Goal: Transaction & Acquisition: Purchase product/service

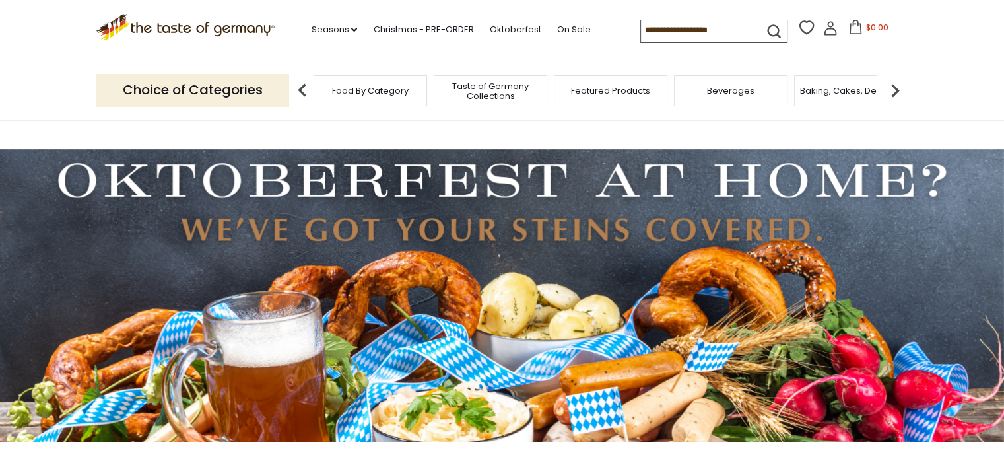
click at [380, 94] on span "Food By Category" at bounding box center [370, 91] width 77 height 10
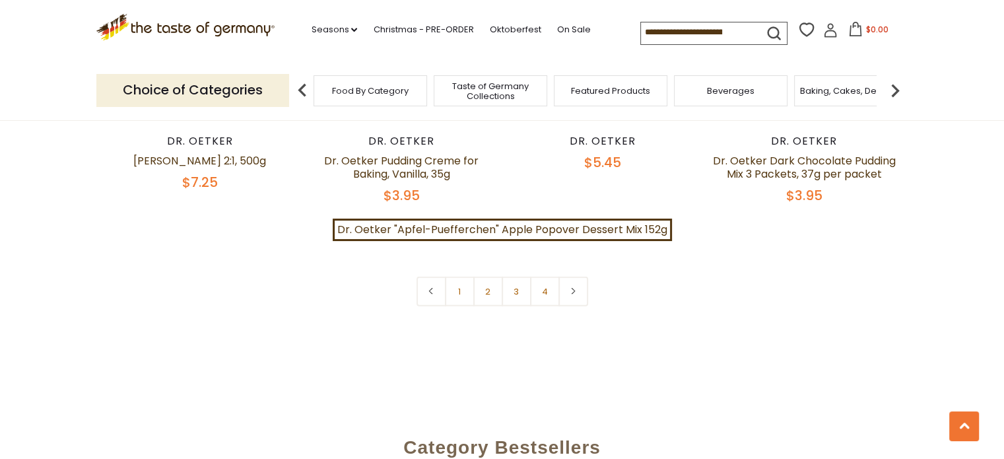
scroll to position [2961, 0]
click at [574, 280] on link at bounding box center [574, 291] width 30 height 30
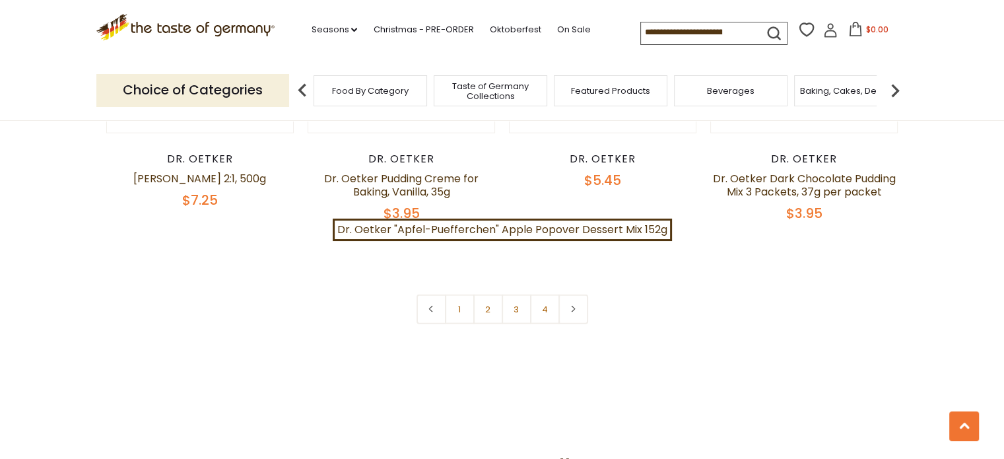
scroll to position [2942, 0]
click at [491, 299] on link "2" at bounding box center [488, 309] width 30 height 30
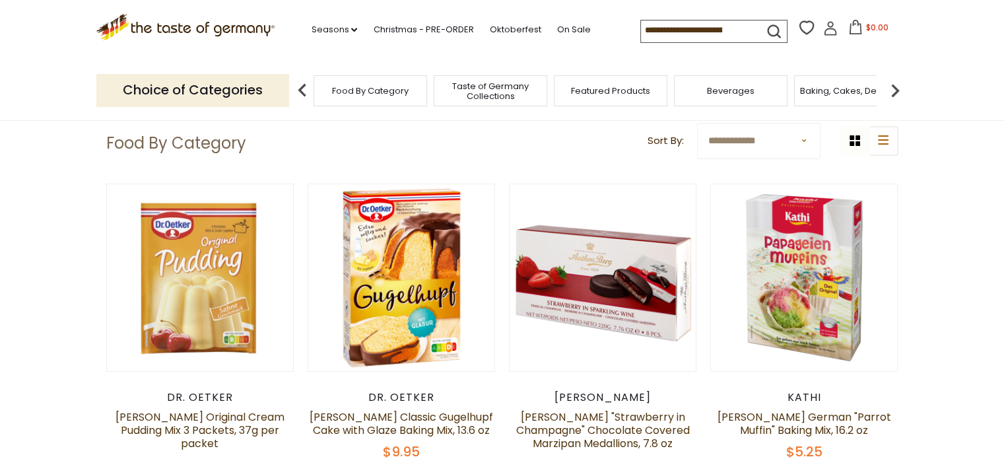
scroll to position [0, 0]
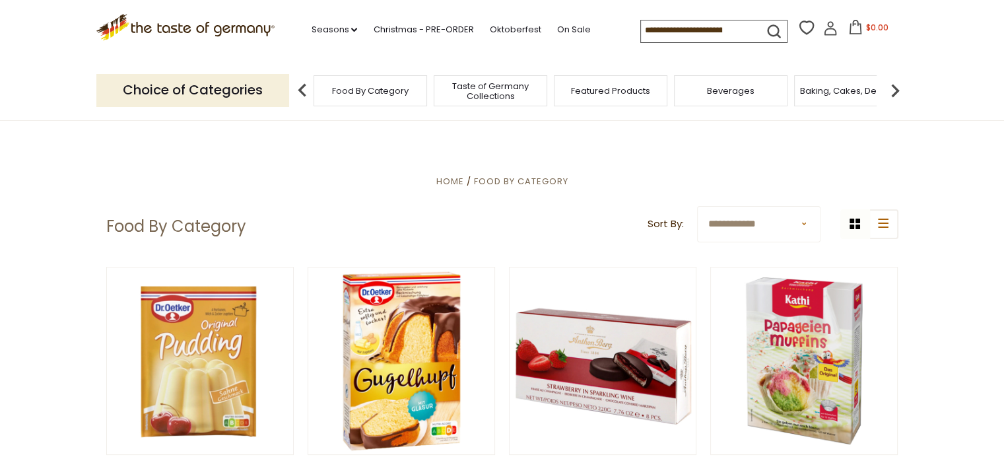
click at [897, 90] on img at bounding box center [895, 90] width 26 height 26
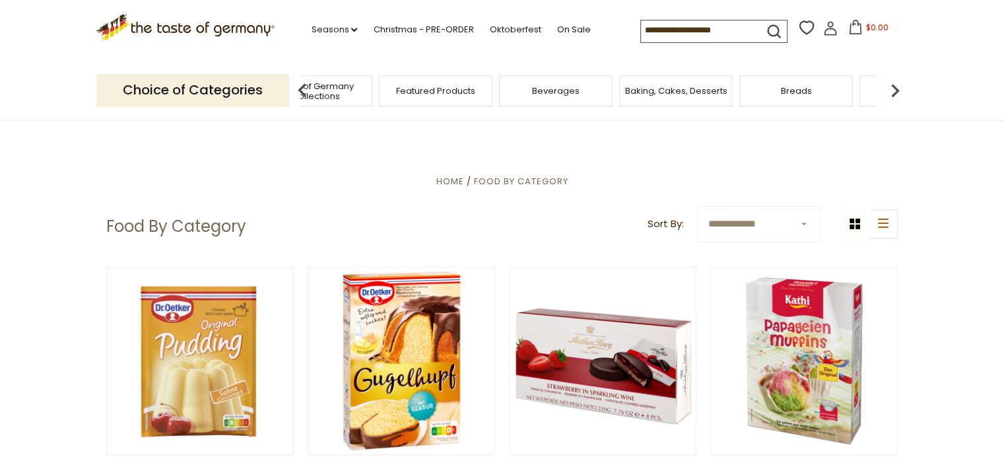
click at [897, 90] on img at bounding box center [895, 90] width 26 height 26
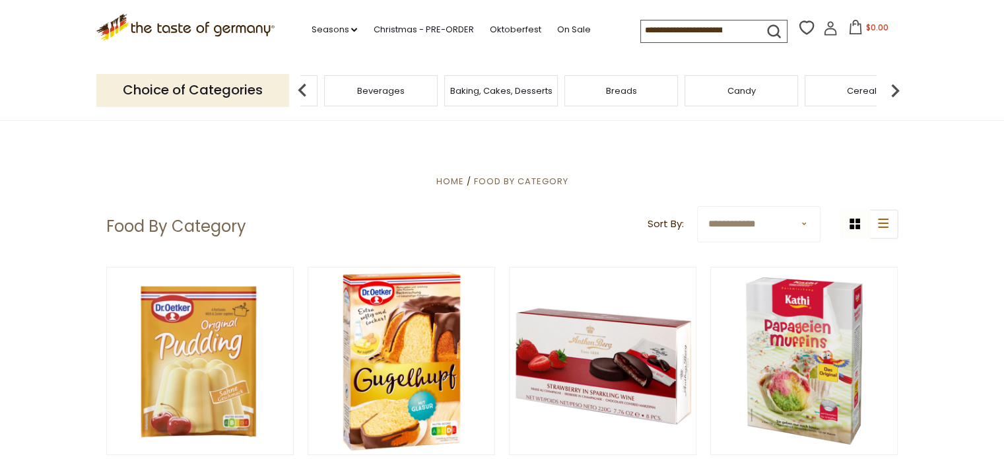
click at [897, 90] on img at bounding box center [895, 90] width 26 height 26
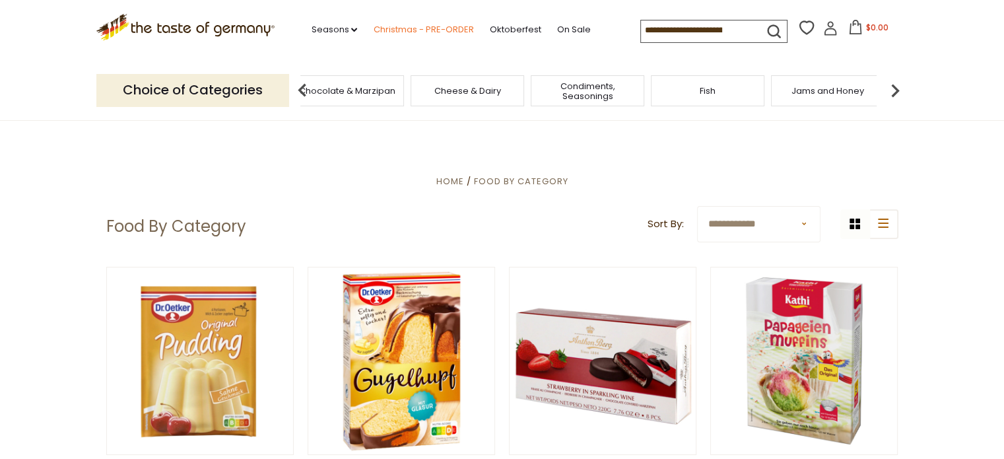
click at [441, 28] on link "Christmas - PRE-ORDER" at bounding box center [423, 29] width 100 height 15
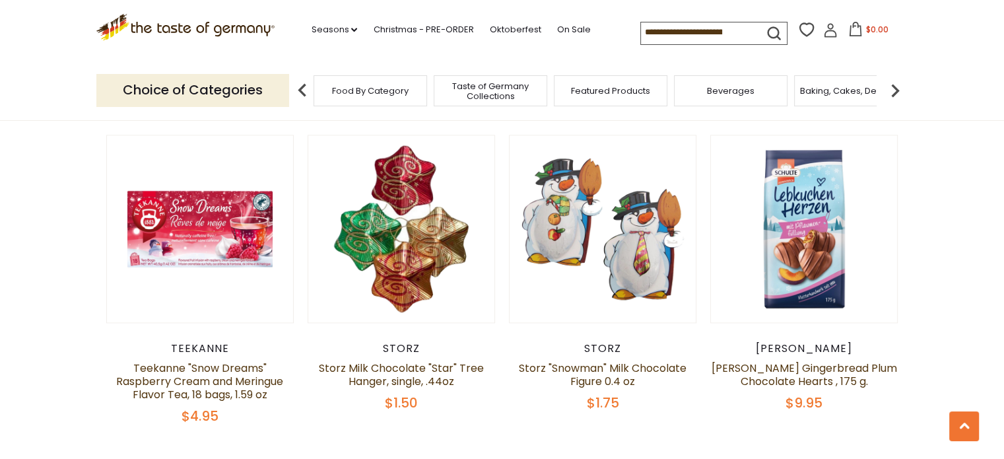
scroll to position [1706, 0]
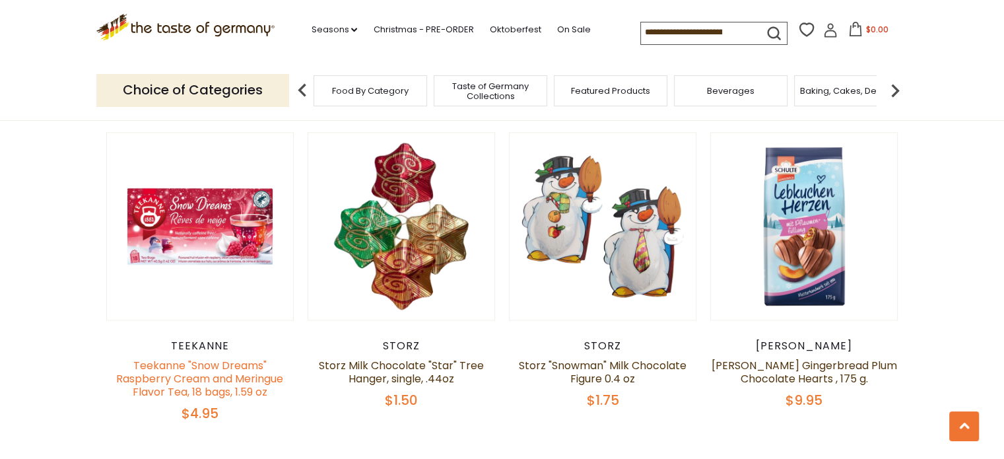
click at [174, 367] on link "Teekanne "Snow Dreams" Raspberry Cream and Meringue Flavor Tea, 18 bags, 1.59 oz" at bounding box center [199, 379] width 167 height 42
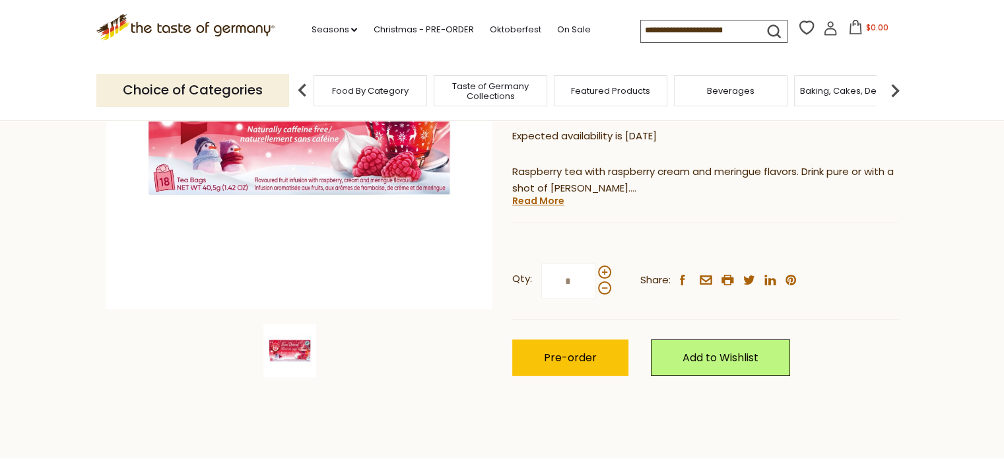
scroll to position [268, 0]
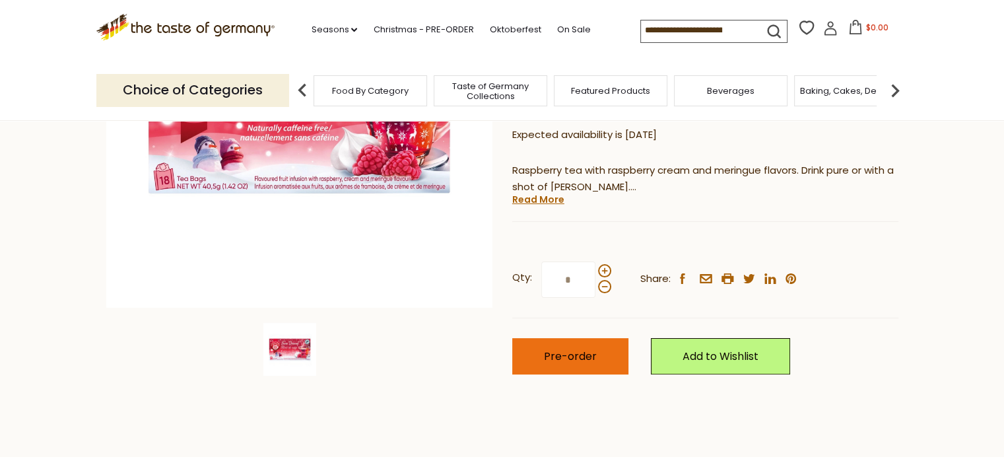
click at [555, 349] on span "Pre-order" at bounding box center [570, 356] width 53 height 15
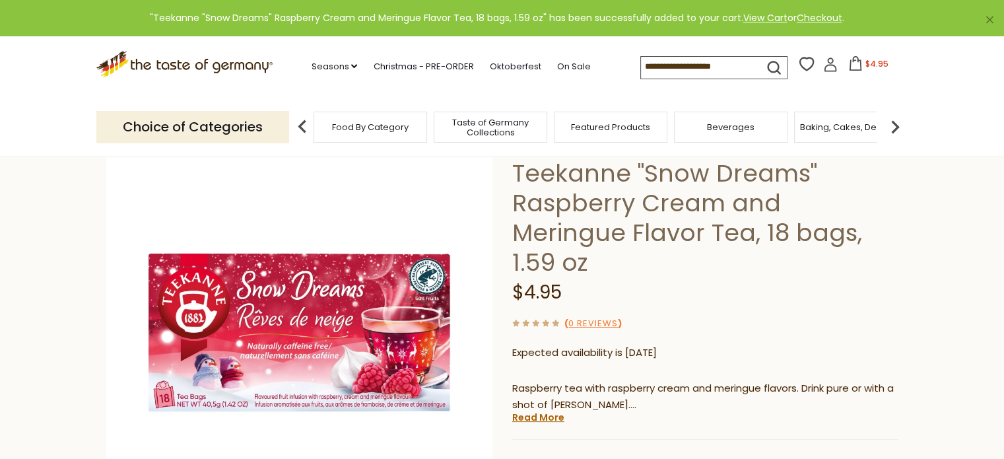
scroll to position [0, 0]
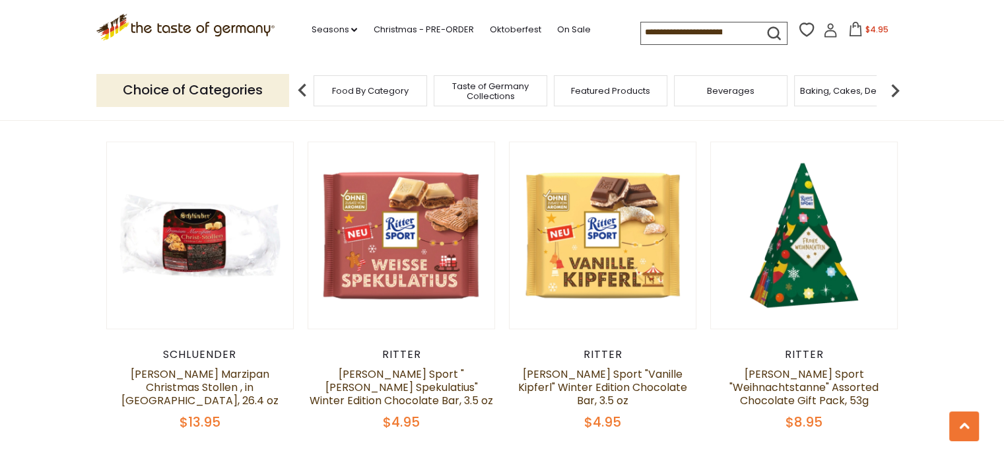
scroll to position [2018, 0]
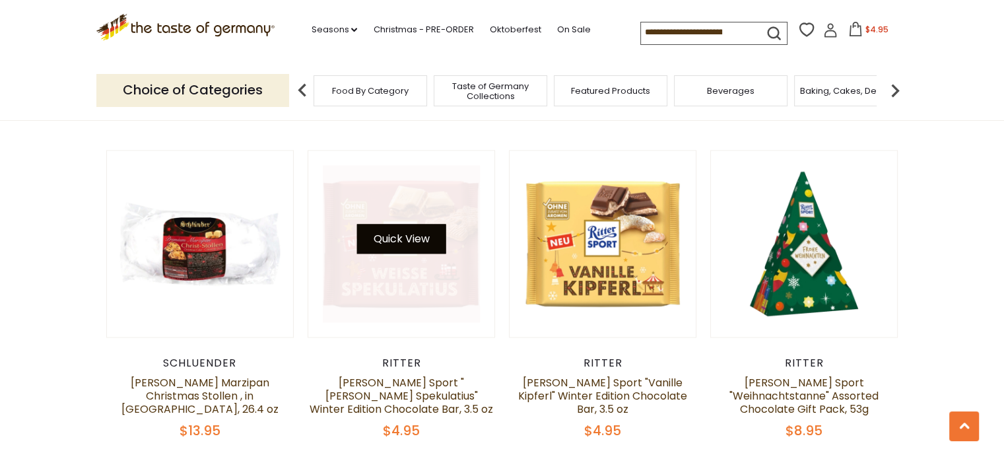
click at [401, 224] on button "Quick View" at bounding box center [401, 239] width 89 height 30
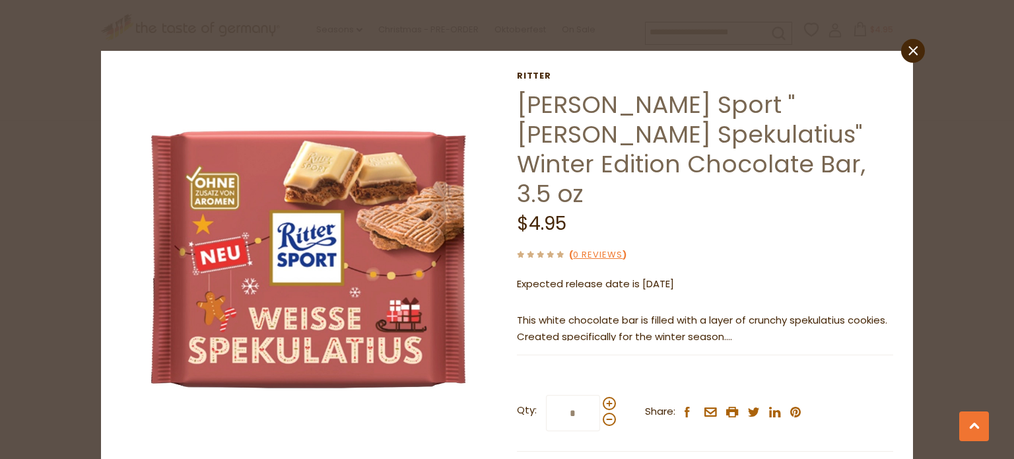
scroll to position [87, 0]
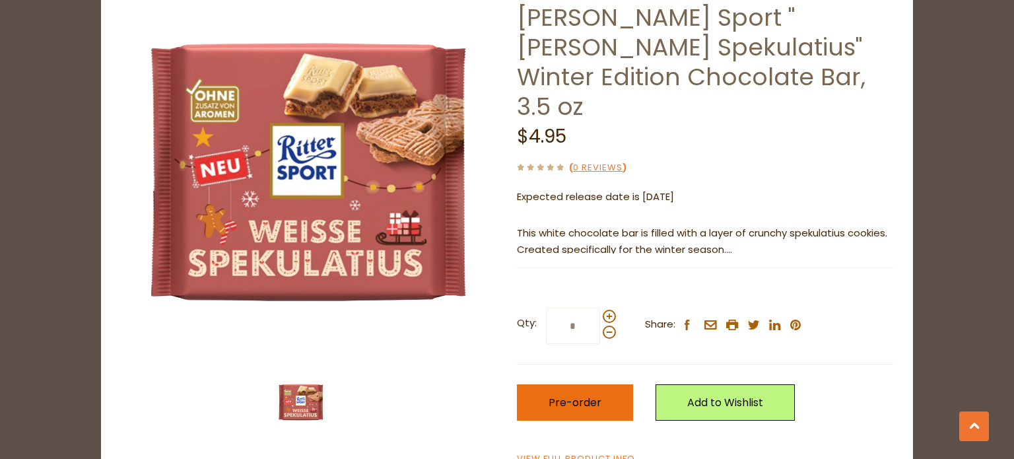
click at [572, 384] on button "Pre-order" at bounding box center [575, 402] width 116 height 36
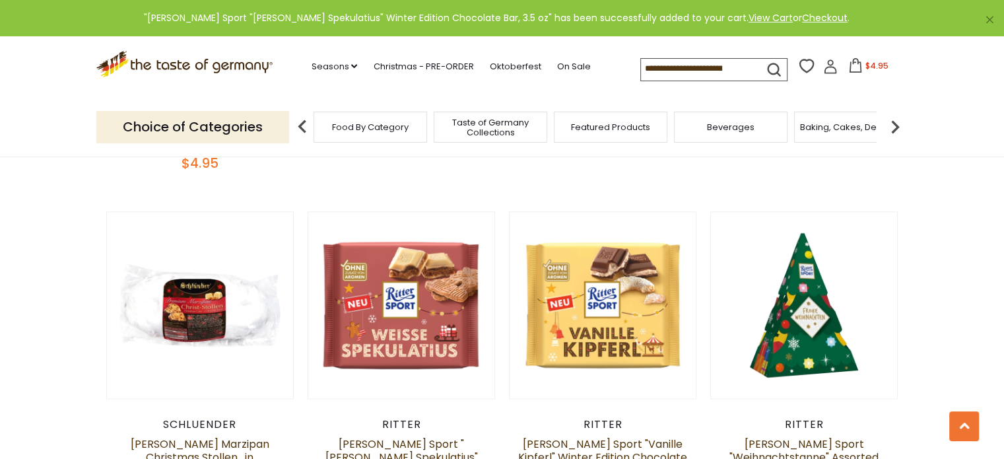
scroll to position [1955, 0]
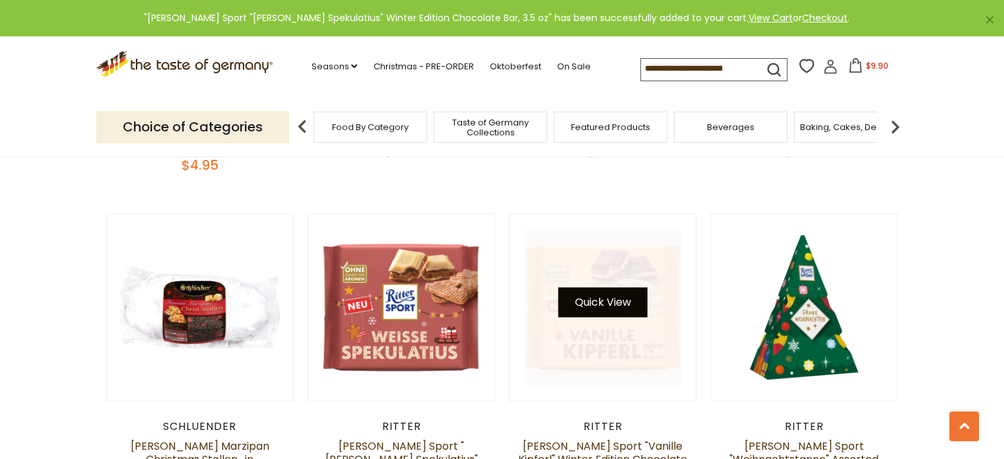
click at [605, 287] on button "Quick View" at bounding box center [603, 302] width 89 height 30
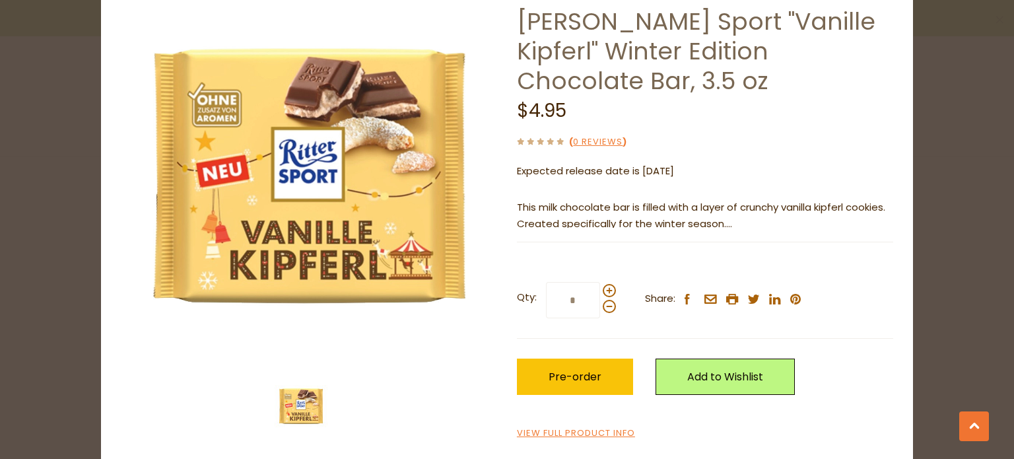
scroll to position [85, 0]
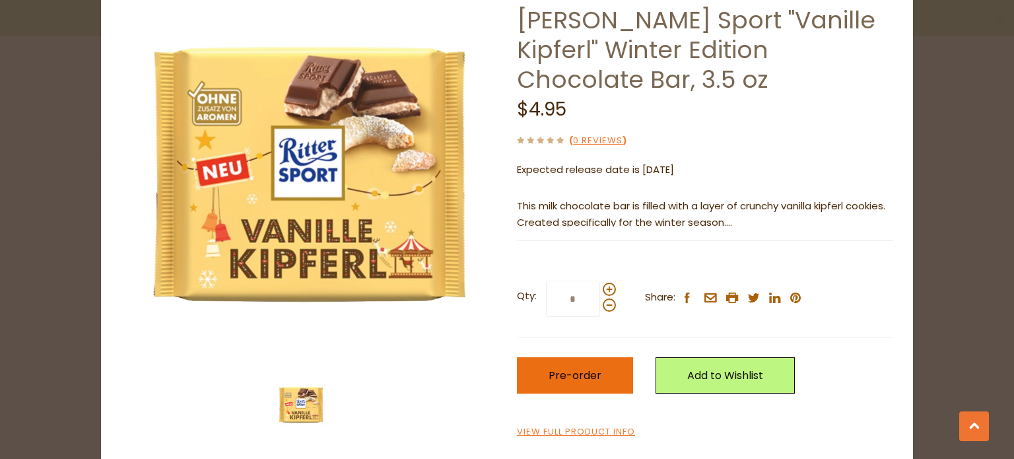
click at [571, 368] on span "Pre-order" at bounding box center [575, 375] width 53 height 15
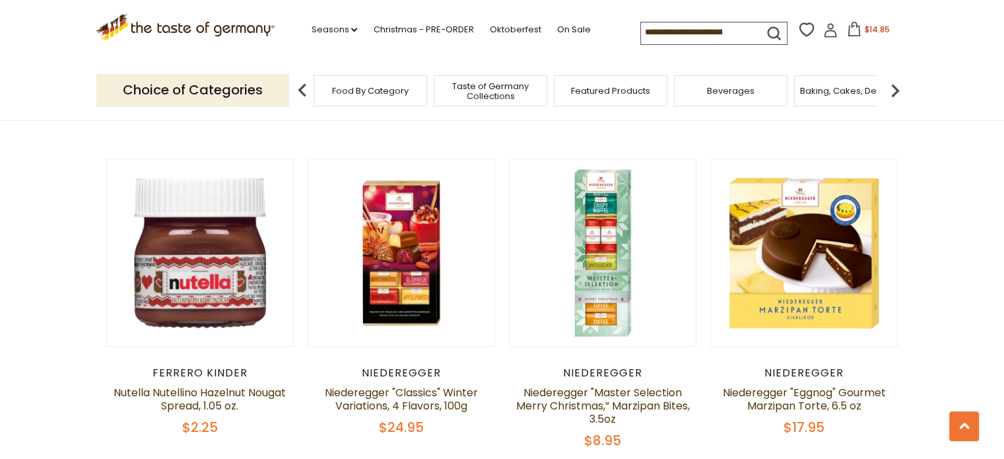
scroll to position [2663, 0]
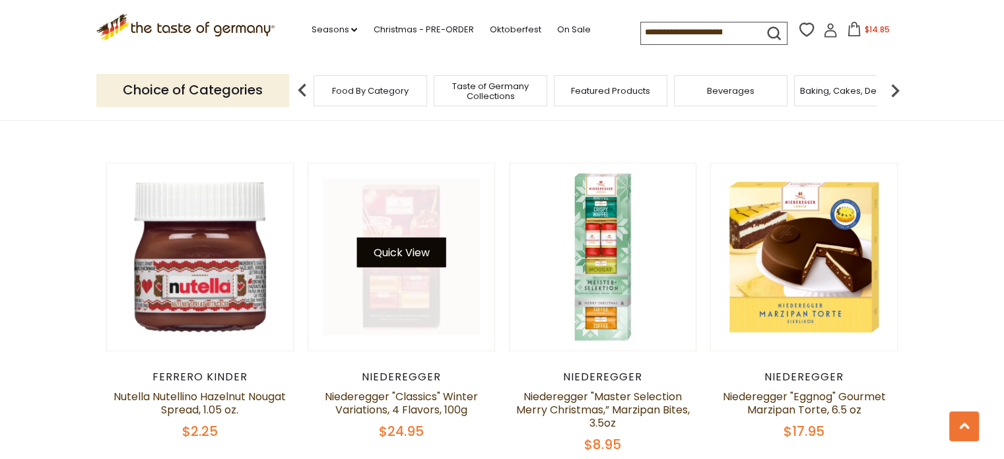
click at [398, 238] on button "Quick View" at bounding box center [401, 253] width 89 height 30
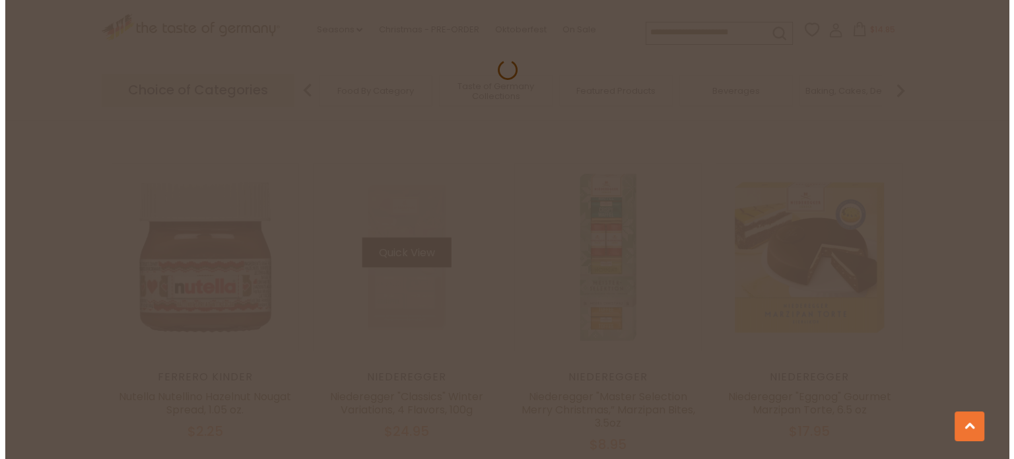
scroll to position [2666, 0]
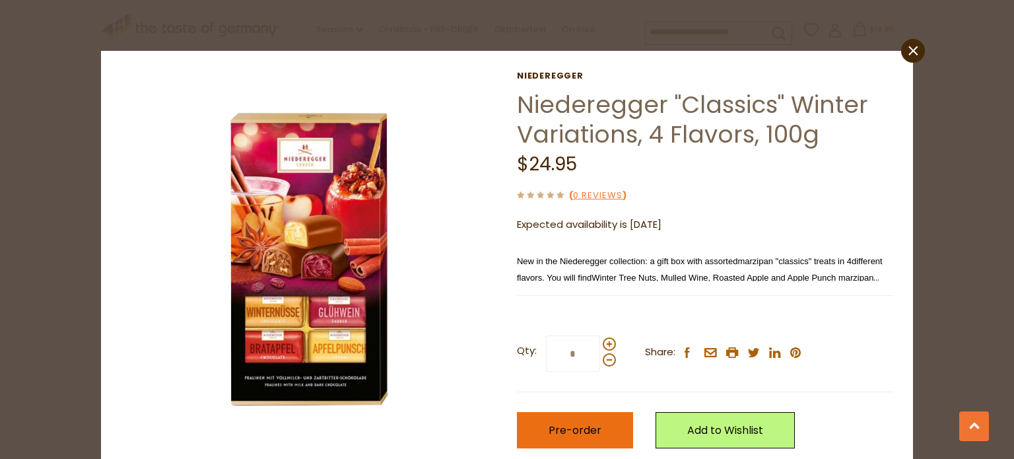
click at [565, 431] on span "Pre-order" at bounding box center [575, 430] width 53 height 15
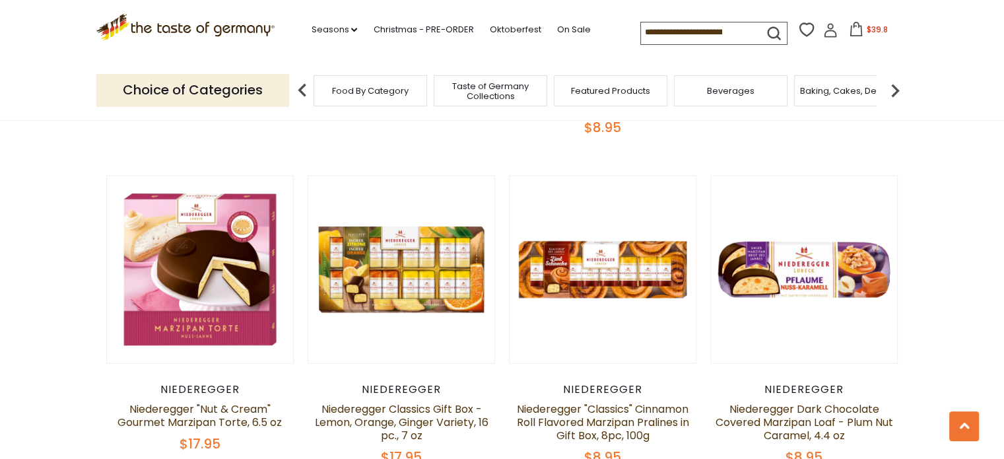
scroll to position [2984, 0]
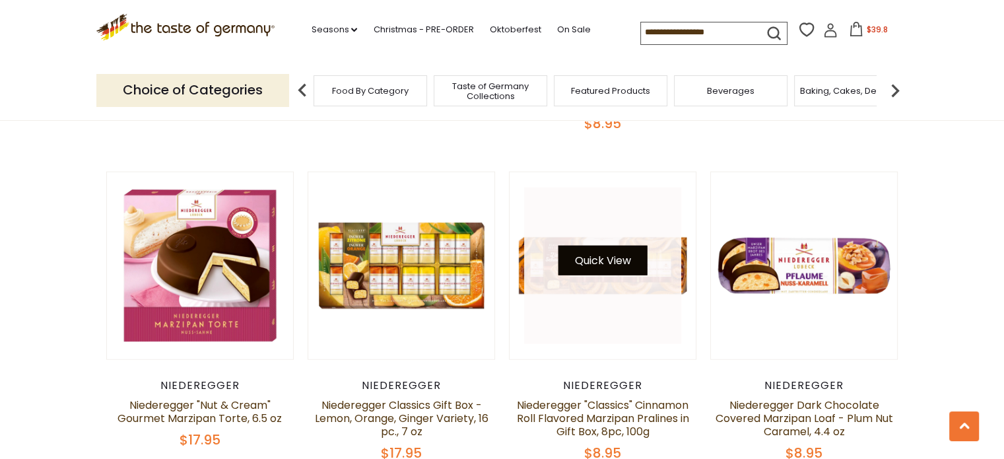
click at [601, 246] on button "Quick View" at bounding box center [603, 261] width 89 height 30
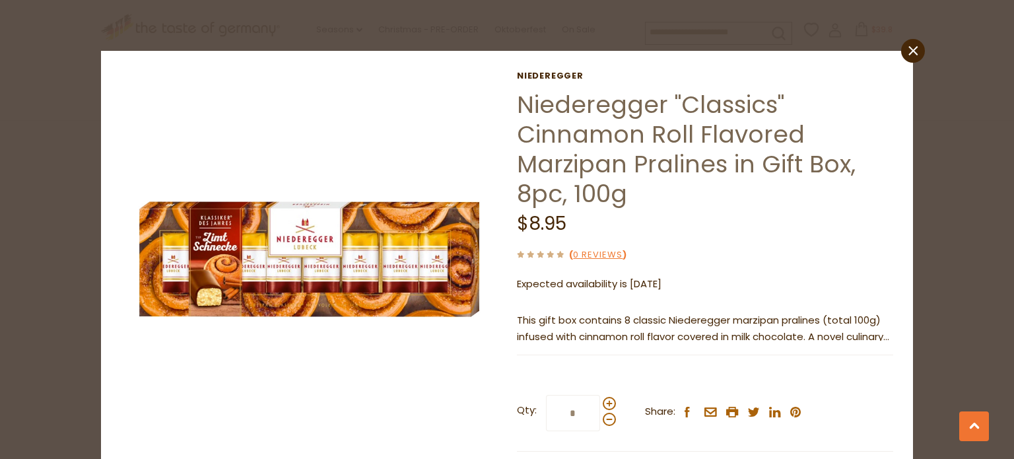
scroll to position [114, 0]
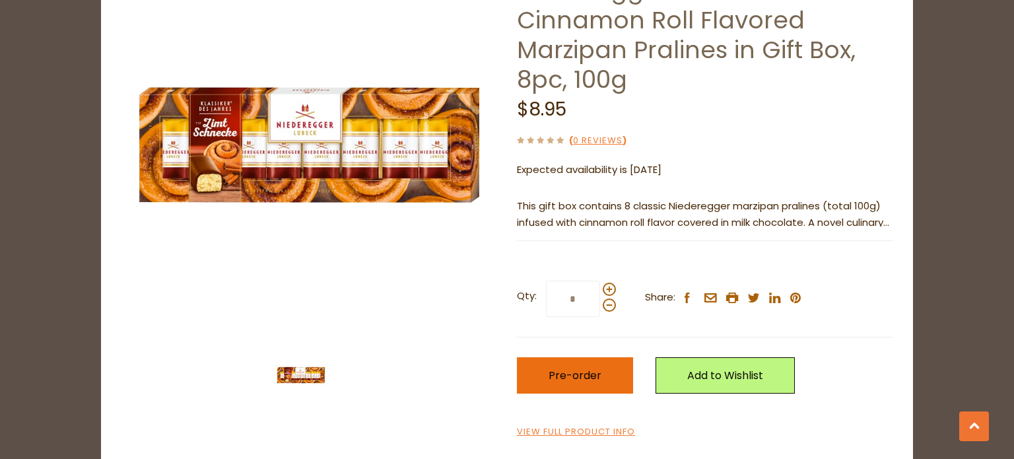
click at [552, 366] on button "Pre-order" at bounding box center [575, 375] width 116 height 36
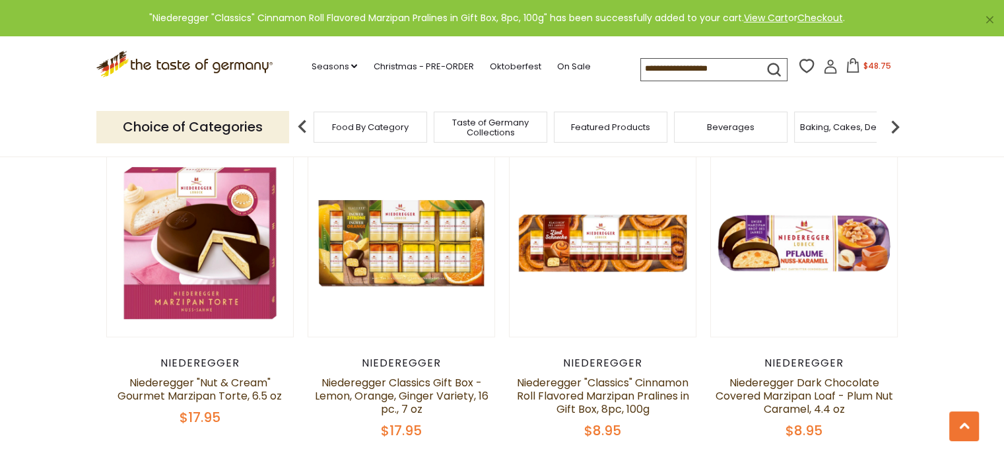
scroll to position [3002, 0]
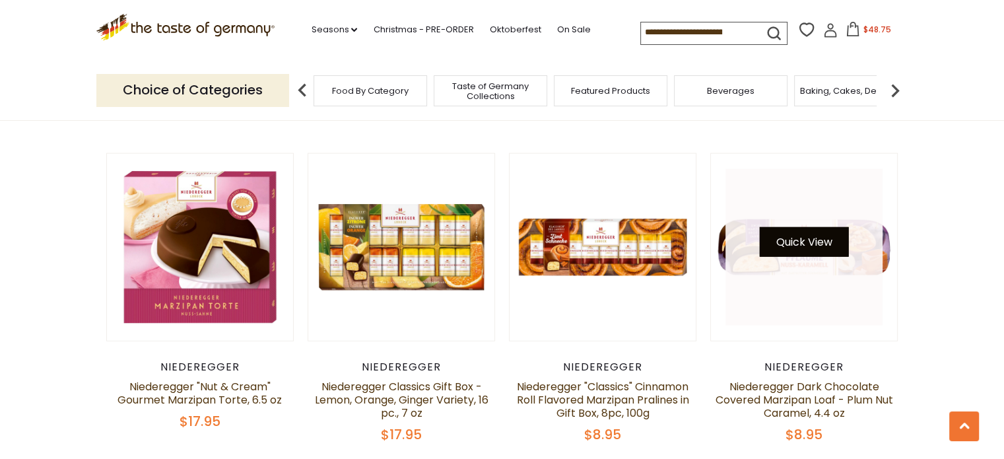
click at [800, 227] on button "Quick View" at bounding box center [804, 242] width 89 height 30
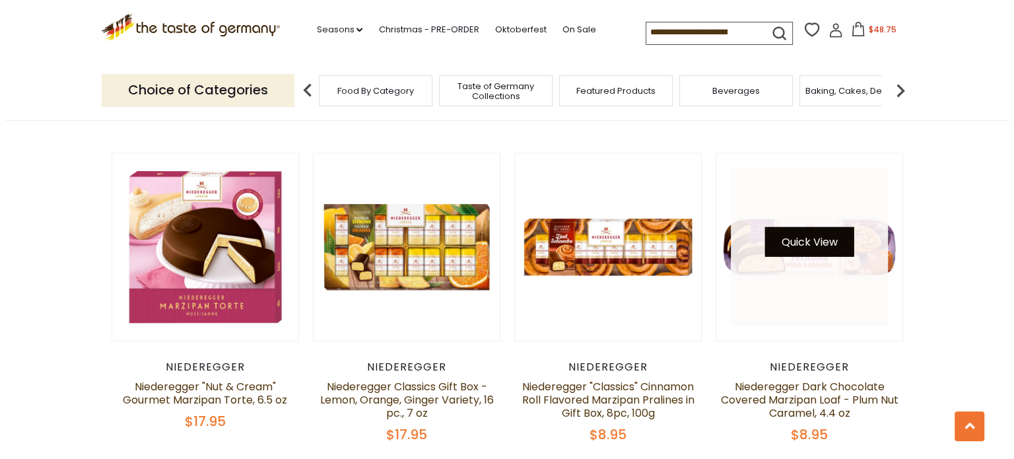
scroll to position [3005, 0]
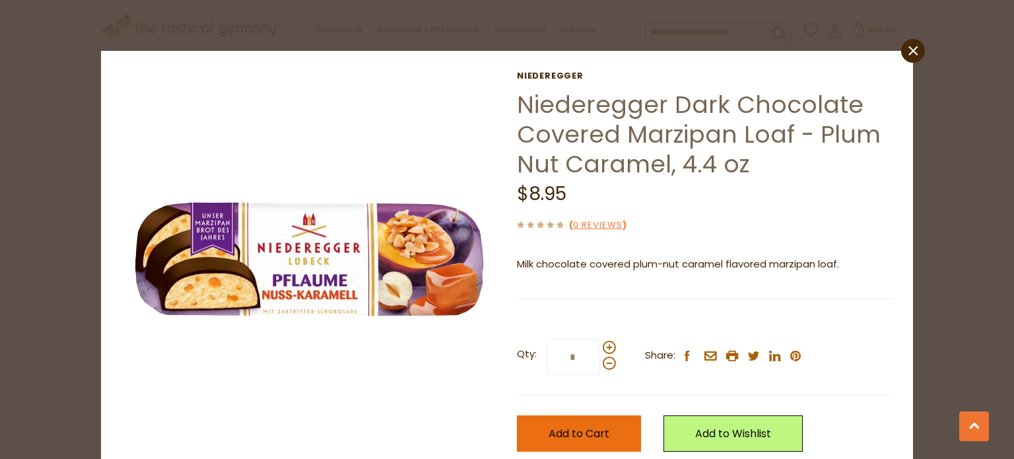
click at [564, 433] on span "Add to Cart" at bounding box center [579, 433] width 61 height 15
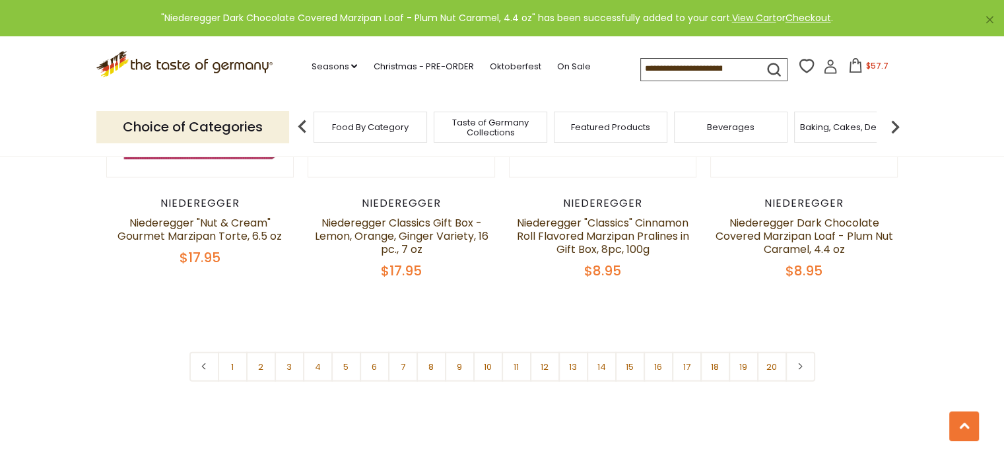
scroll to position [3144, 0]
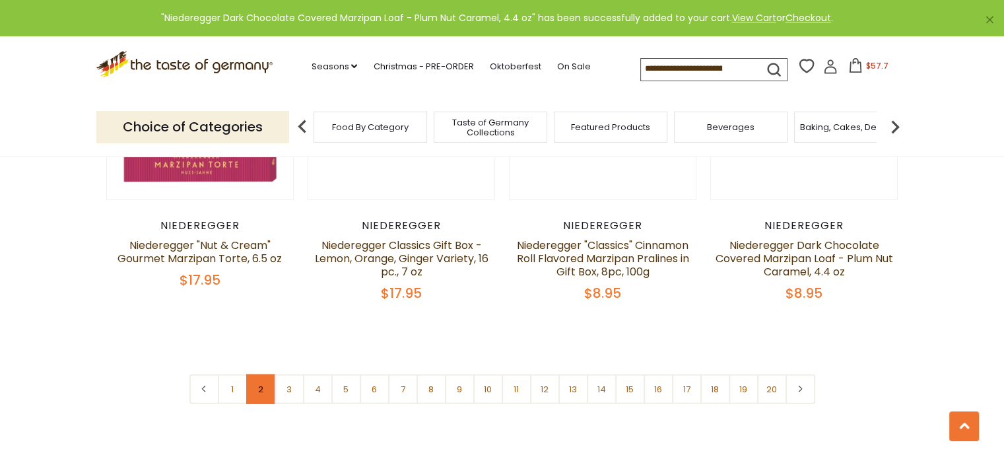
click at [256, 374] on link "2" at bounding box center [261, 389] width 30 height 30
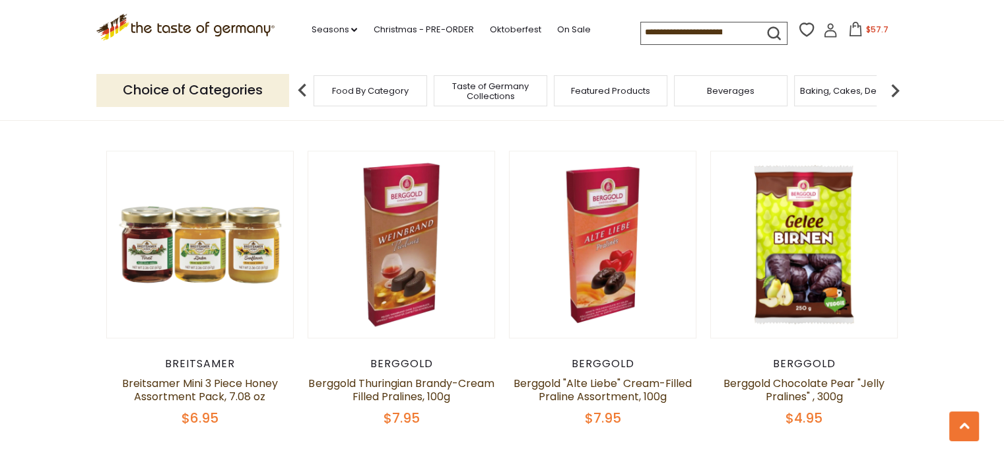
scroll to position [2028, 0]
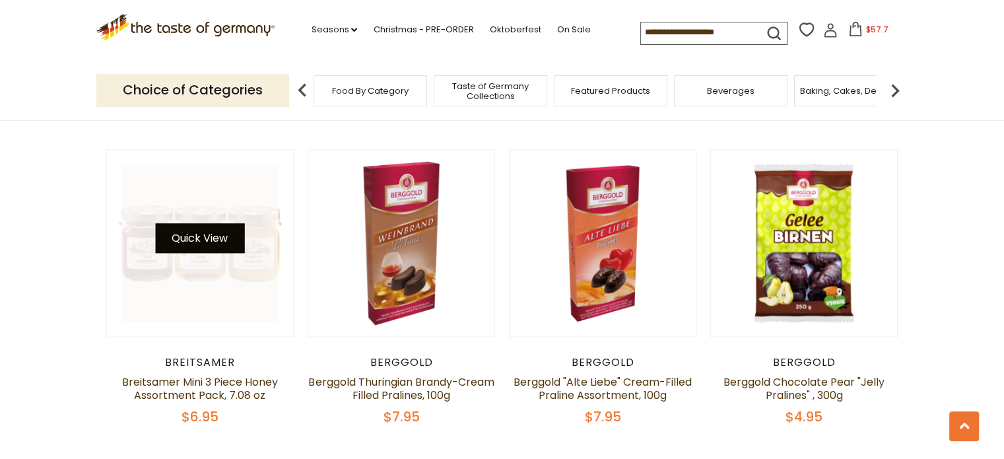
click at [217, 223] on button "Quick View" at bounding box center [199, 238] width 89 height 30
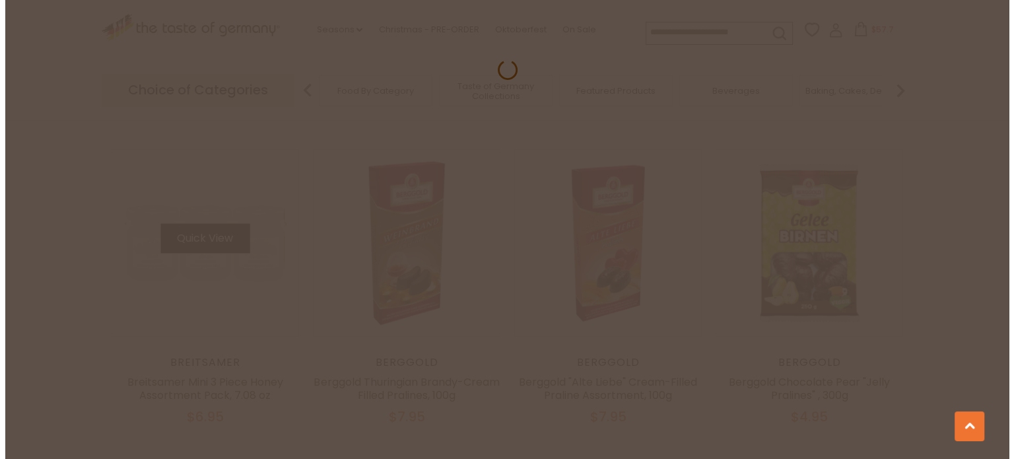
scroll to position [2031, 0]
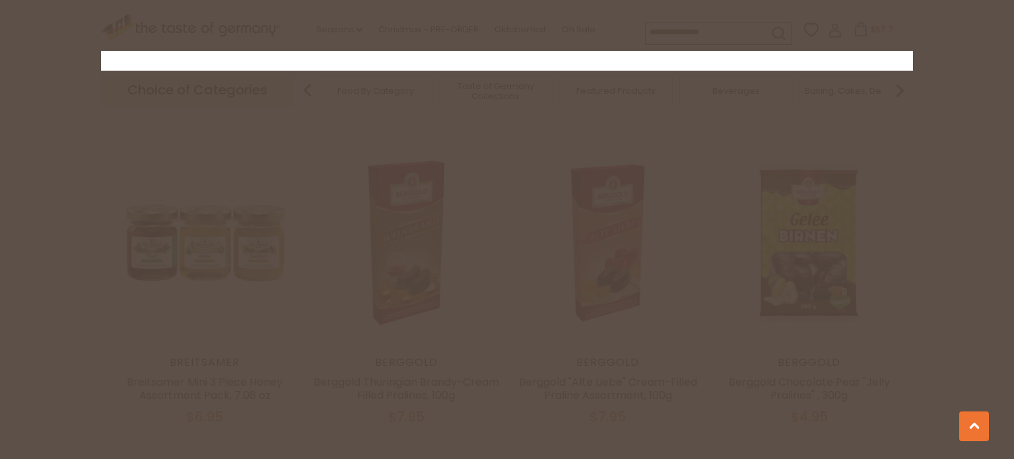
click at [29, 145] on div at bounding box center [507, 229] width 1014 height 459
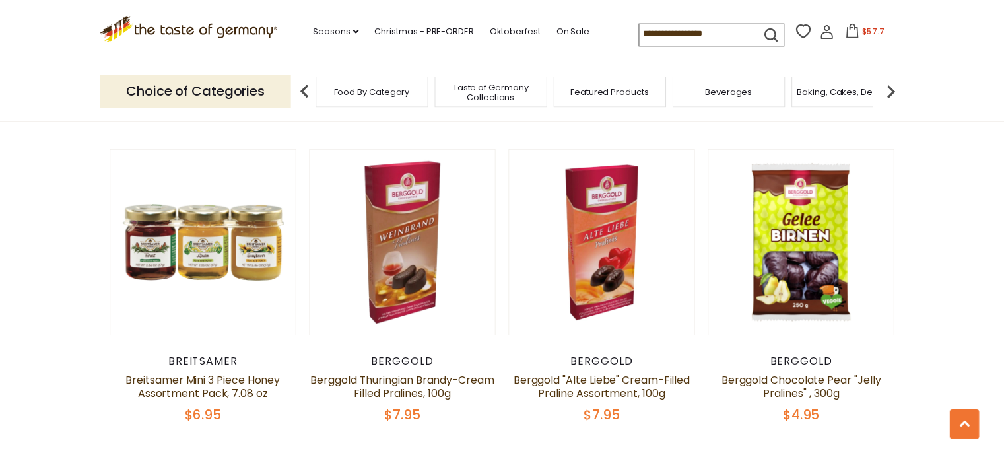
scroll to position [2028, 0]
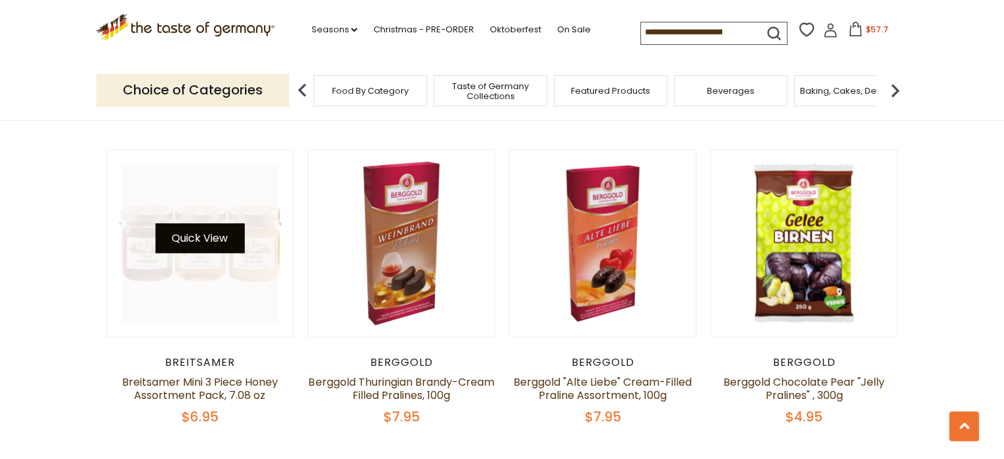
click at [203, 223] on button "Quick View" at bounding box center [199, 238] width 89 height 30
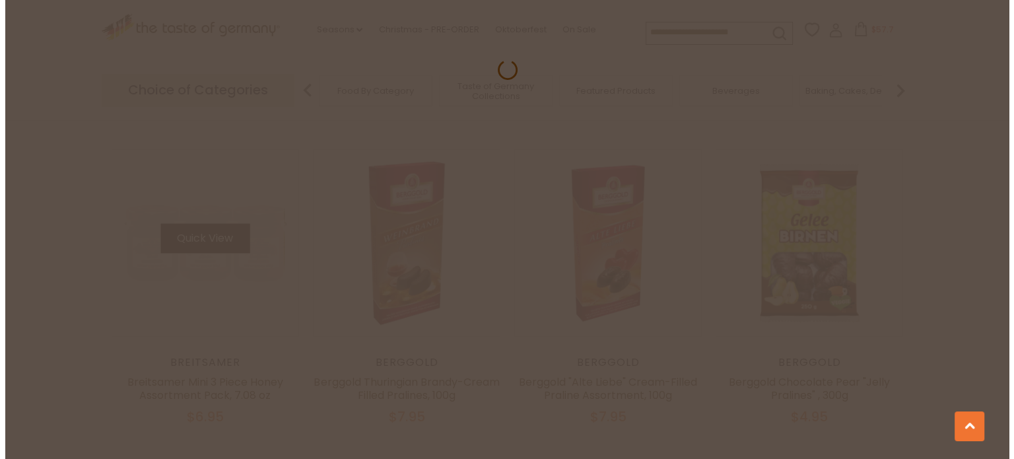
scroll to position [2031, 0]
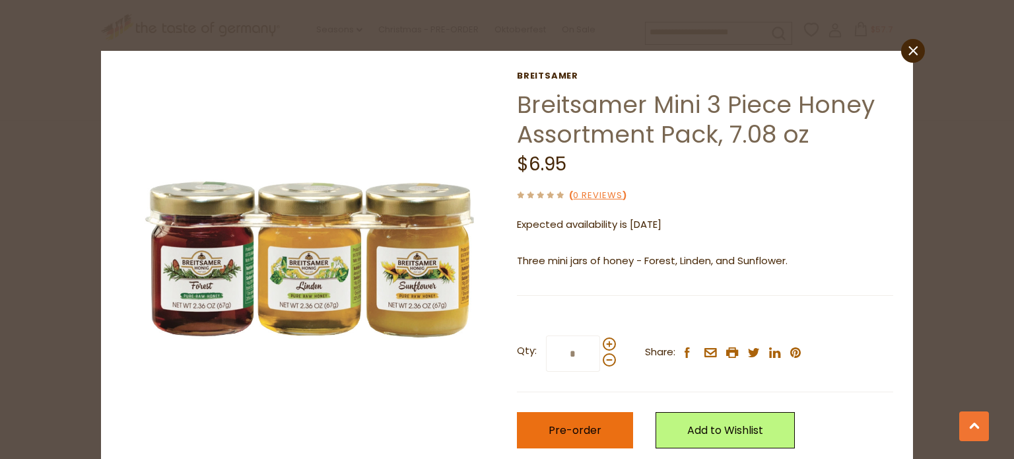
click at [587, 421] on button "Pre-order" at bounding box center [575, 430] width 116 height 36
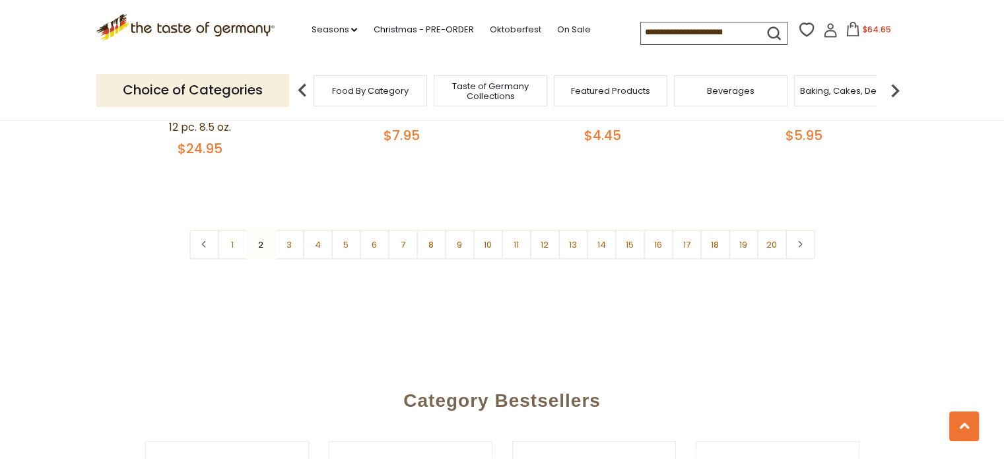
scroll to position [3296, 0]
click at [291, 232] on link "3" at bounding box center [290, 247] width 30 height 30
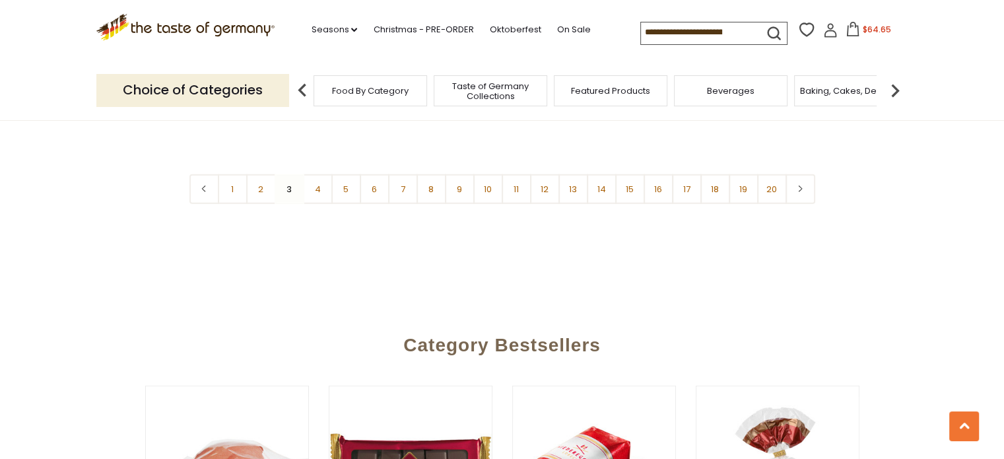
scroll to position [3296, 0]
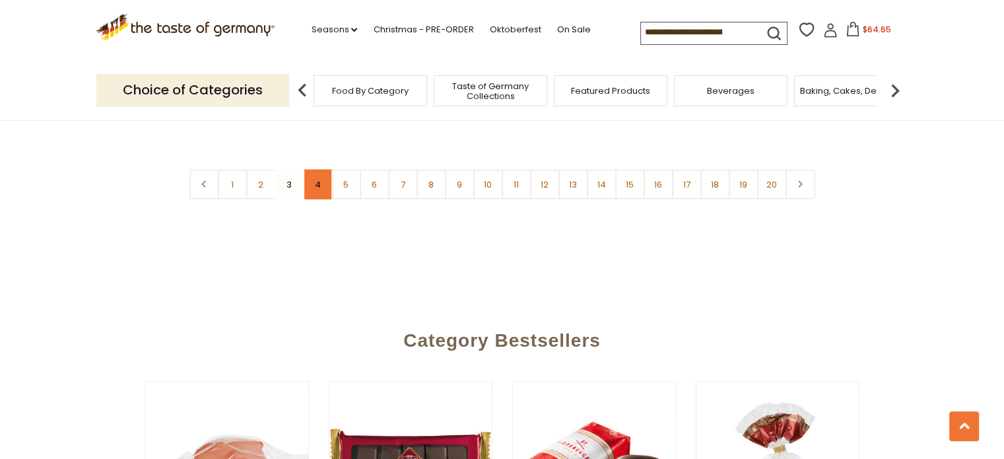
click at [320, 176] on link "4" at bounding box center [318, 185] width 30 height 30
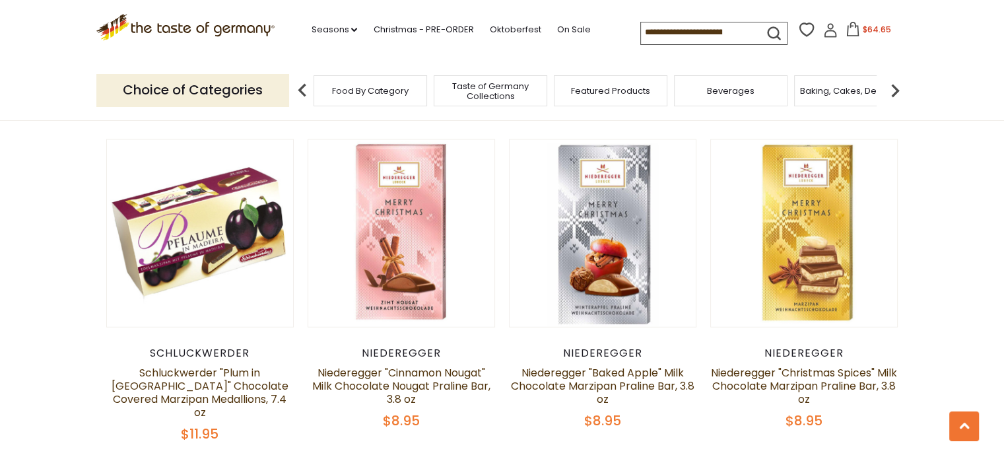
scroll to position [2989, 0]
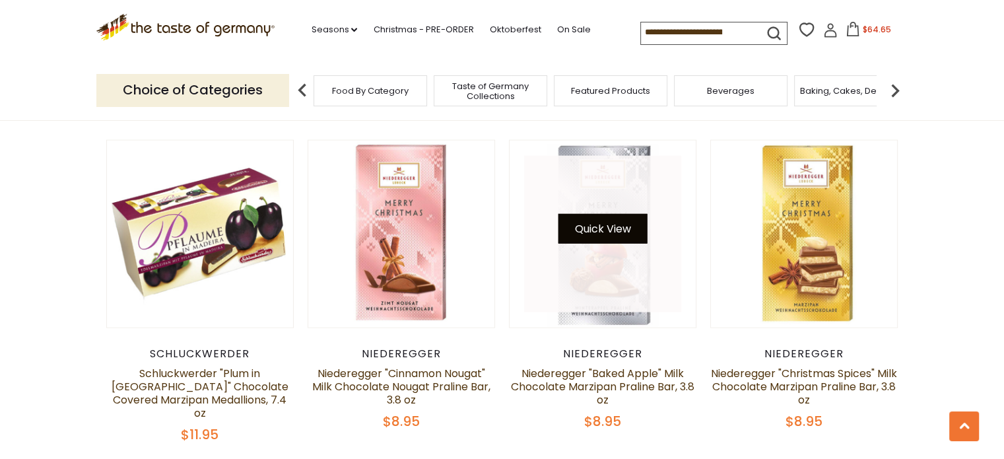
click at [610, 215] on button "Quick View" at bounding box center [603, 229] width 89 height 30
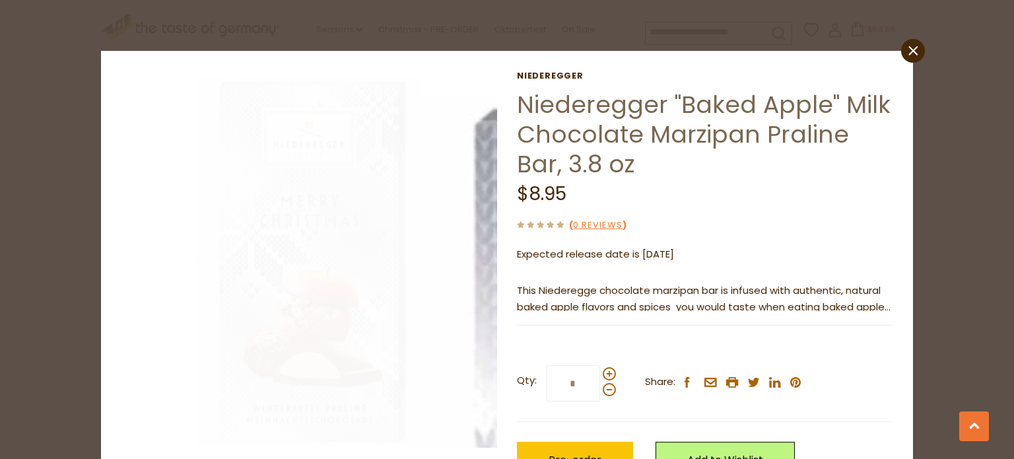
scroll to position [87, 0]
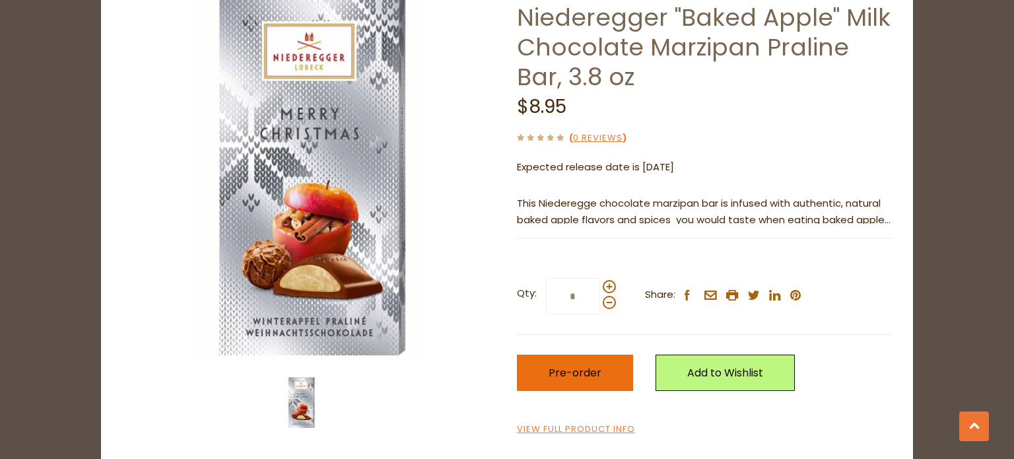
drag, startPoint x: 554, startPoint y: 372, endPoint x: 542, endPoint y: 373, distance: 11.9
click at [542, 373] on button "Pre-order" at bounding box center [575, 373] width 116 height 36
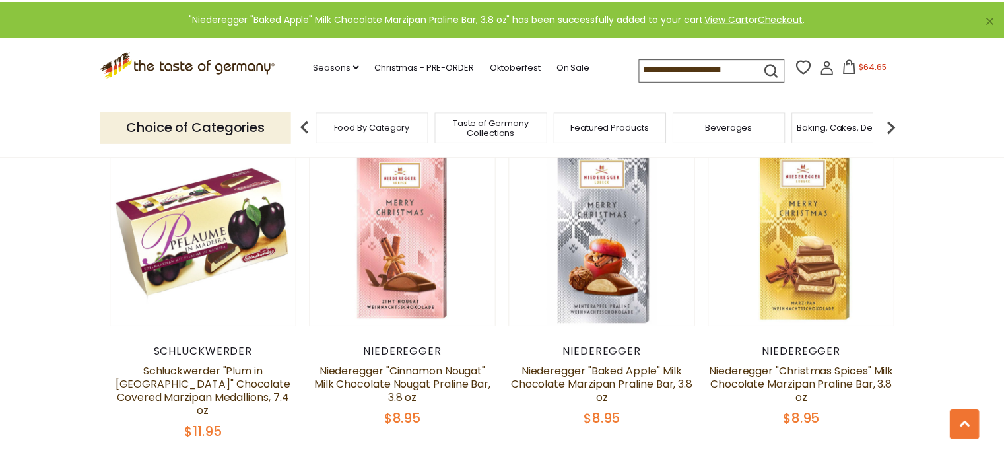
scroll to position [2989, 0]
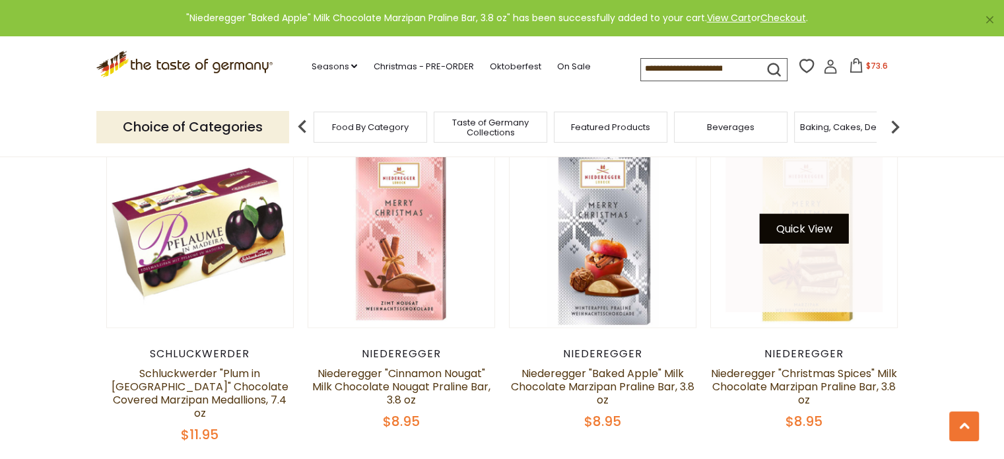
click at [808, 223] on button "Quick View" at bounding box center [804, 229] width 89 height 30
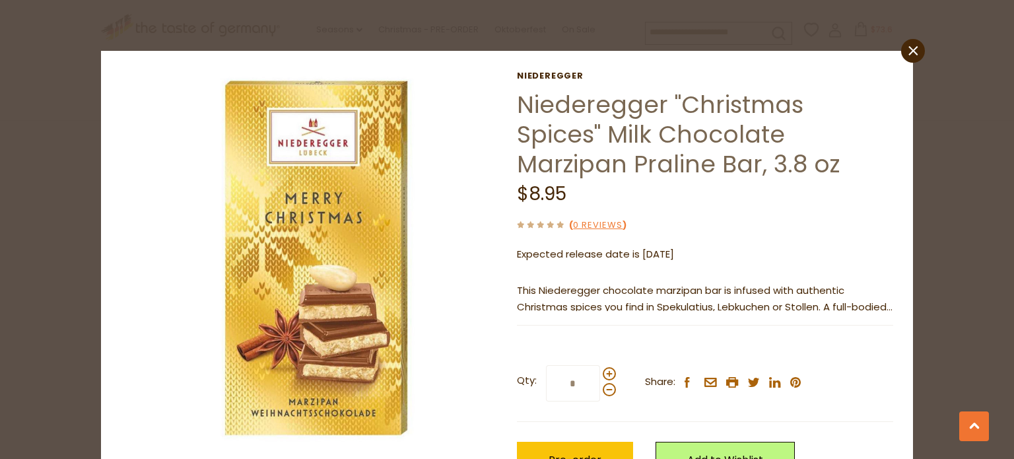
scroll to position [87, 0]
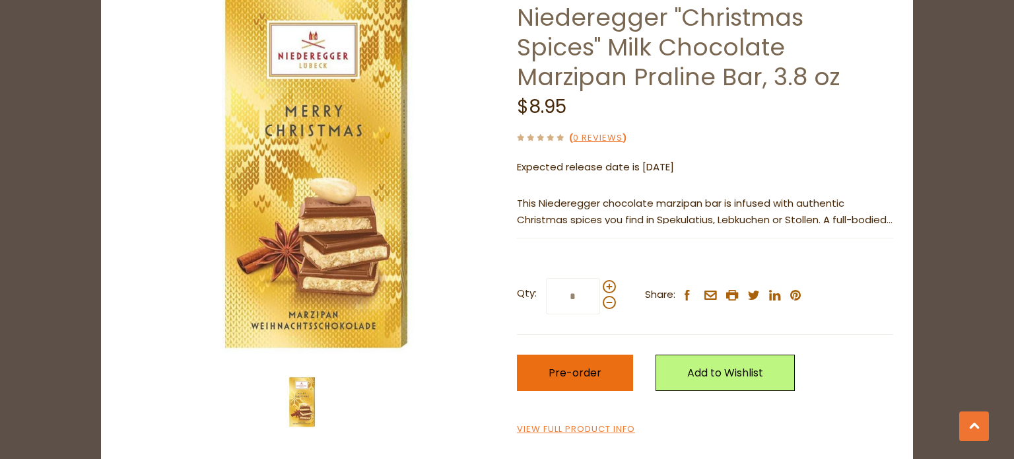
click at [575, 373] on span "Pre-order" at bounding box center [575, 372] width 53 height 15
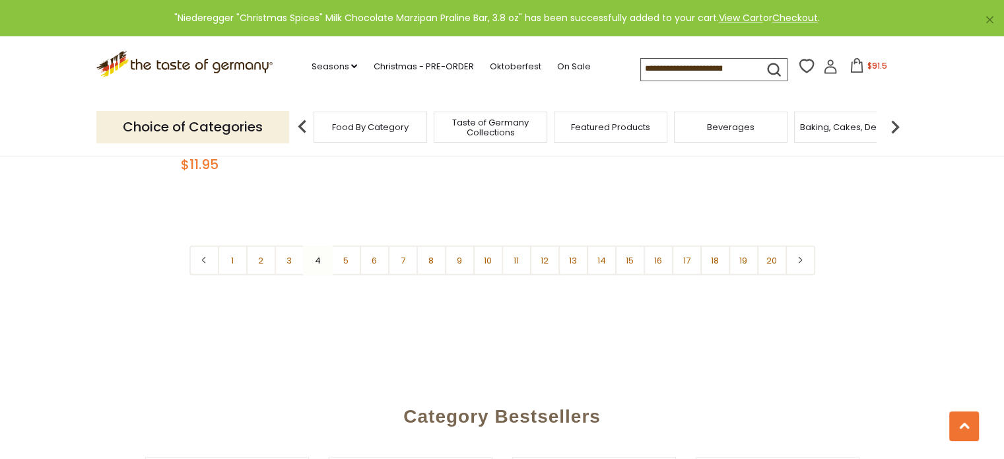
scroll to position [3270, 0]
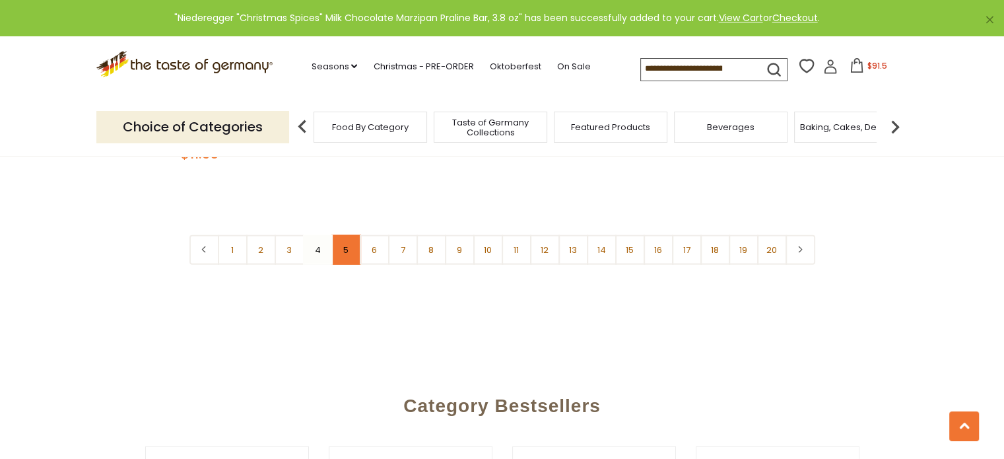
click at [342, 235] on link "5" at bounding box center [346, 250] width 30 height 30
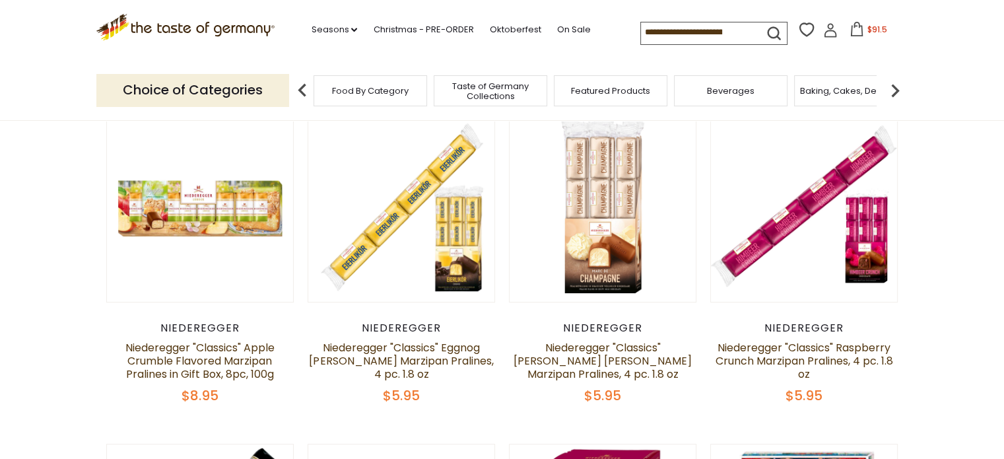
scroll to position [404, 0]
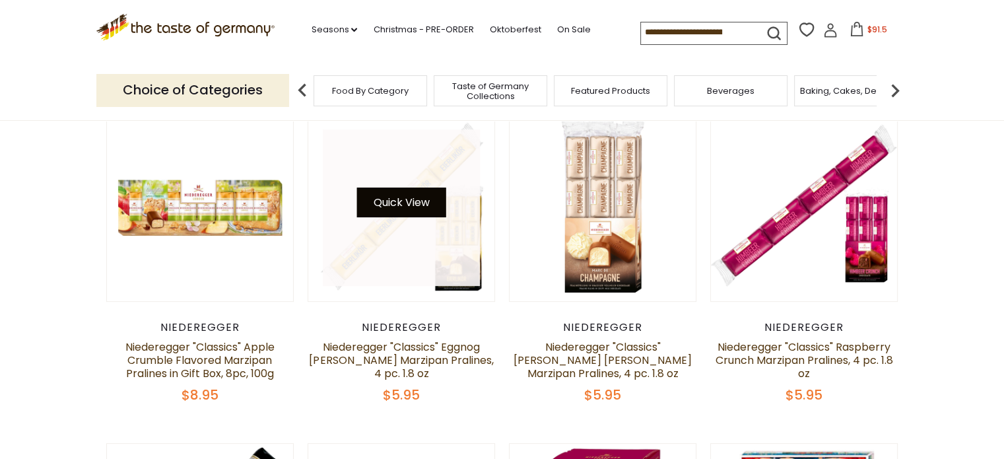
click at [399, 207] on button "Quick View" at bounding box center [401, 203] width 89 height 30
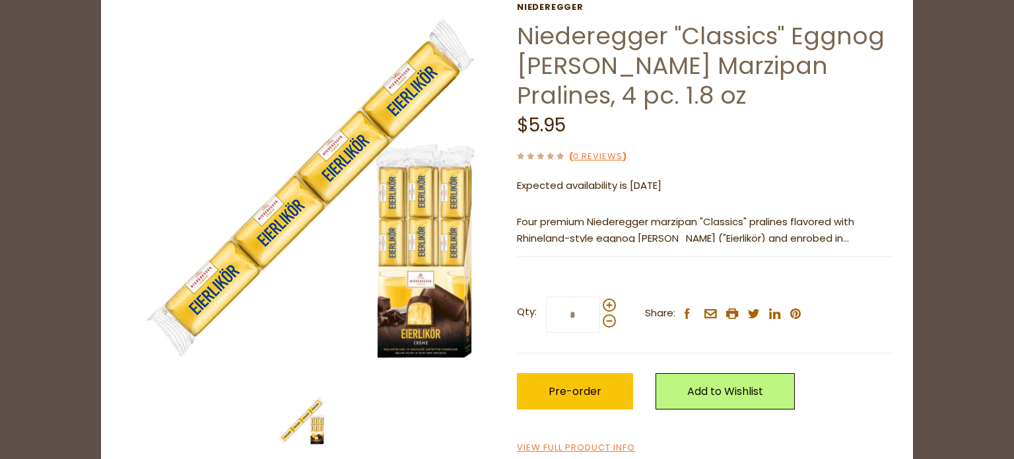
scroll to position [84, 0]
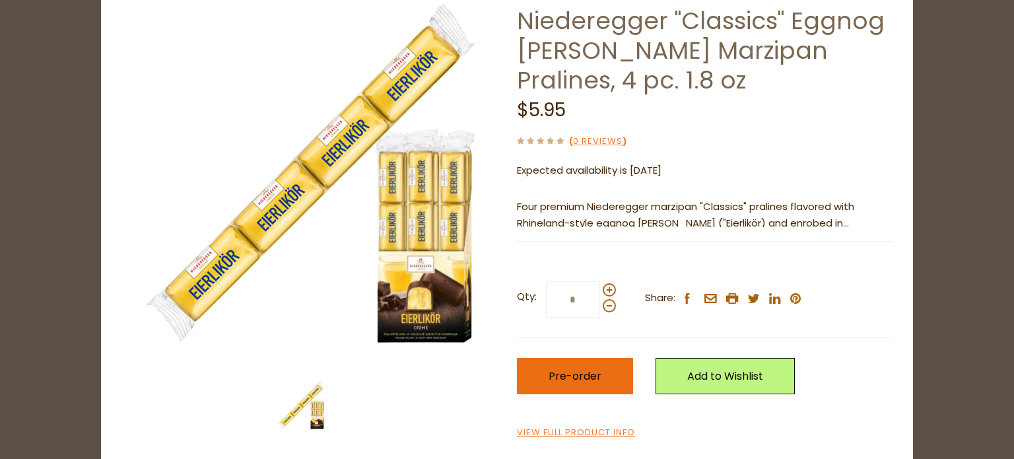
click at [573, 369] on span "Pre-order" at bounding box center [575, 375] width 53 height 15
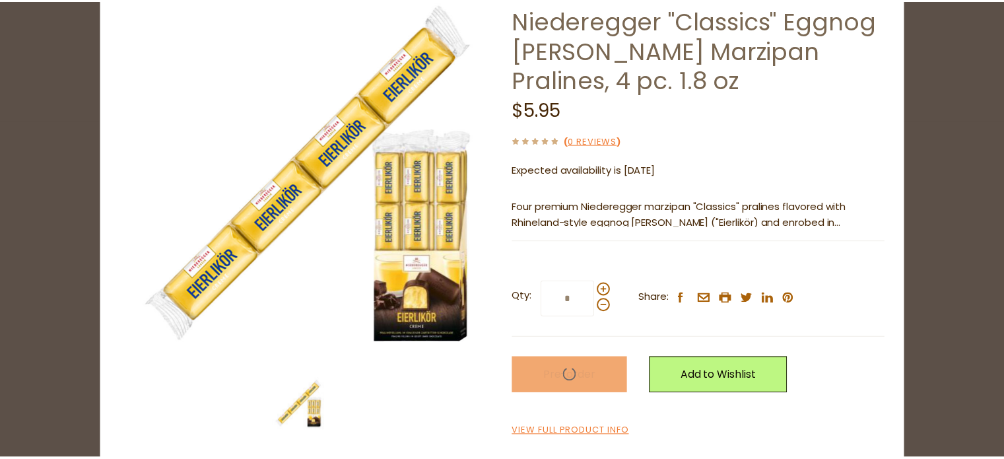
scroll to position [404, 0]
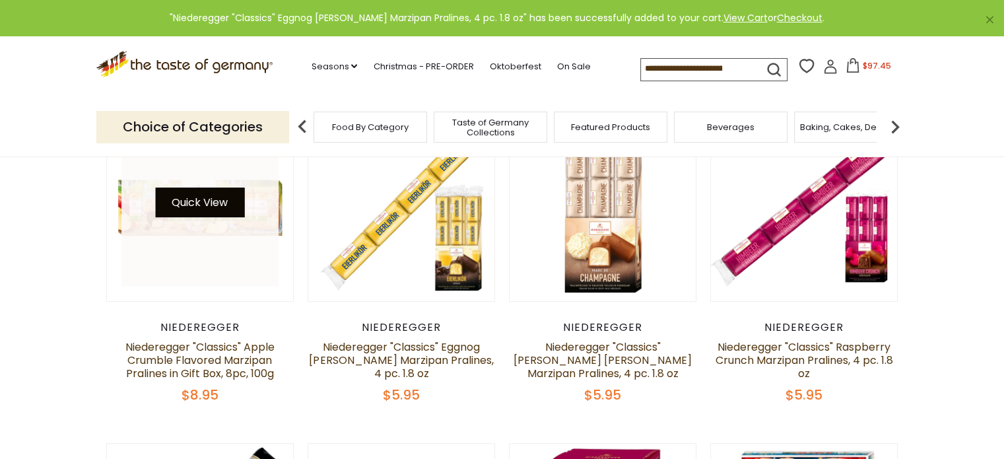
click at [209, 207] on button "Quick View" at bounding box center [199, 203] width 89 height 30
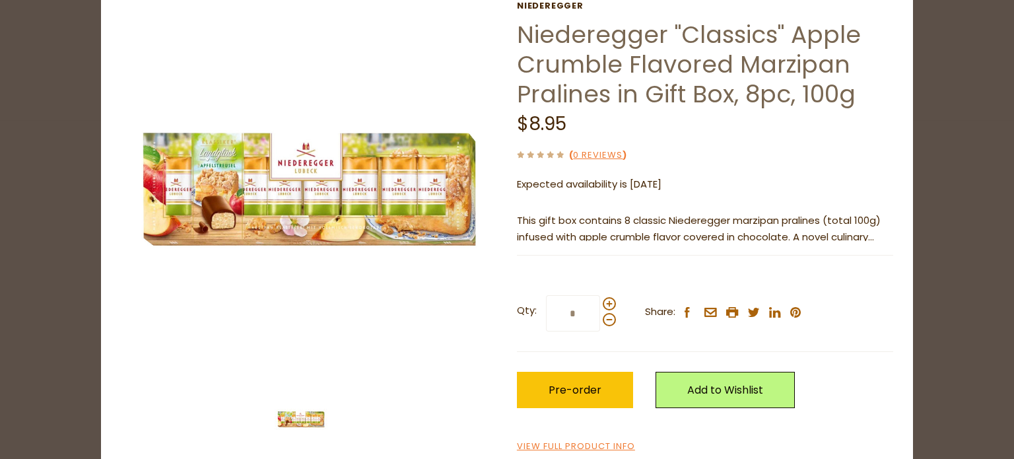
scroll to position [71, 0]
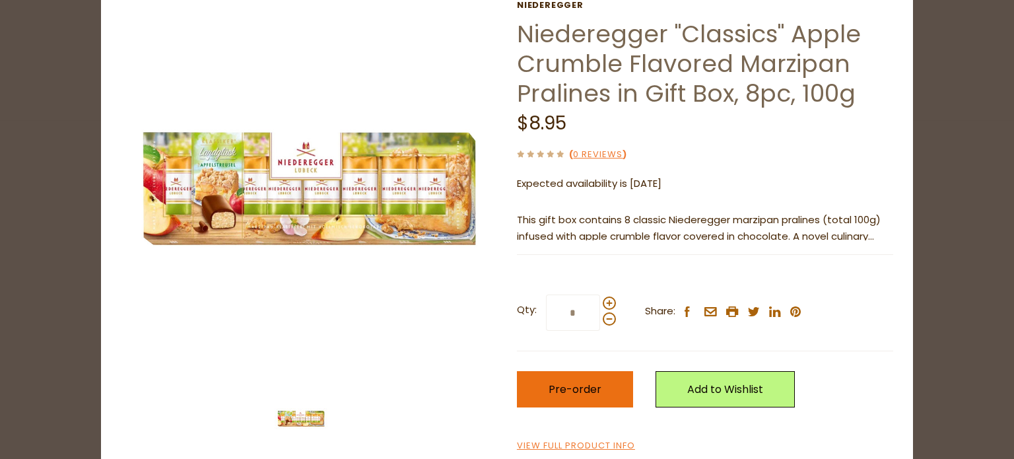
click at [581, 378] on button "Pre-order" at bounding box center [575, 389] width 116 height 36
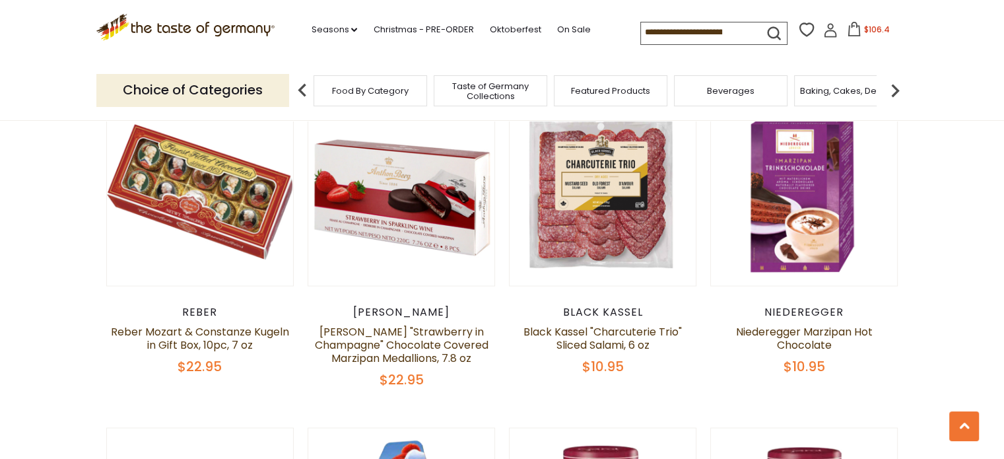
scroll to position [2393, 0]
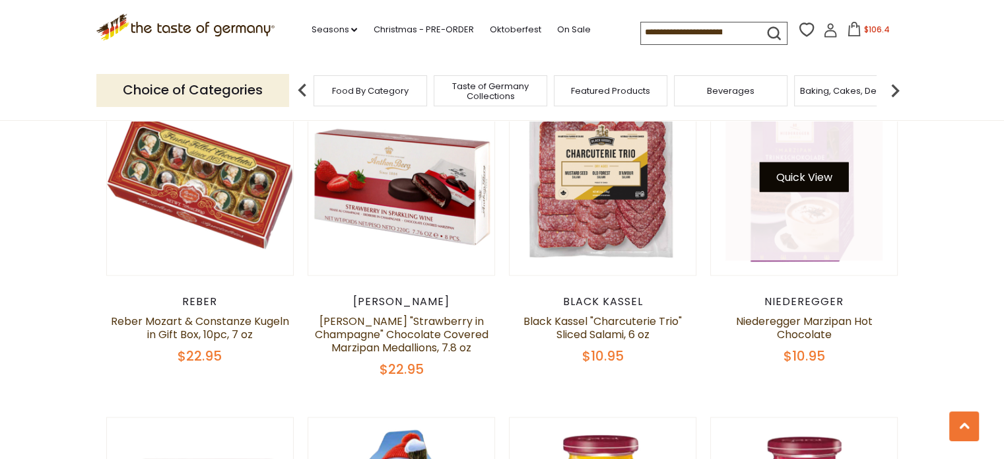
click at [825, 181] on button "Quick View" at bounding box center [804, 177] width 89 height 30
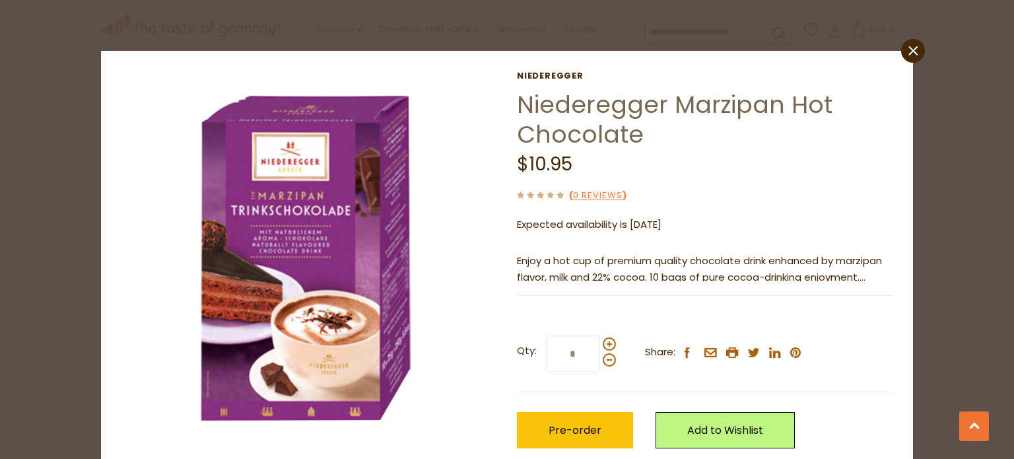
scroll to position [87, 0]
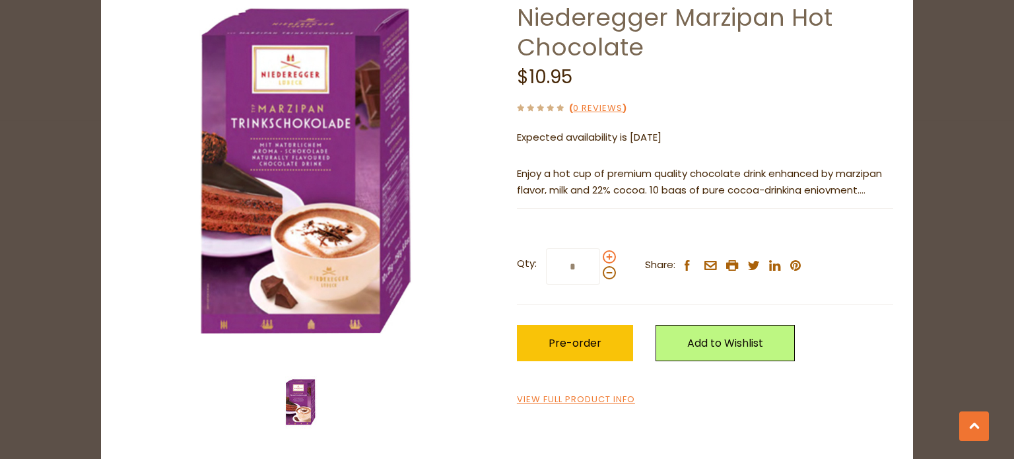
click at [604, 259] on span at bounding box center [609, 256] width 13 height 13
click at [600, 259] on input "*" at bounding box center [573, 266] width 54 height 36
click at [604, 259] on span at bounding box center [609, 256] width 13 height 13
click at [600, 259] on input "*" at bounding box center [573, 266] width 54 height 36
click at [604, 259] on span at bounding box center [609, 256] width 13 height 13
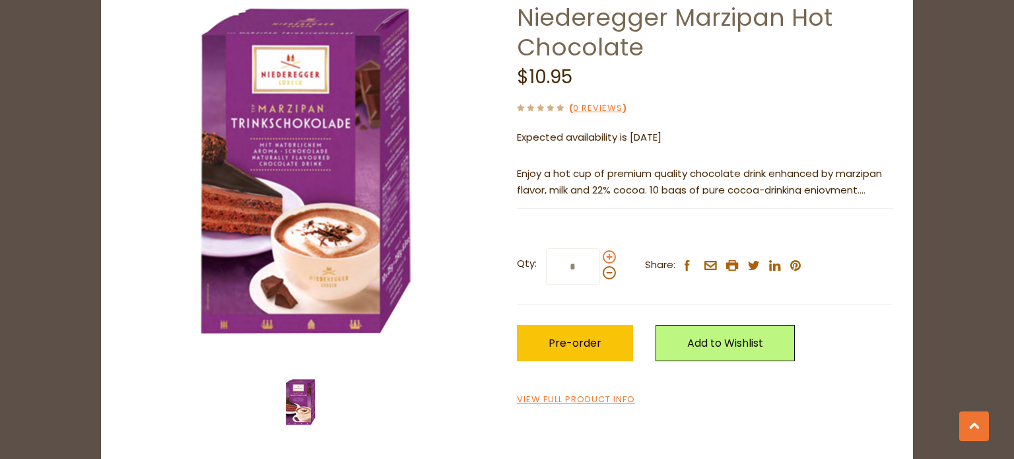
click at [600, 259] on input "*" at bounding box center [573, 266] width 54 height 36
click at [604, 259] on span at bounding box center [609, 256] width 13 height 13
click at [600, 259] on input "*" at bounding box center [573, 266] width 54 height 36
click at [604, 259] on span at bounding box center [609, 256] width 13 height 13
click at [600, 259] on input "*" at bounding box center [573, 266] width 54 height 36
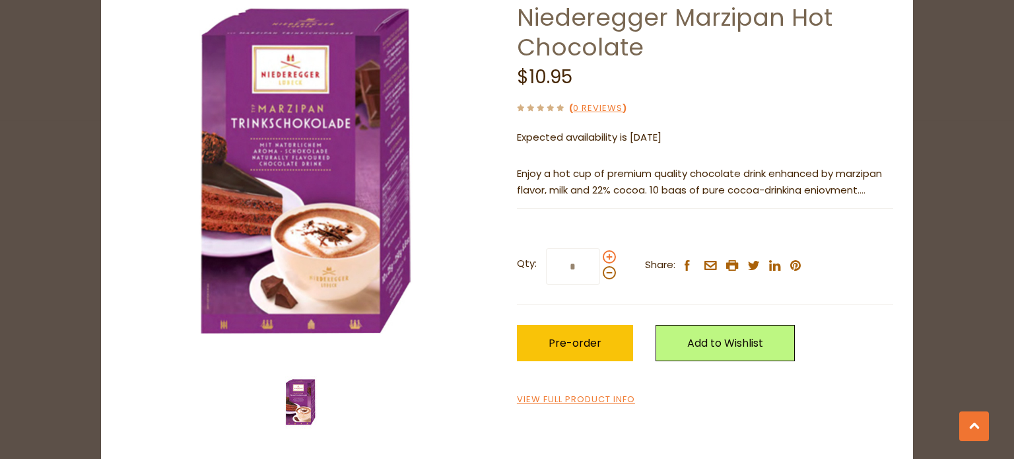
type input "*"
click at [565, 341] on span "Pre-order" at bounding box center [575, 342] width 53 height 15
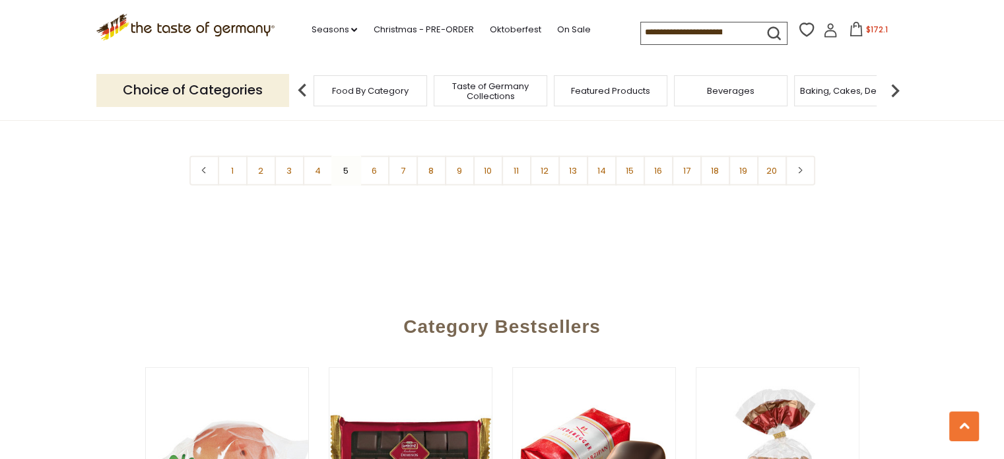
scroll to position [3320, 0]
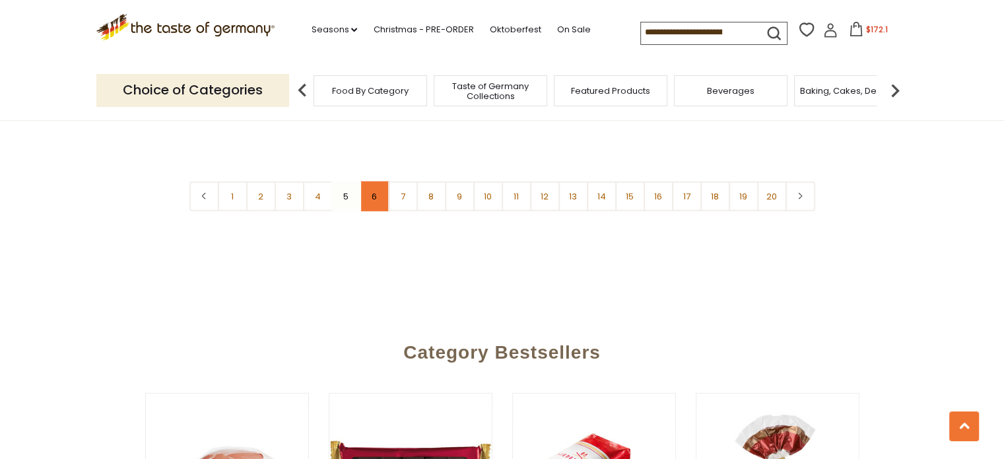
click at [373, 187] on link "6" at bounding box center [375, 197] width 30 height 30
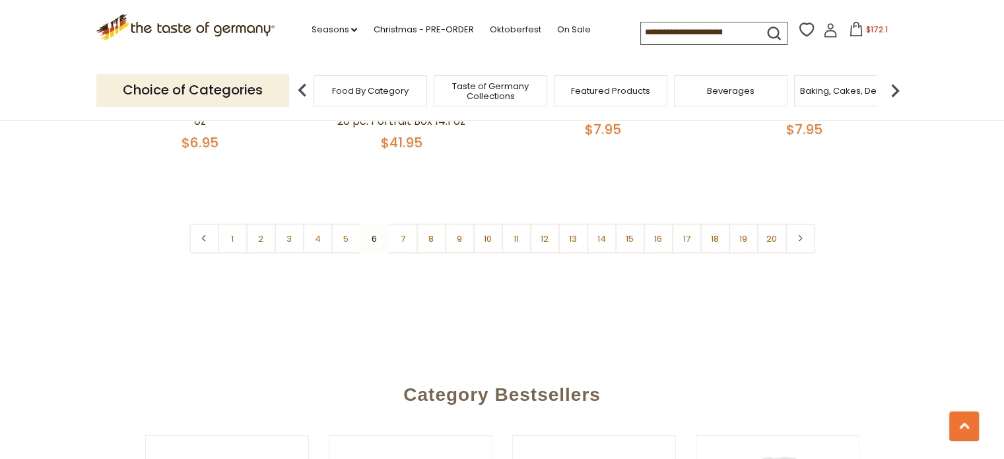
scroll to position [3266, 0]
click at [403, 223] on link "7" at bounding box center [403, 238] width 30 height 30
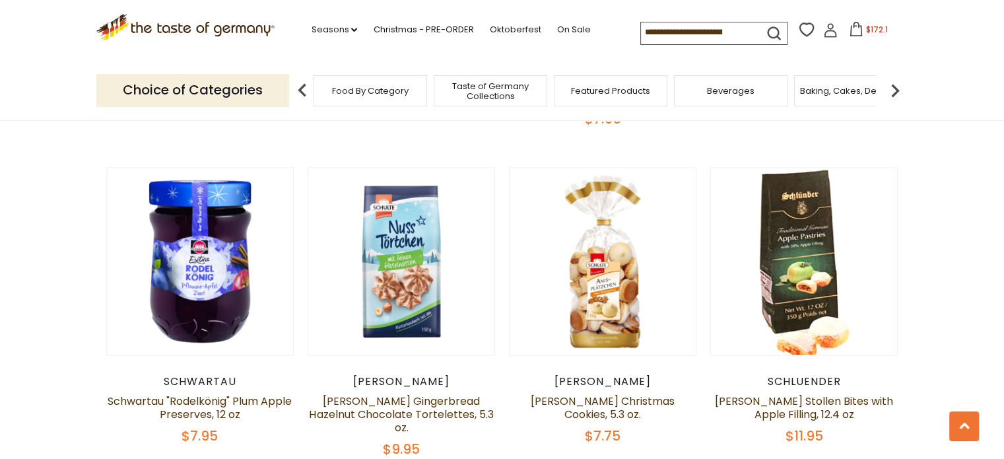
scroll to position [2327, 0]
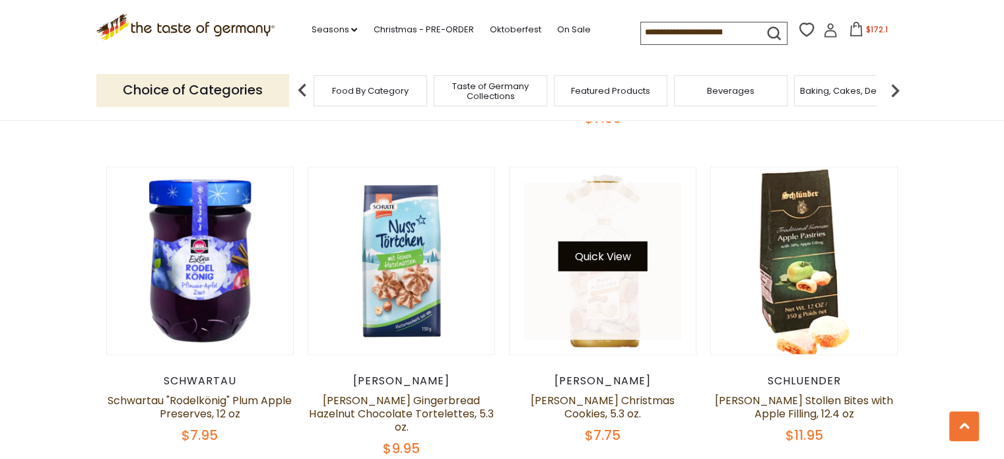
click at [598, 241] on button "Quick View" at bounding box center [603, 256] width 89 height 30
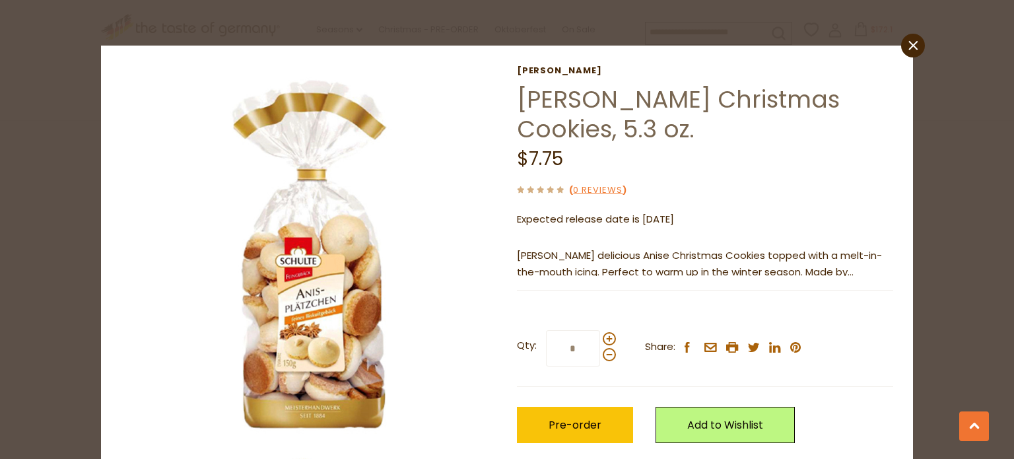
scroll to position [5, 0]
drag, startPoint x: 560, startPoint y: 425, endPoint x: 547, endPoint y: 429, distance: 13.8
click at [549, 429] on span "Pre-order" at bounding box center [575, 424] width 53 height 15
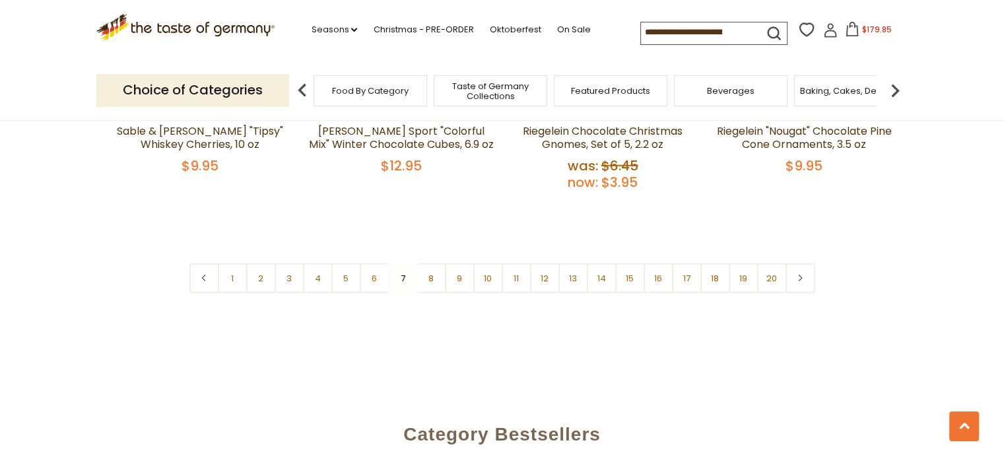
scroll to position [3256, 0]
click at [433, 262] on link "8" at bounding box center [432, 277] width 30 height 30
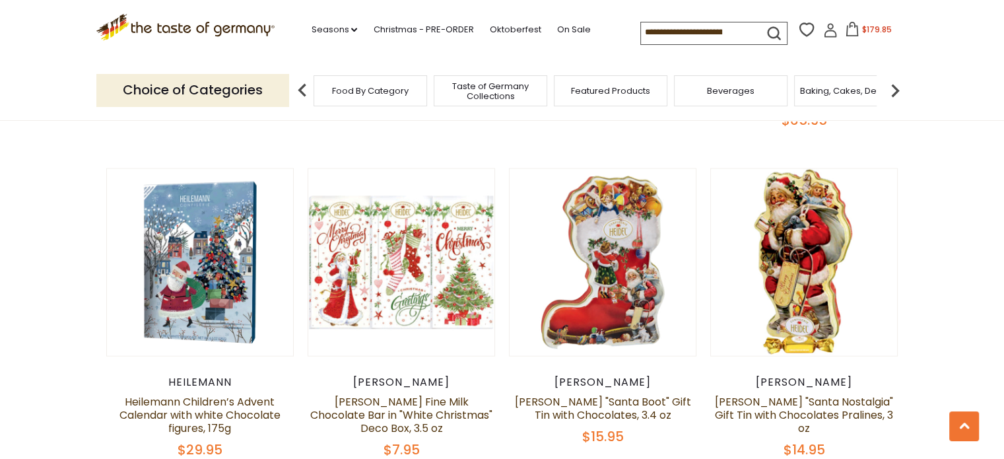
scroll to position [3284, 0]
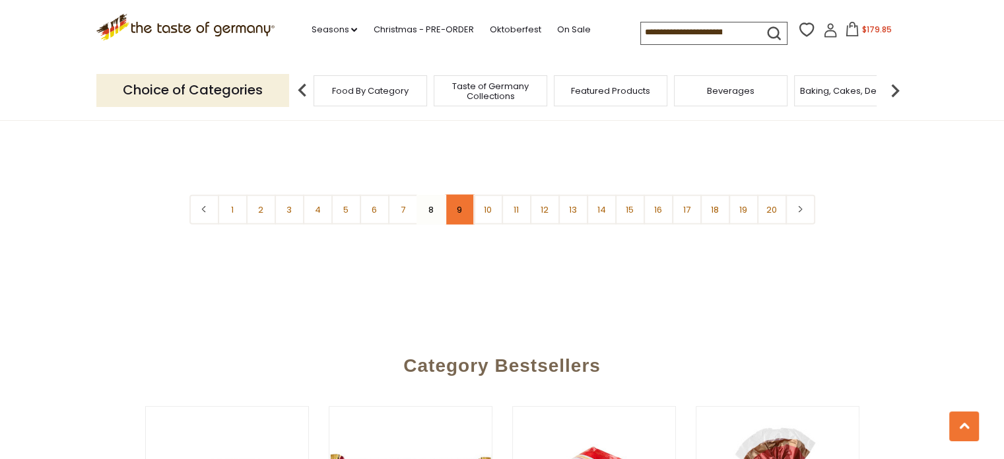
click at [466, 197] on link "9" at bounding box center [460, 210] width 30 height 30
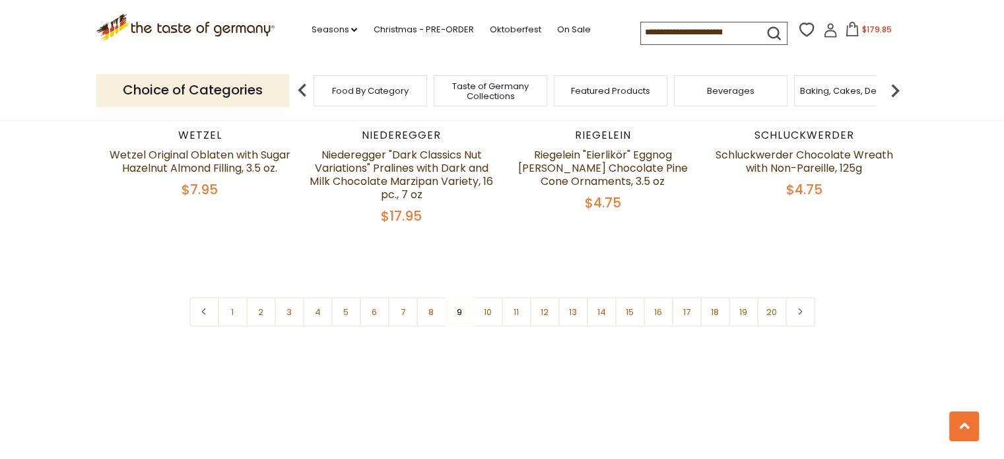
scroll to position [3278, 0]
click at [483, 296] on link "10" at bounding box center [488, 311] width 30 height 30
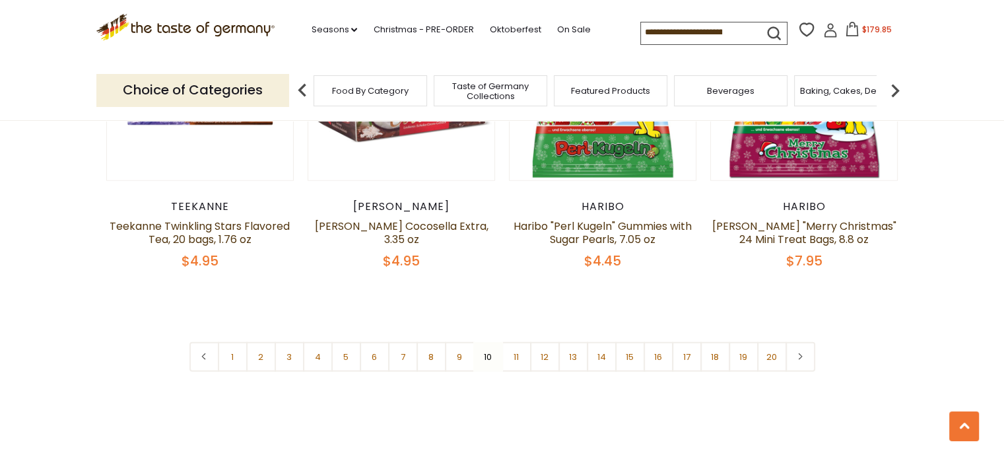
scroll to position [3189, 0]
click at [514, 343] on link "11" at bounding box center [517, 358] width 30 height 30
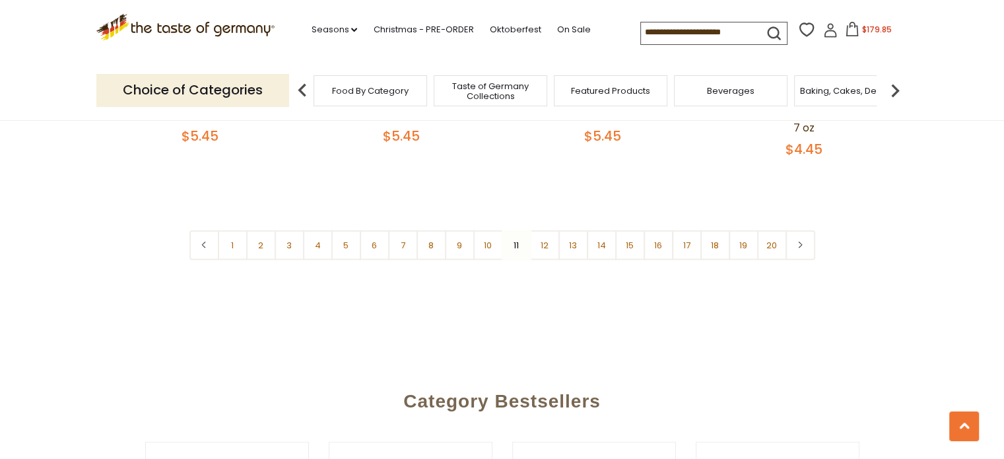
scroll to position [3299, 0]
click at [547, 229] on link "12" at bounding box center [545, 244] width 30 height 30
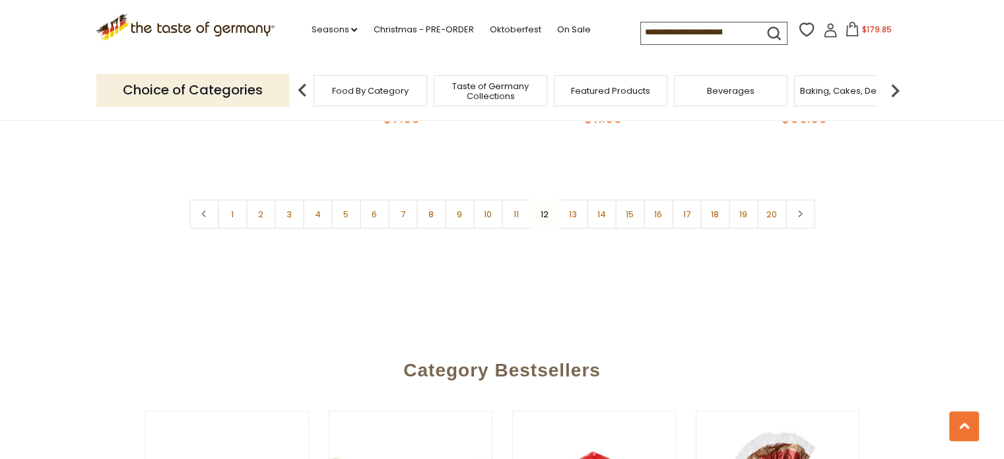
scroll to position [3333, 0]
click at [571, 211] on link "13" at bounding box center [574, 213] width 30 height 30
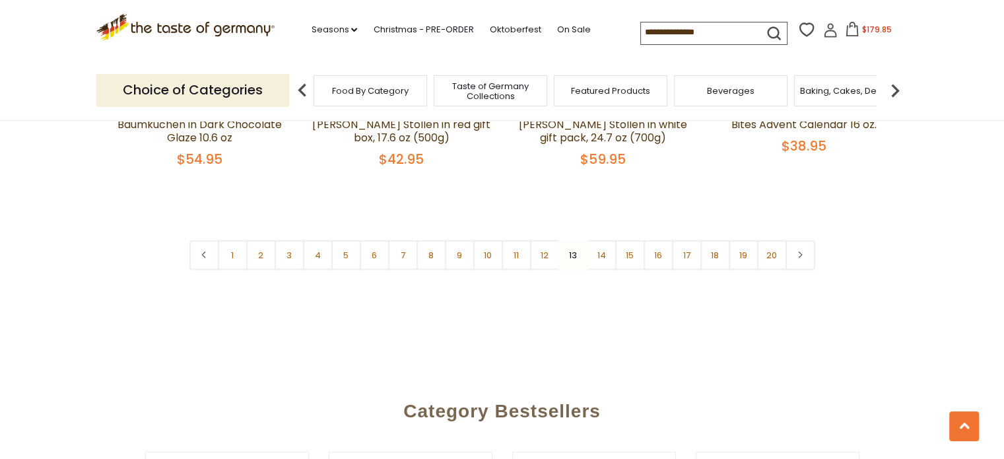
scroll to position [3291, 0]
click at [601, 240] on link "14" at bounding box center [602, 255] width 30 height 30
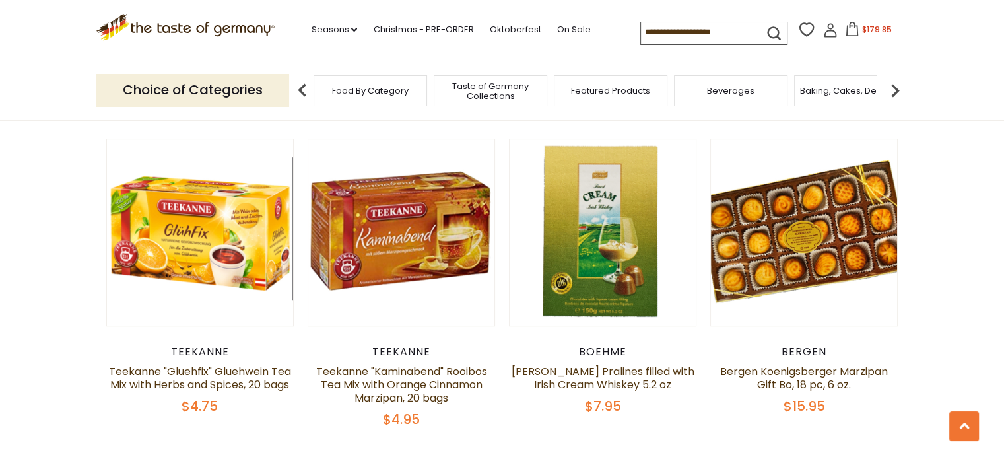
scroll to position [1038, 0]
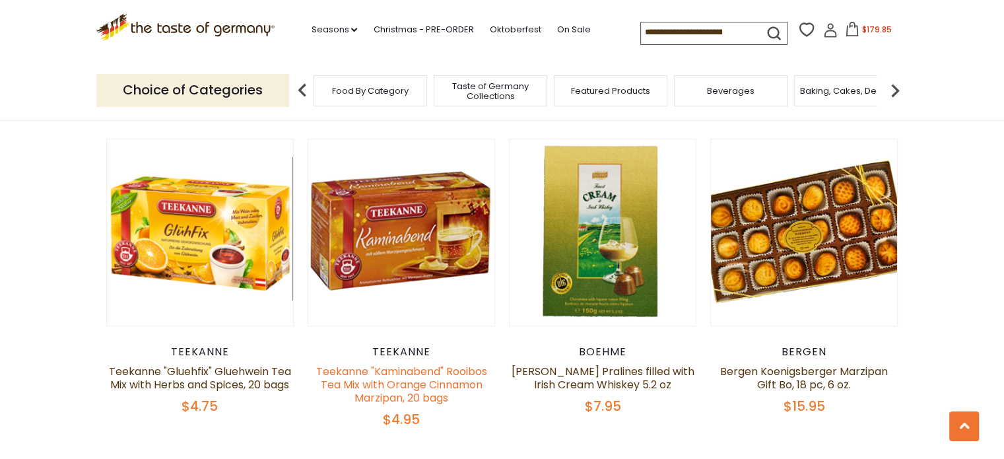
click at [366, 374] on link "Teekanne "Kaminabend" Rooibos Tea Mix with Orange Cinnamon Marzipan, 20 bags" at bounding box center [401, 385] width 171 height 42
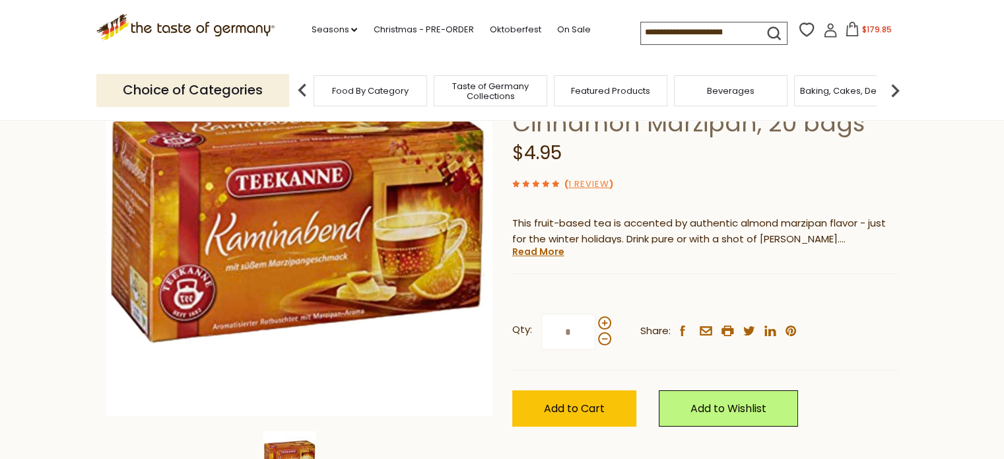
scroll to position [160, 0]
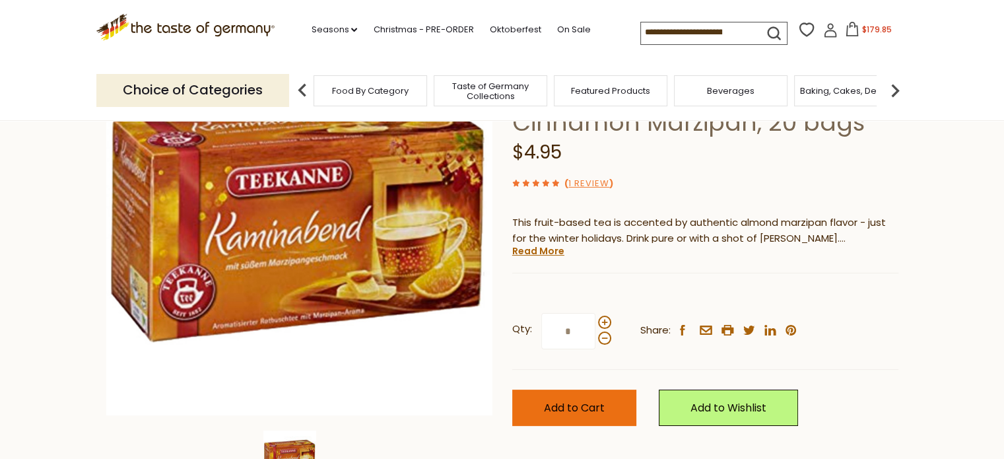
click at [599, 399] on button "Add to Cart" at bounding box center [574, 408] width 124 height 36
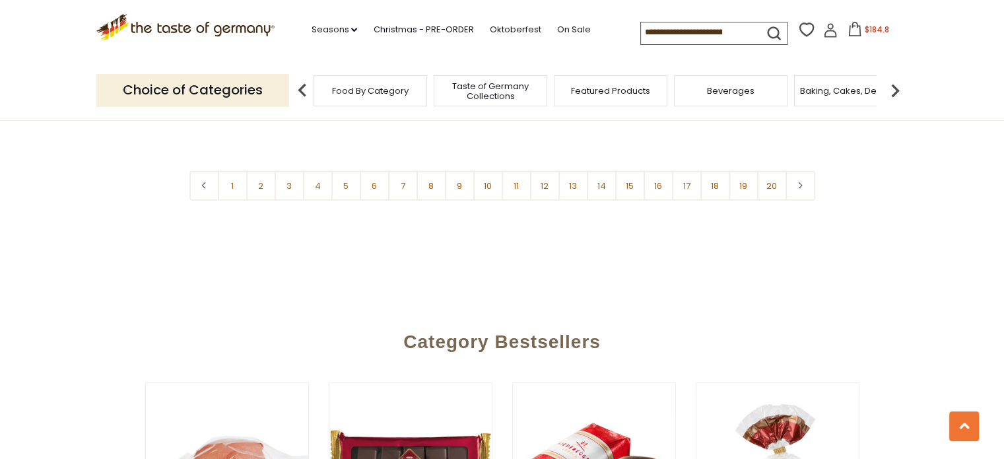
scroll to position [3344, 0]
click at [605, 176] on link "14" at bounding box center [602, 186] width 30 height 30
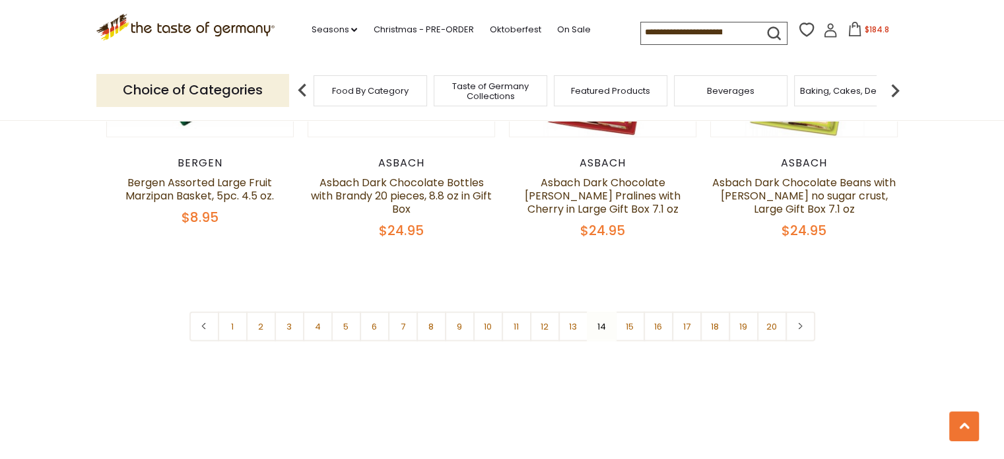
scroll to position [3204, 0]
click at [633, 314] on link "15" at bounding box center [630, 326] width 30 height 30
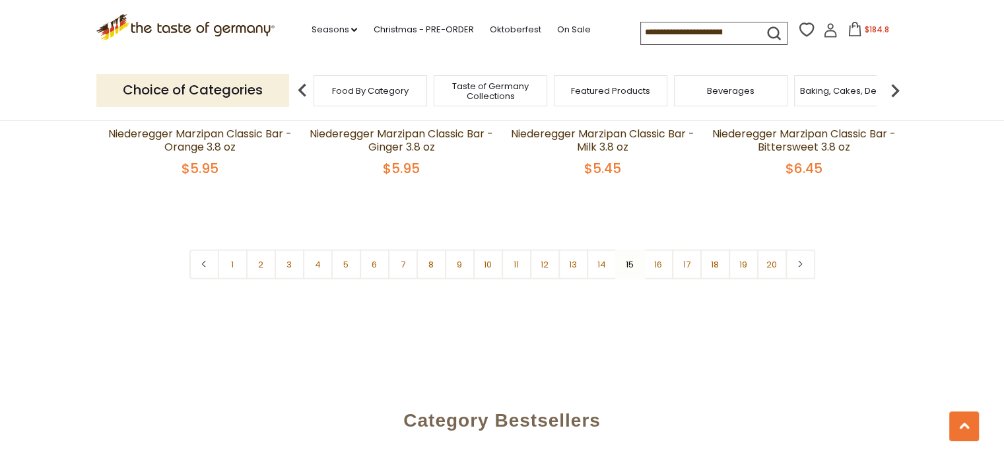
scroll to position [3296, 0]
click at [658, 249] on link "16" at bounding box center [659, 264] width 30 height 30
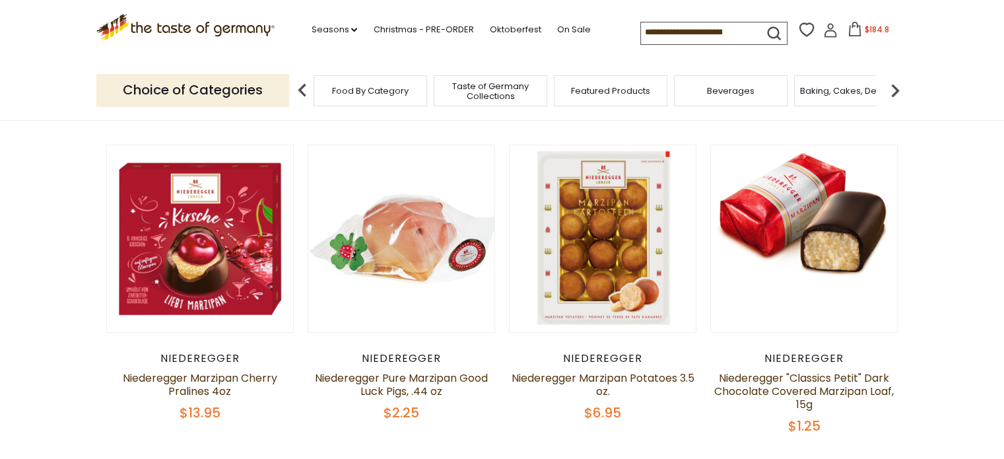
scroll to position [372, 0]
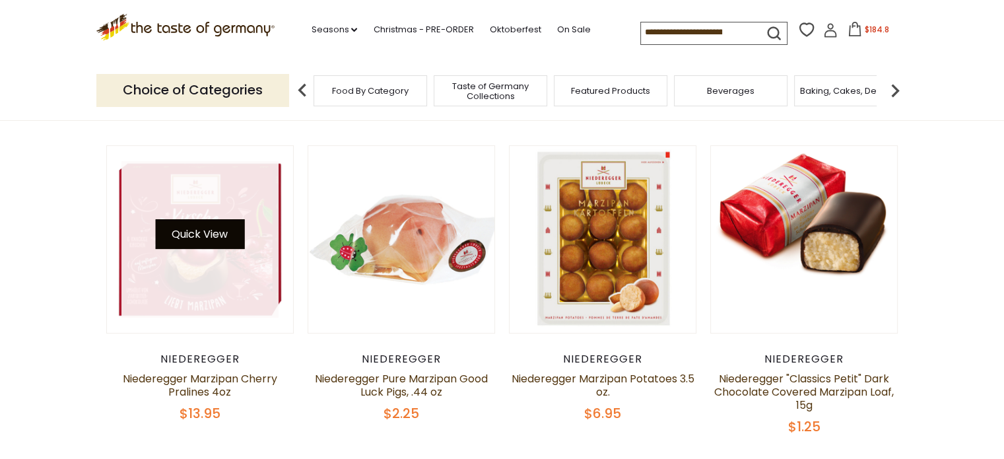
click at [195, 236] on button "Quick View" at bounding box center [199, 234] width 89 height 30
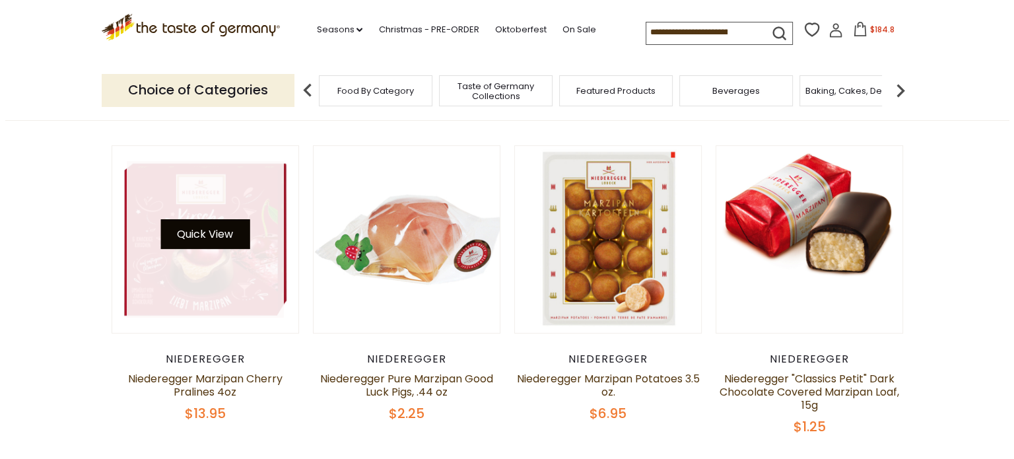
scroll to position [375, 0]
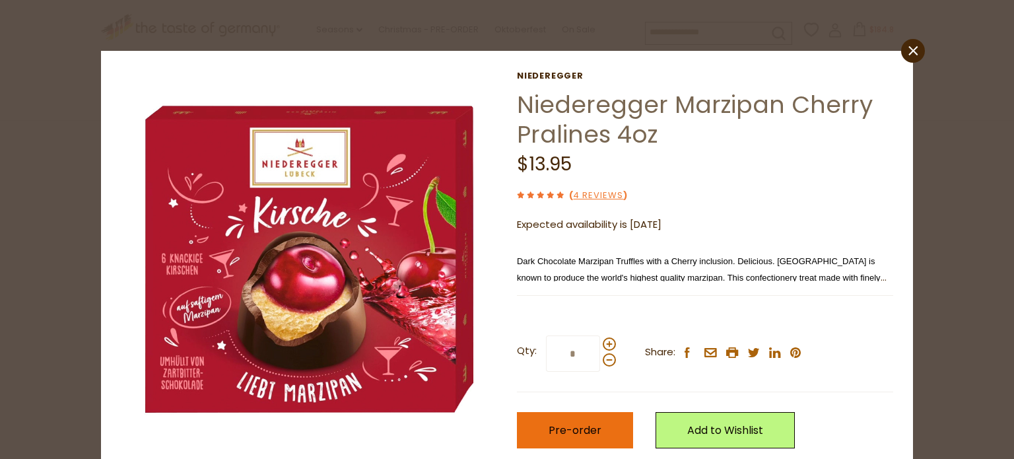
click at [557, 427] on span "Pre-order" at bounding box center [575, 430] width 53 height 15
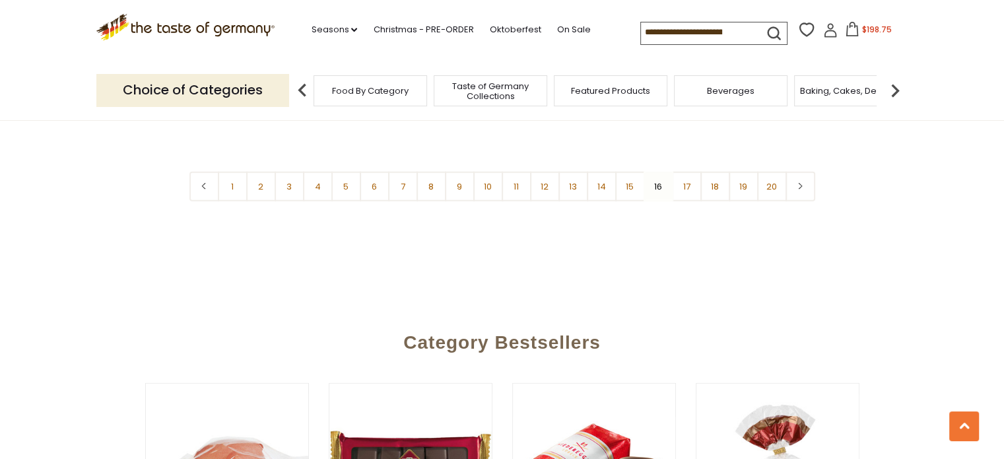
scroll to position [3304, 0]
click at [695, 171] on link "17" at bounding box center [687, 186] width 30 height 30
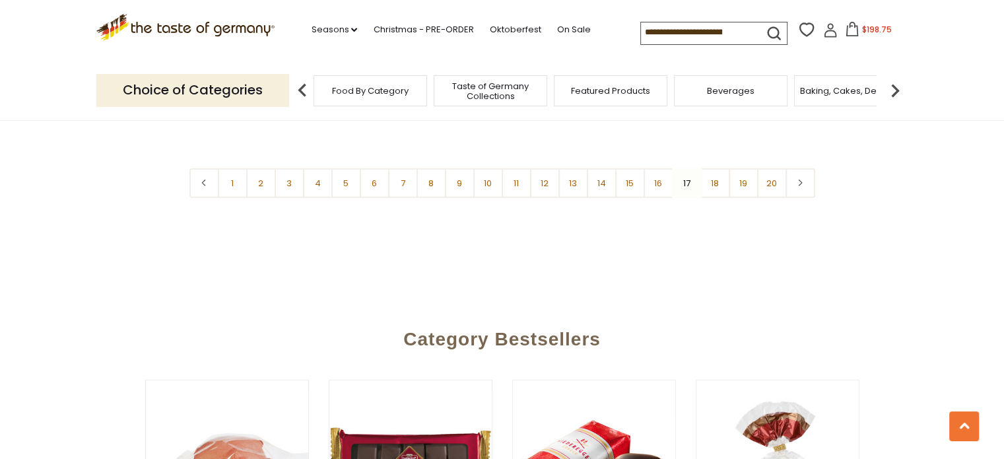
scroll to position [3325, 0]
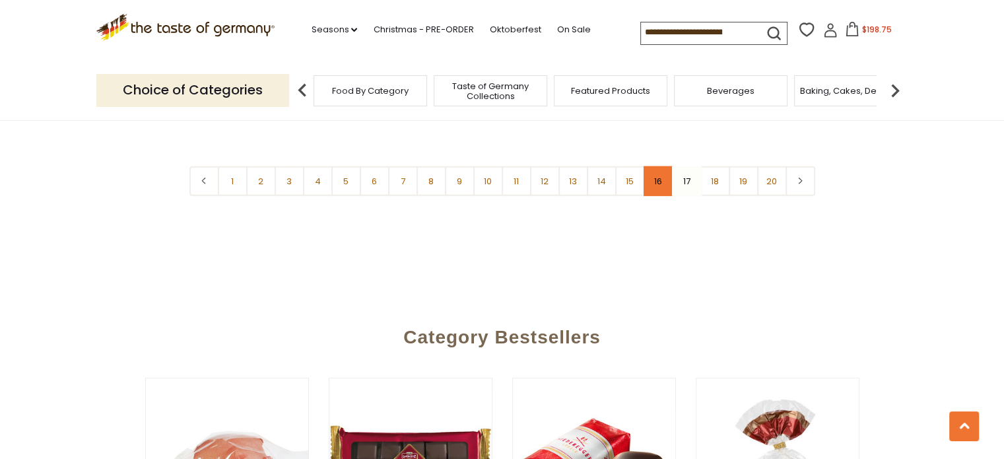
click at [651, 166] on link "16" at bounding box center [659, 181] width 30 height 30
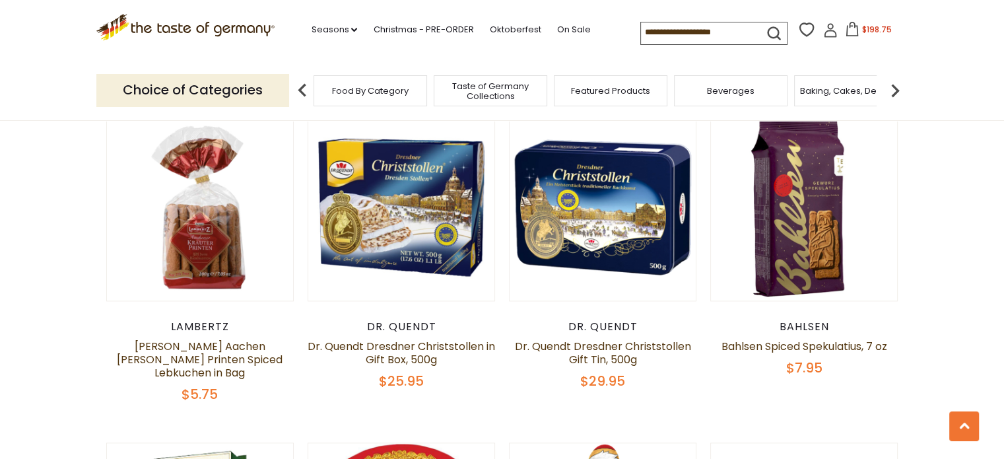
scroll to position [1684, 0]
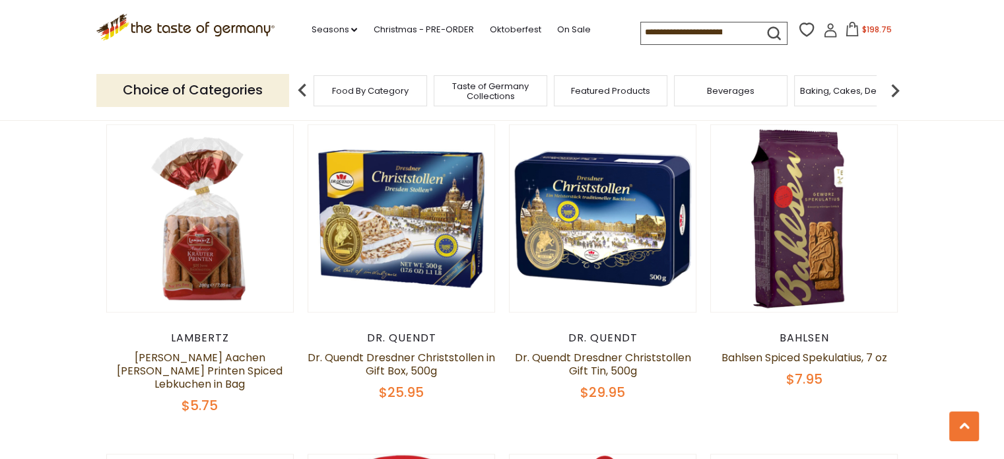
click at [670, 29] on input at bounding box center [697, 31] width 112 height 18
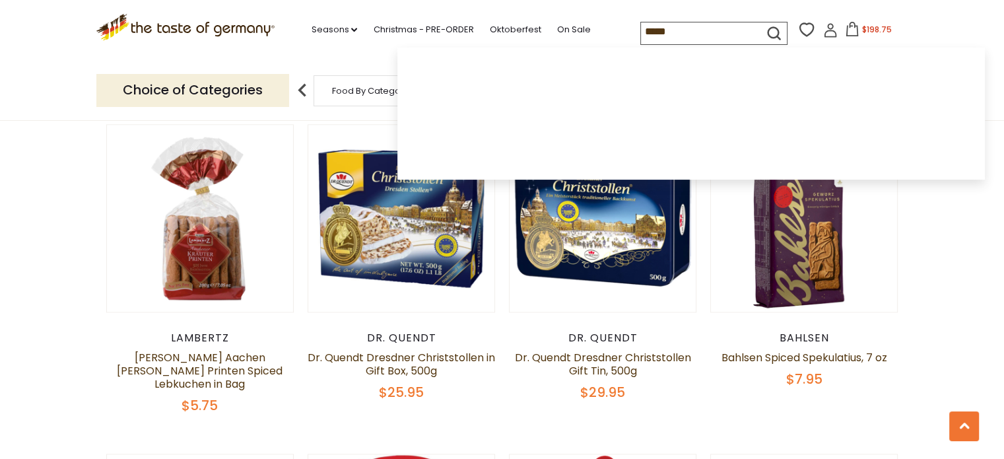
type input "******"
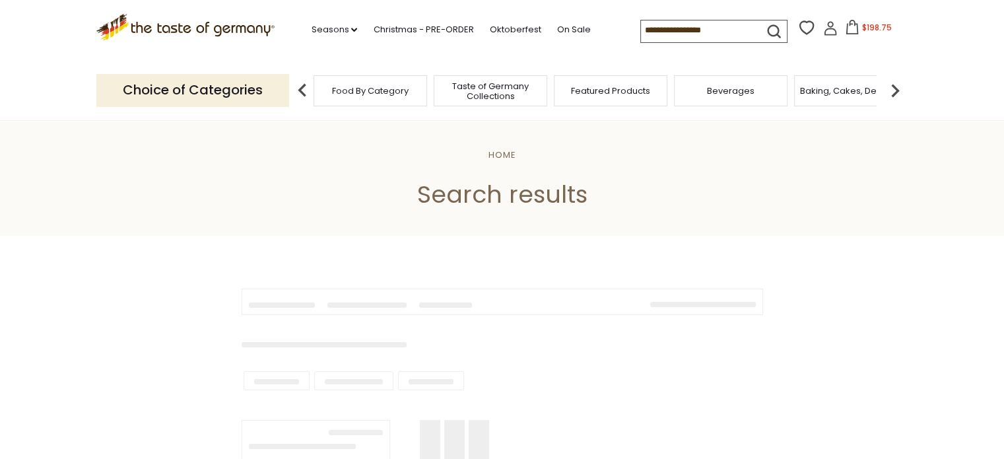
type input "******"
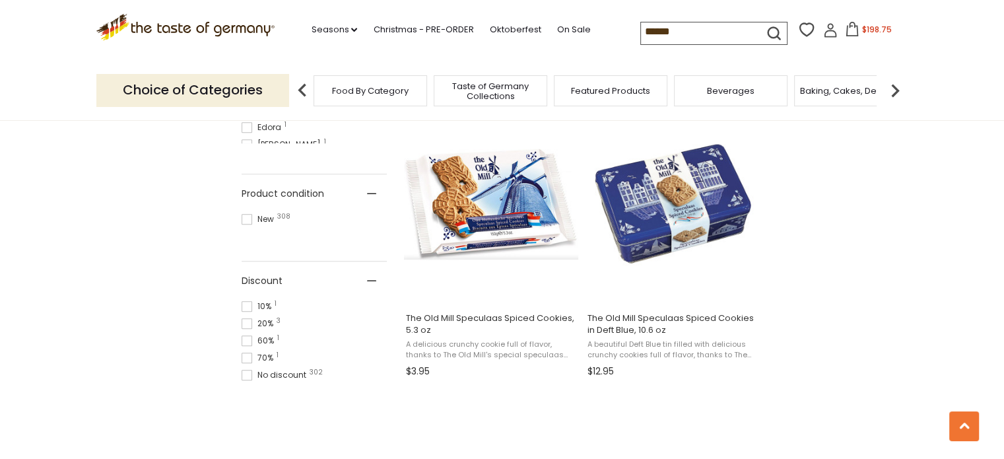
scroll to position [840, 0]
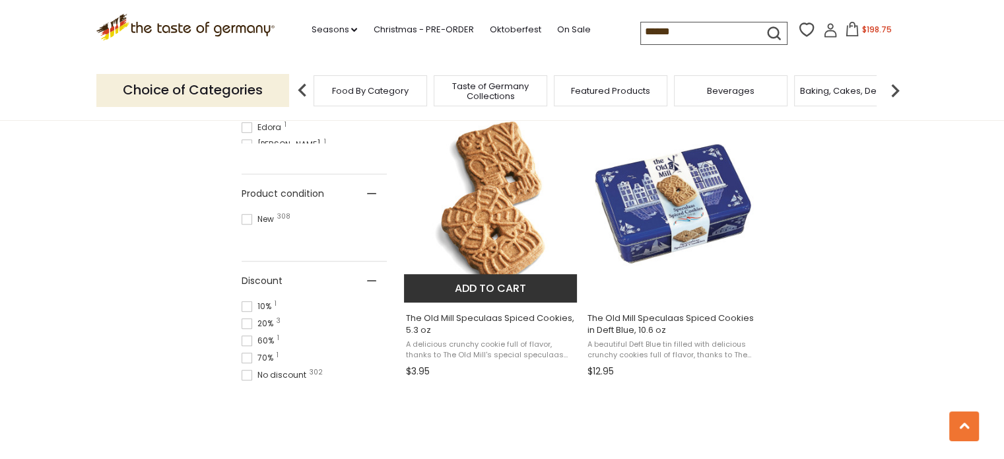
click at [473, 287] on button "Add to cart" at bounding box center [491, 288] width 174 height 28
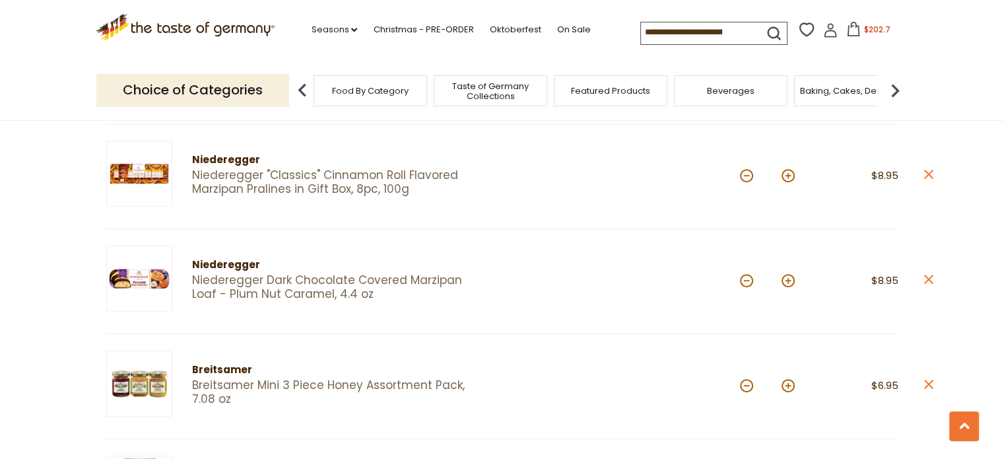
scroll to position [583, 0]
click at [930, 380] on icon "close" at bounding box center [929, 383] width 10 height 10
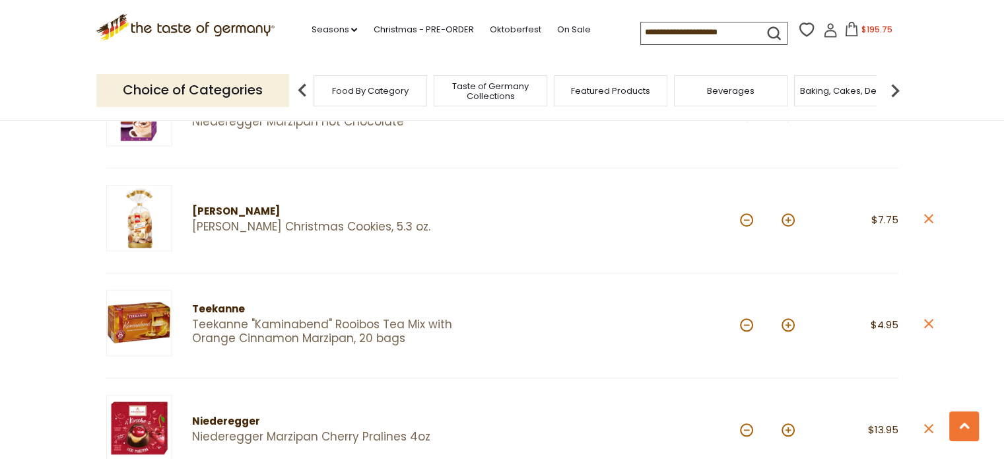
scroll to position [1273, 0]
click at [928, 318] on icon at bounding box center [928, 322] width 9 height 9
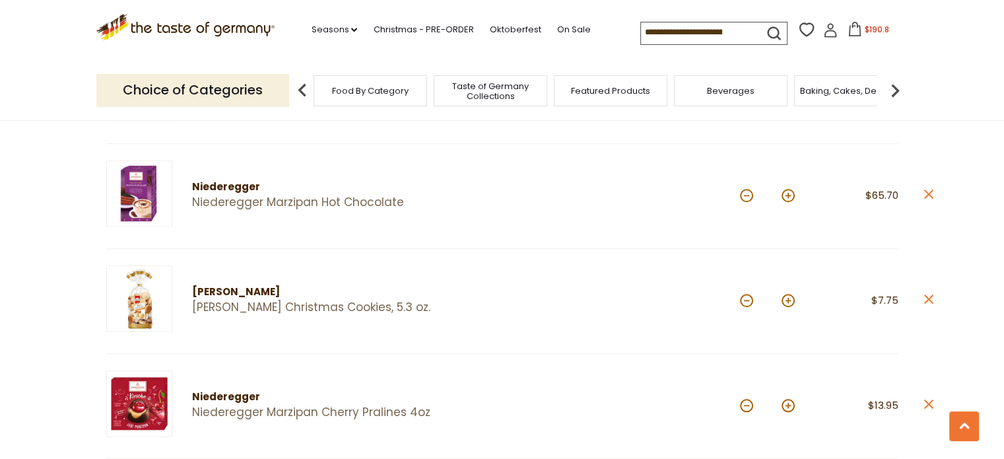
scroll to position [1193, 0]
click at [927, 294] on icon at bounding box center [928, 297] width 9 height 9
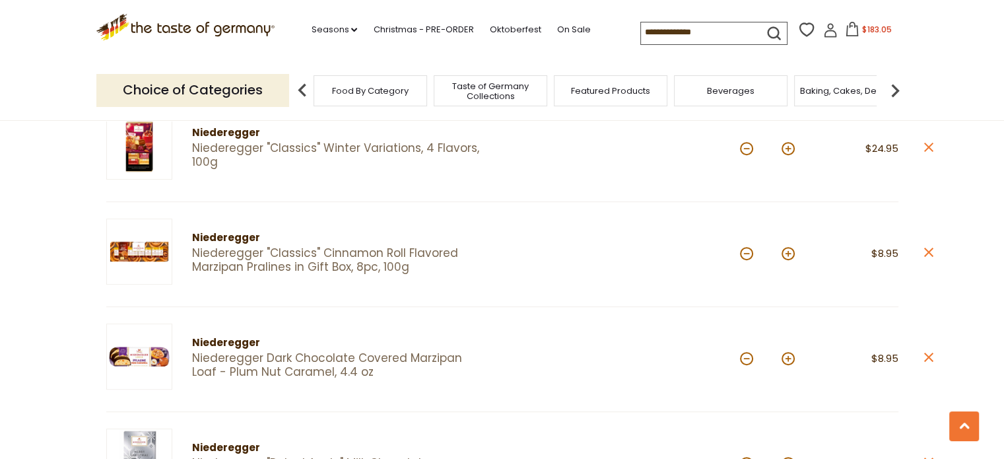
scroll to position [506, 0]
click at [928, 351] on icon "close" at bounding box center [929, 356] width 10 height 10
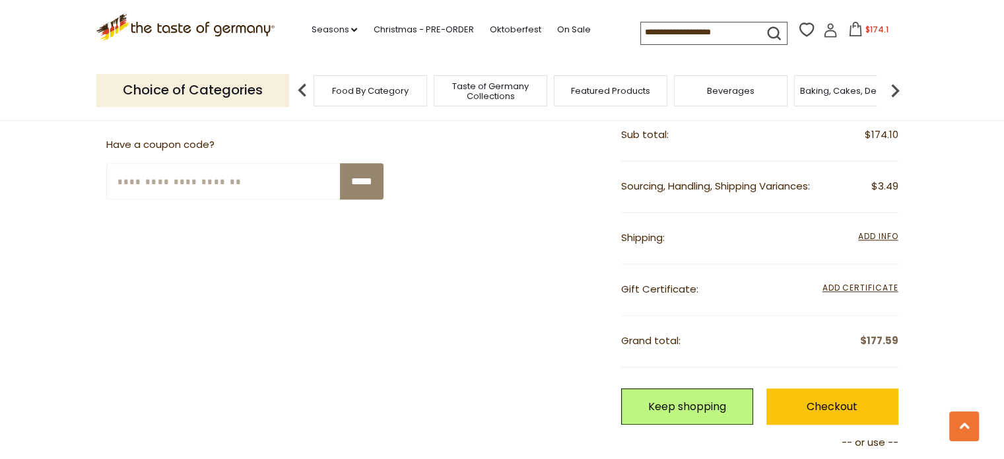
scroll to position [1437, 0]
click at [674, 31] on input at bounding box center [697, 31] width 112 height 18
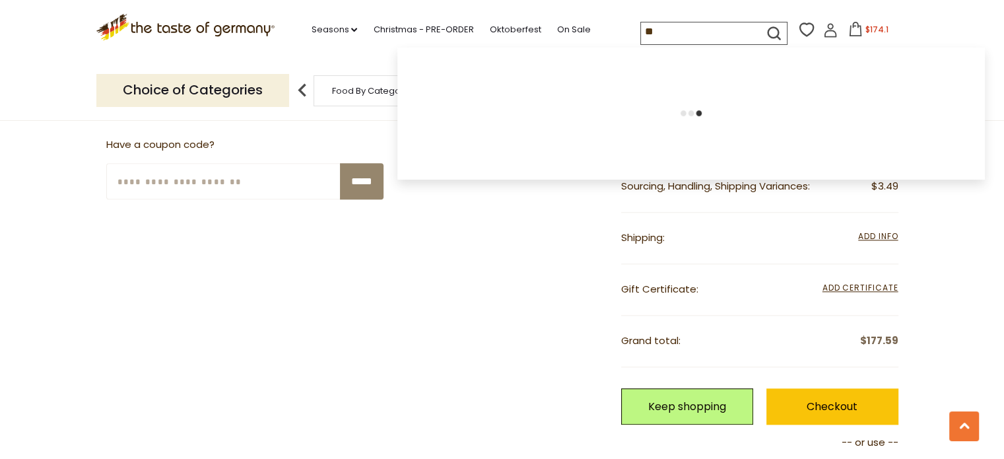
type input "***"
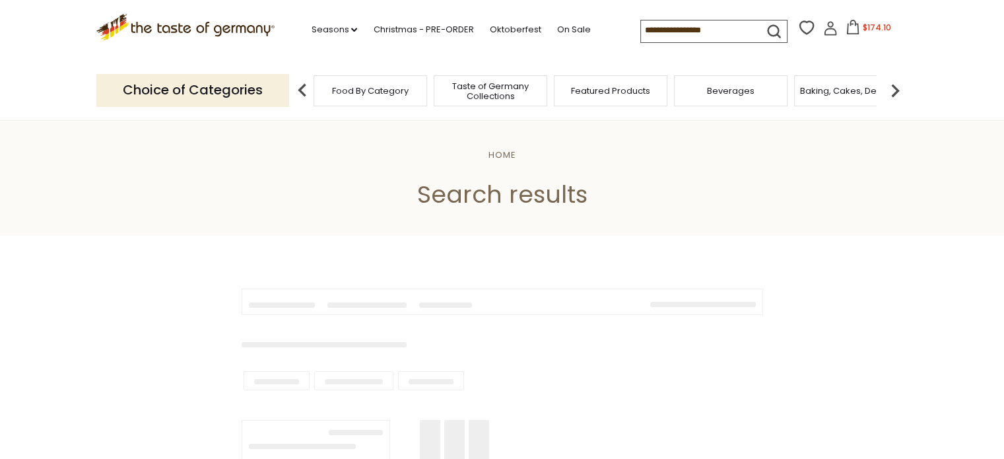
type input "***"
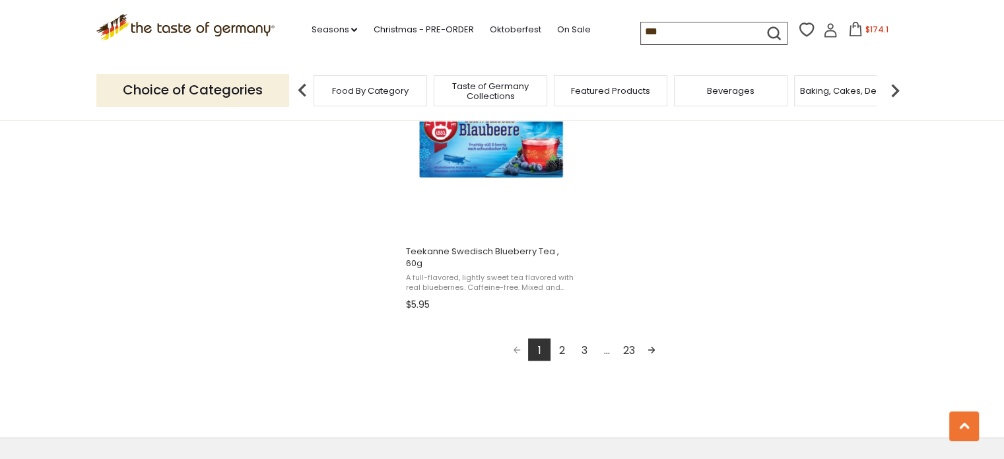
scroll to position [2349, 0]
click at [563, 337] on link "2" at bounding box center [562, 348] width 22 height 22
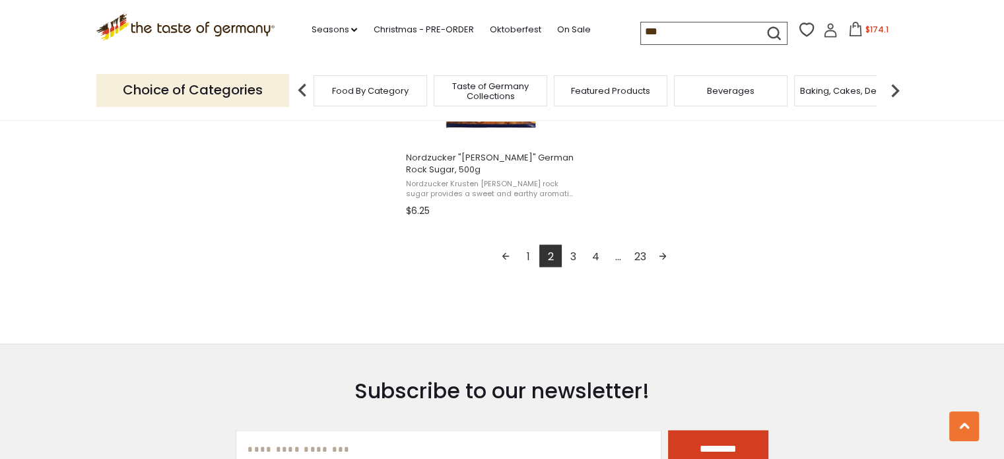
scroll to position [2446, 0]
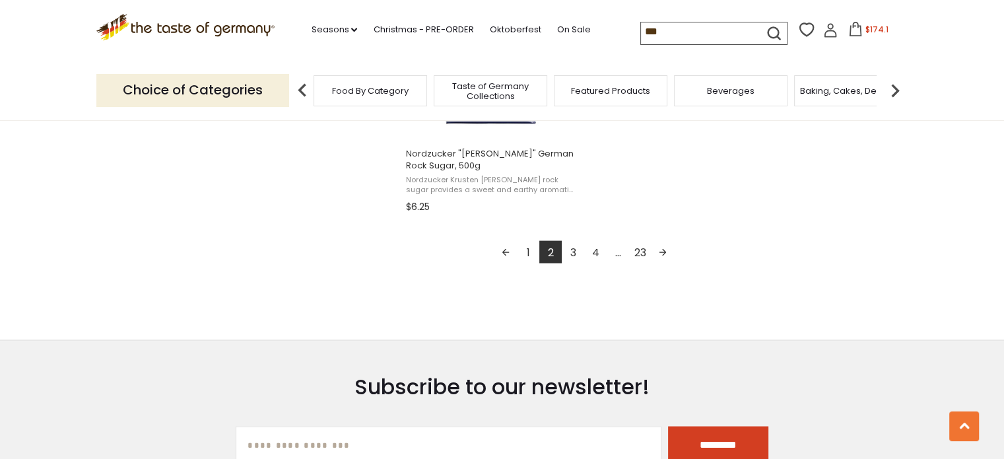
click at [574, 253] on link "3" at bounding box center [573, 251] width 22 height 22
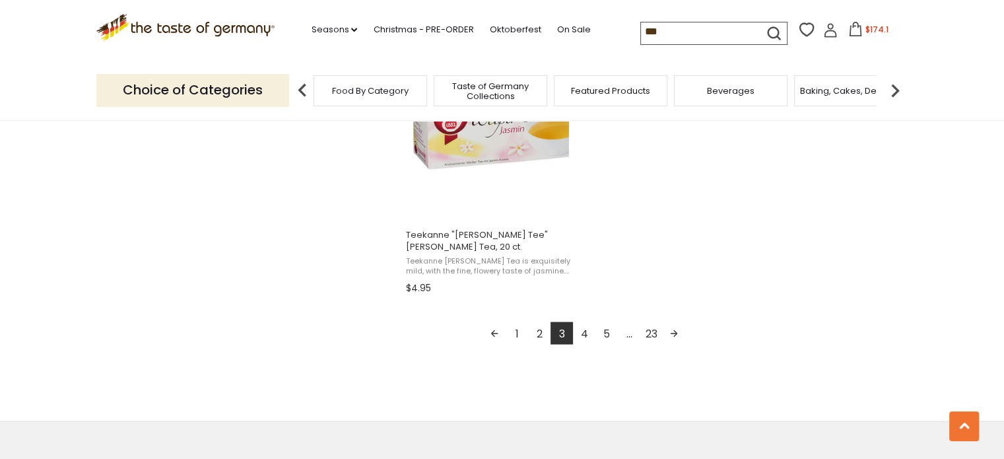
scroll to position [2355, 0]
click at [581, 328] on link "4" at bounding box center [584, 330] width 22 height 22
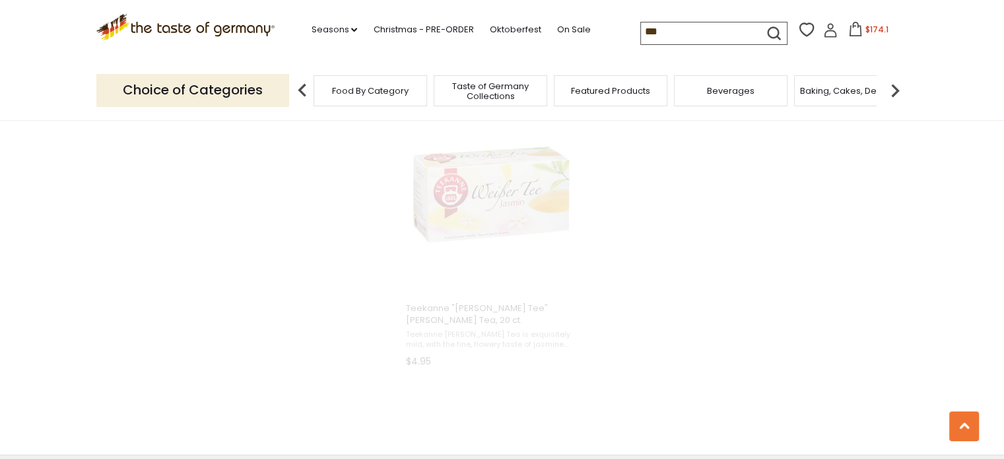
scroll to position [1671, 0]
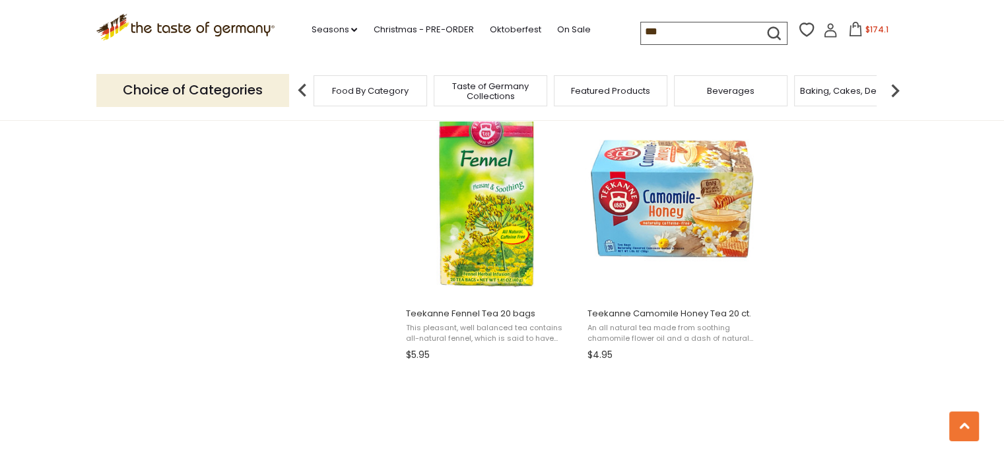
scroll to position [1698, 0]
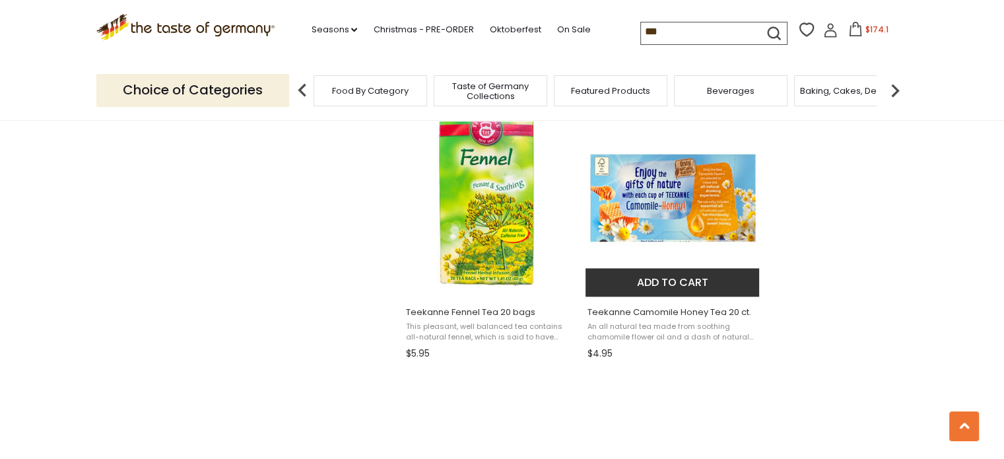
click at [671, 271] on button "Add to cart" at bounding box center [673, 282] width 174 height 28
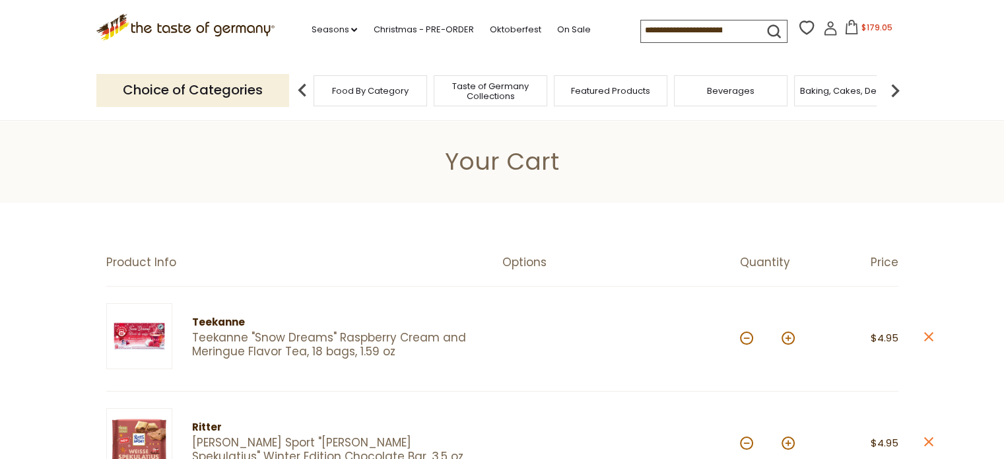
click at [694, 34] on input at bounding box center [697, 29] width 112 height 18
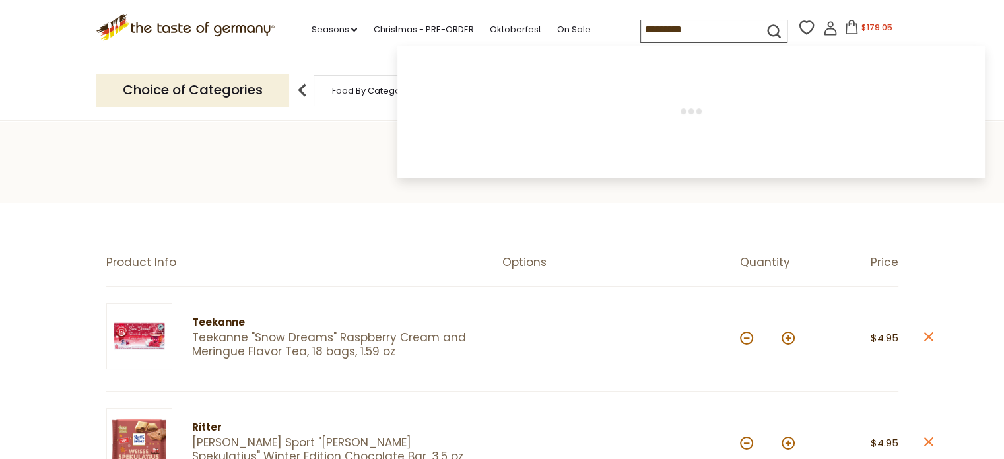
type input "**********"
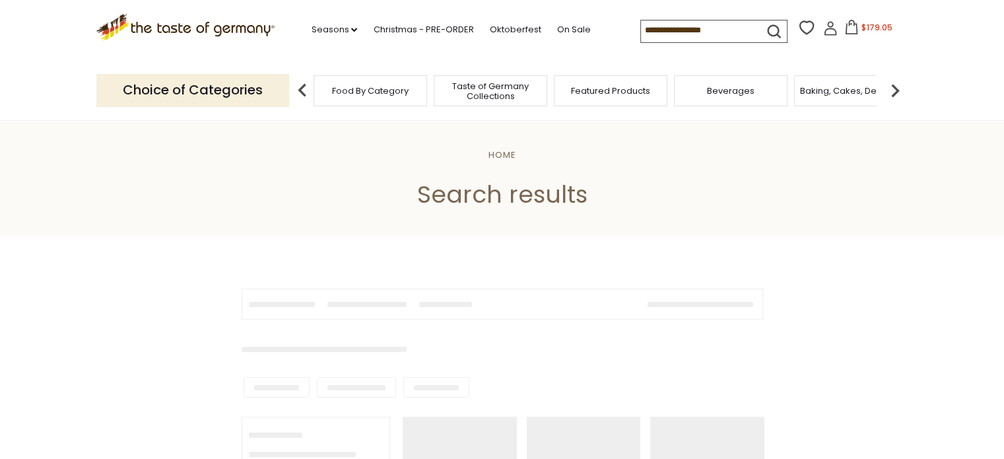
type input "**********"
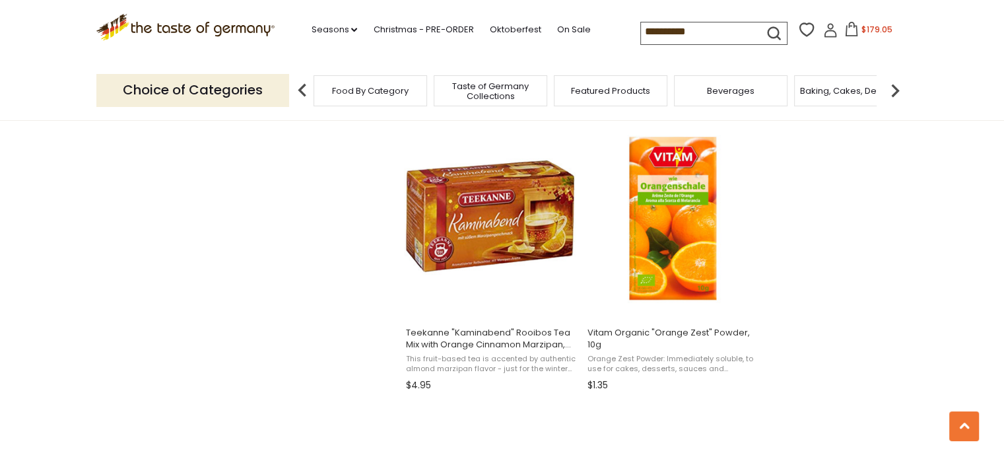
scroll to position [1978, 0]
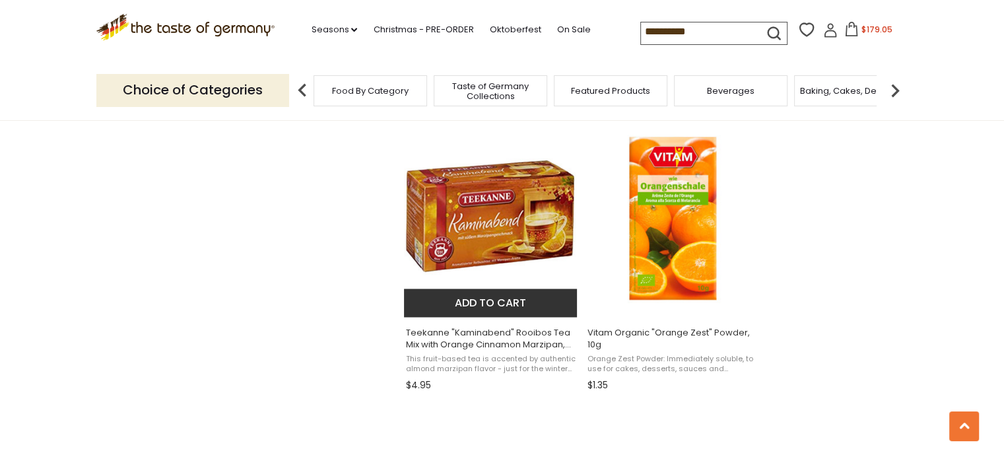
click at [476, 298] on button "Add to cart" at bounding box center [491, 303] width 174 height 28
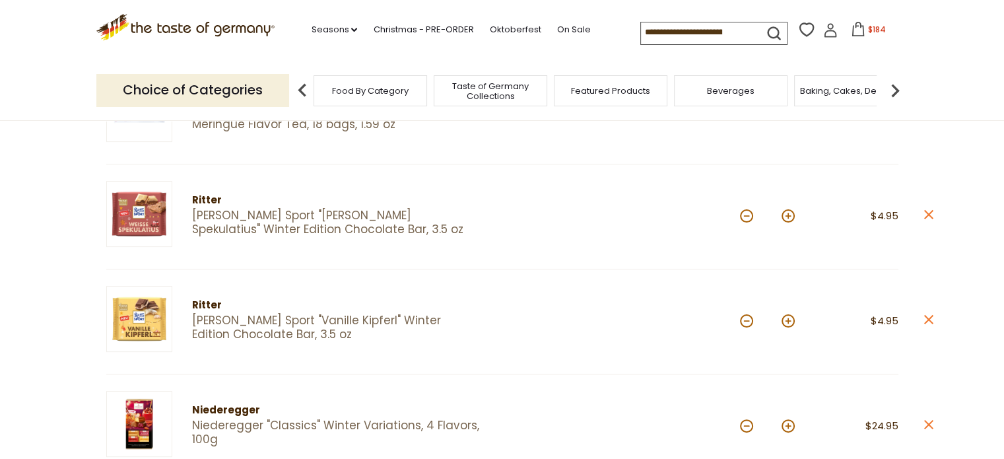
scroll to position [227, 0]
click at [154, 213] on img at bounding box center [139, 214] width 66 height 66
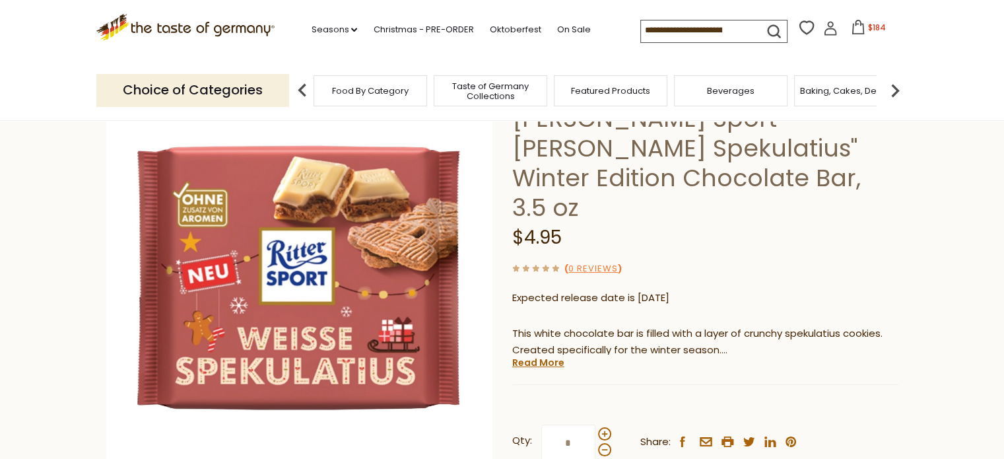
scroll to position [106, 0]
click at [876, 35] on span "$184" at bounding box center [877, 29] width 18 height 11
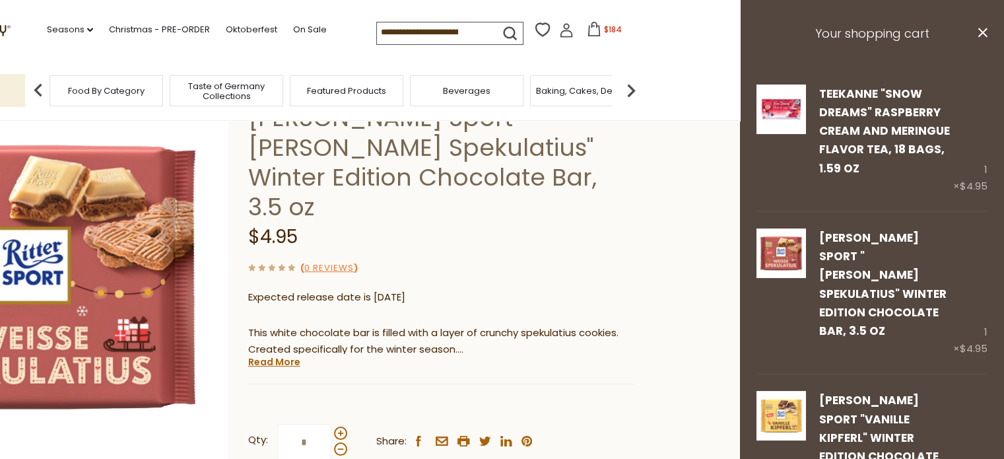
click at [588, 29] on icon at bounding box center [594, 29] width 15 height 15
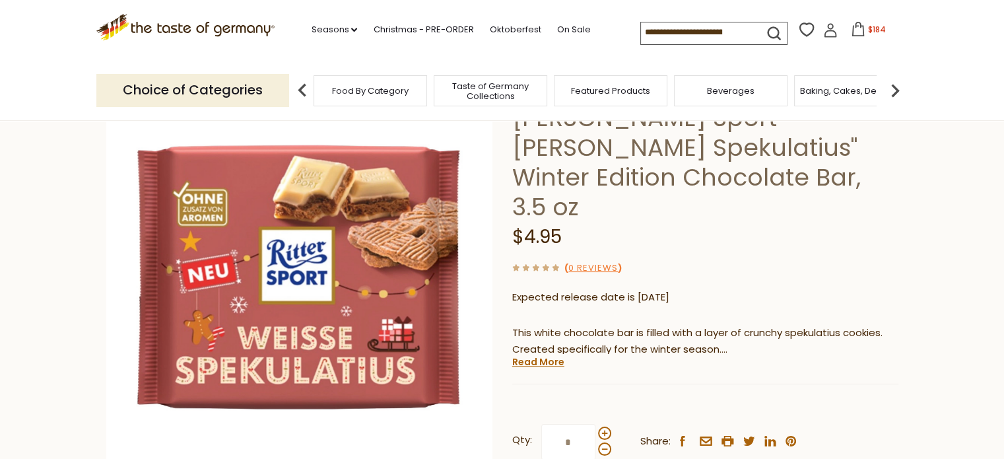
click at [862, 31] on button "$184" at bounding box center [869, 32] width 56 height 20
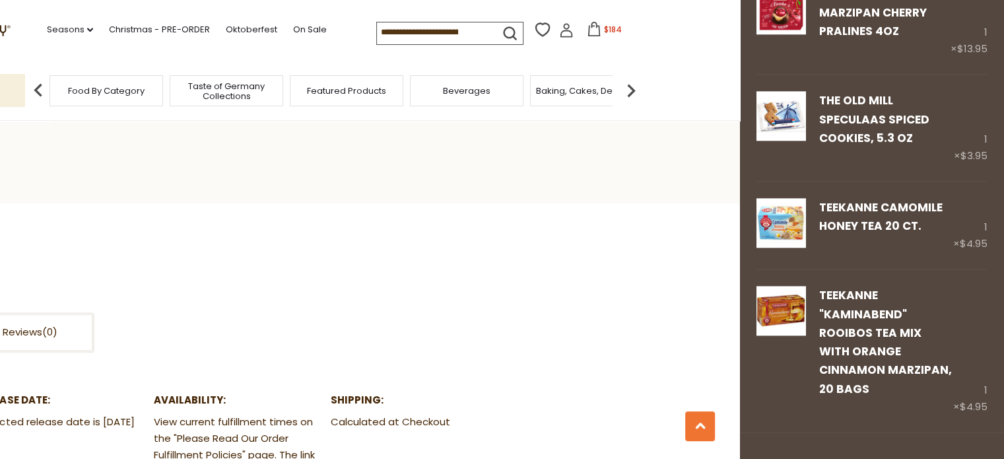
scroll to position [623, 0]
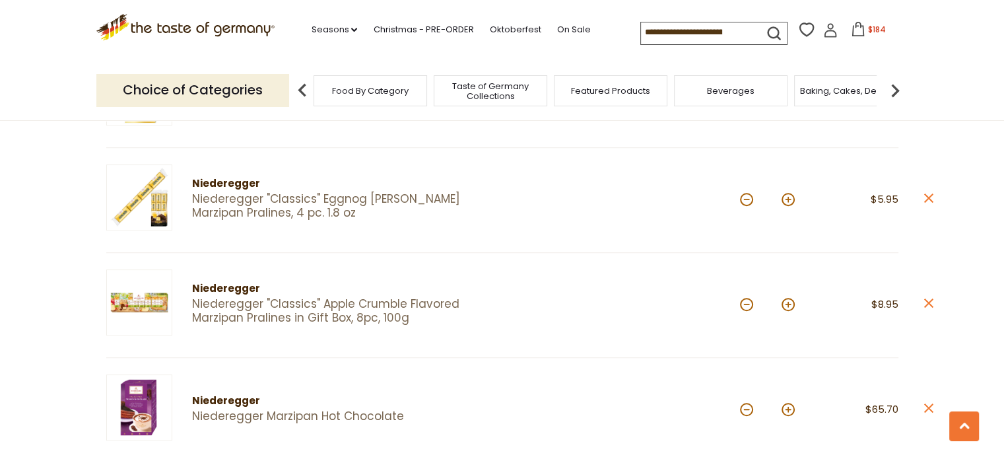
scroll to position [874, 0]
click at [930, 193] on icon "close" at bounding box center [929, 197] width 10 height 10
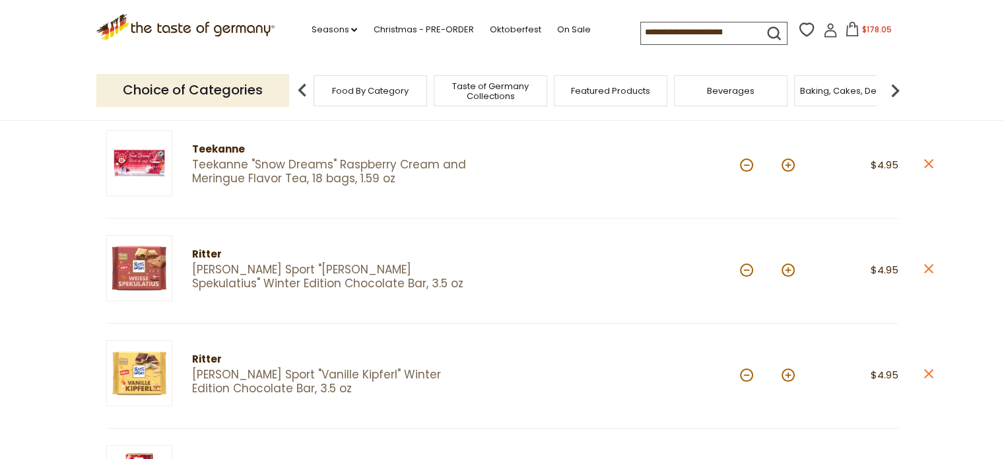
scroll to position [188, 0]
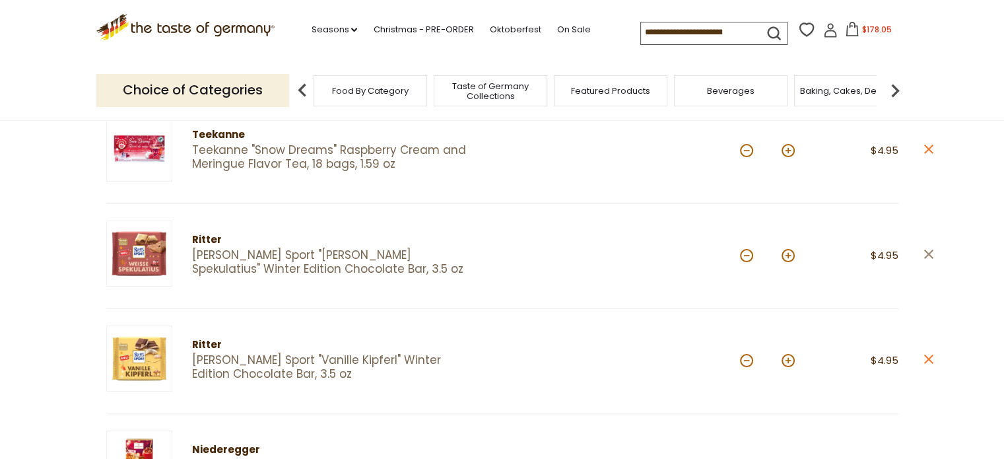
click at [930, 254] on icon at bounding box center [928, 254] width 9 height 9
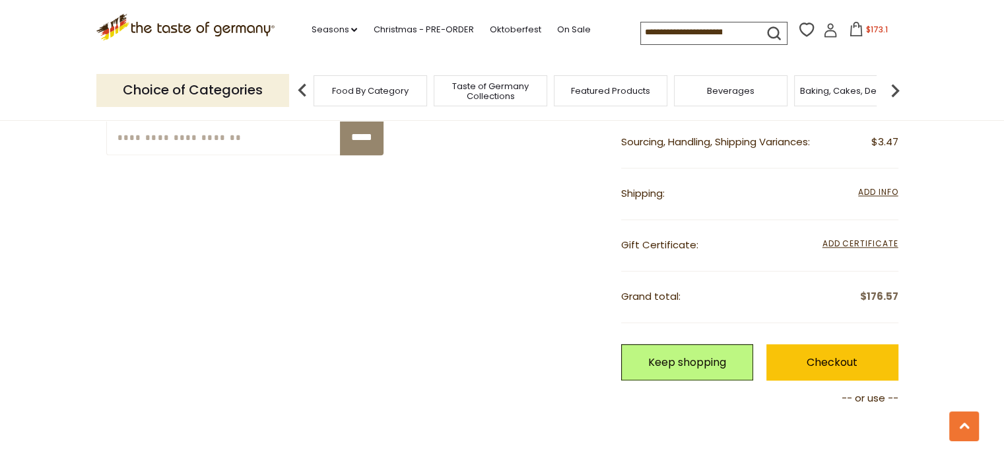
scroll to position [1482, 0]
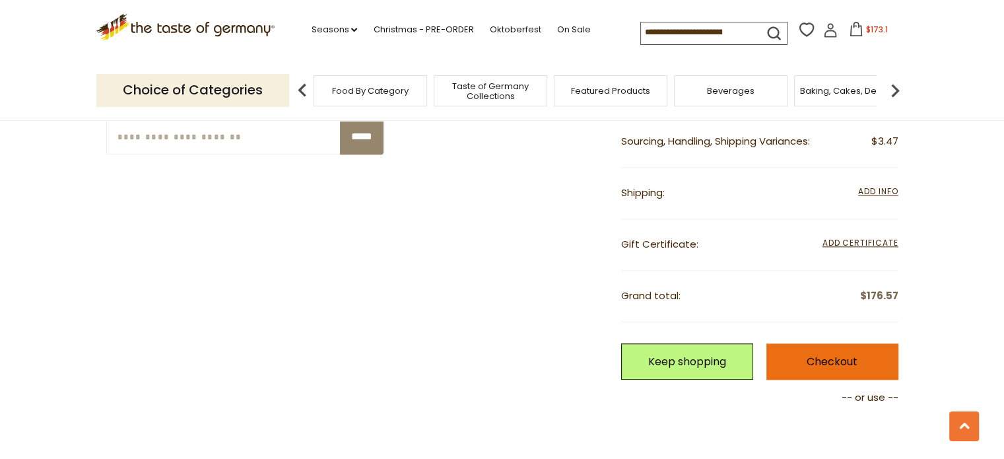
click at [840, 349] on link "Checkout" at bounding box center [833, 361] width 132 height 36
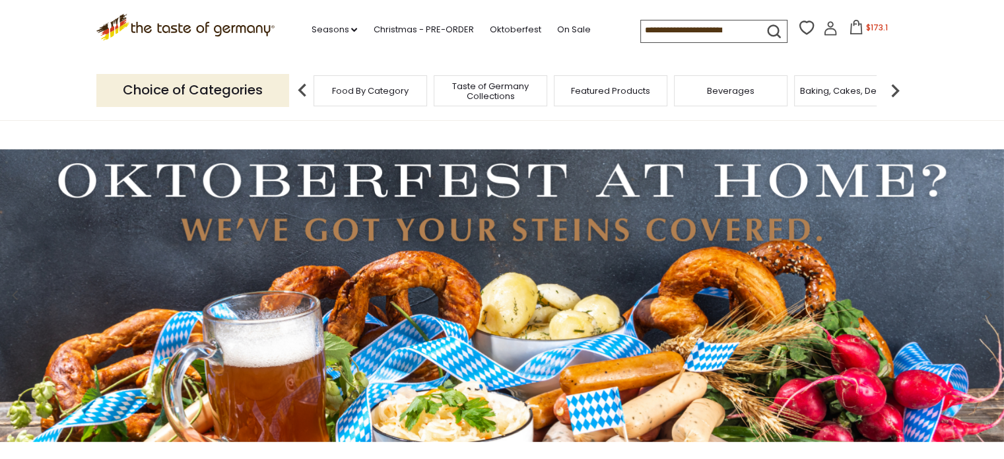
click at [696, 32] on input at bounding box center [697, 29] width 112 height 18
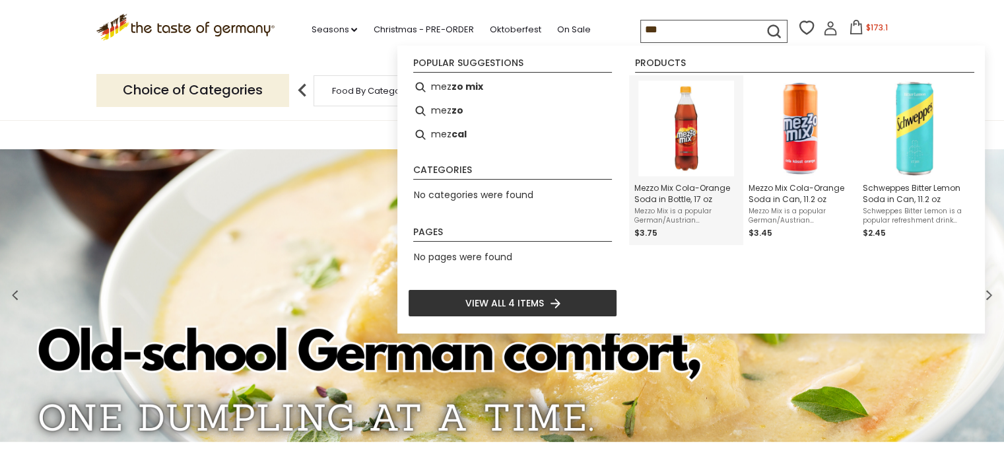
type input "***"
click at [677, 139] on img "Mezzo Mix Cola-Orange Soda in Bottle, 17 oz" at bounding box center [687, 129] width 96 height 96
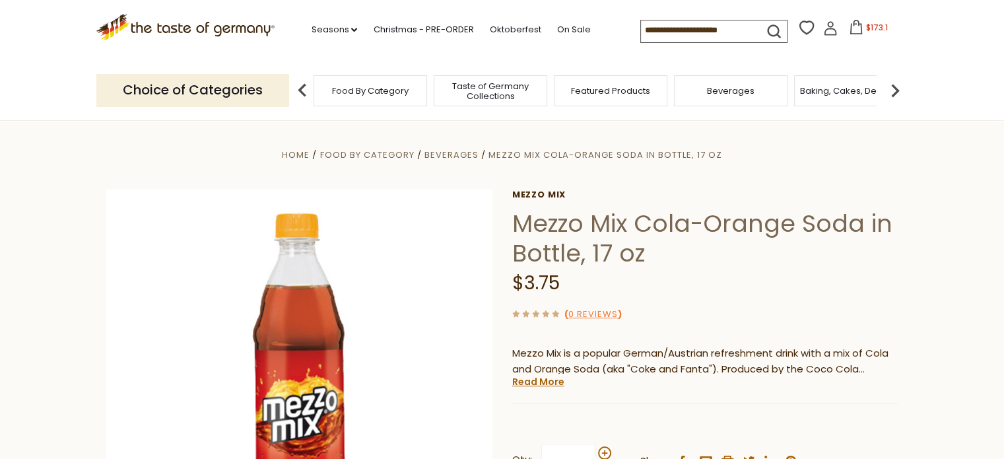
click at [709, 35] on input at bounding box center [697, 29] width 112 height 18
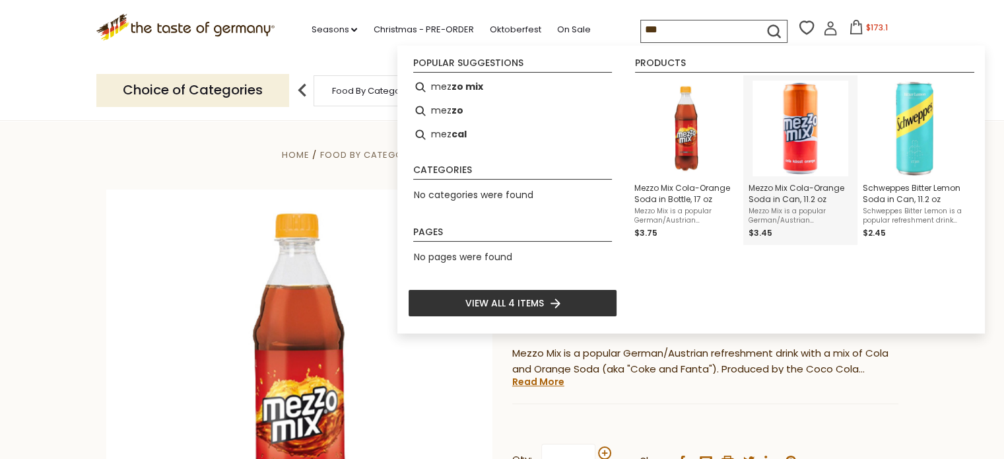
type input "***"
click at [791, 138] on img "Mezzo Mix Cola-Orange Soda in Can, 11.2 oz" at bounding box center [801, 129] width 96 height 96
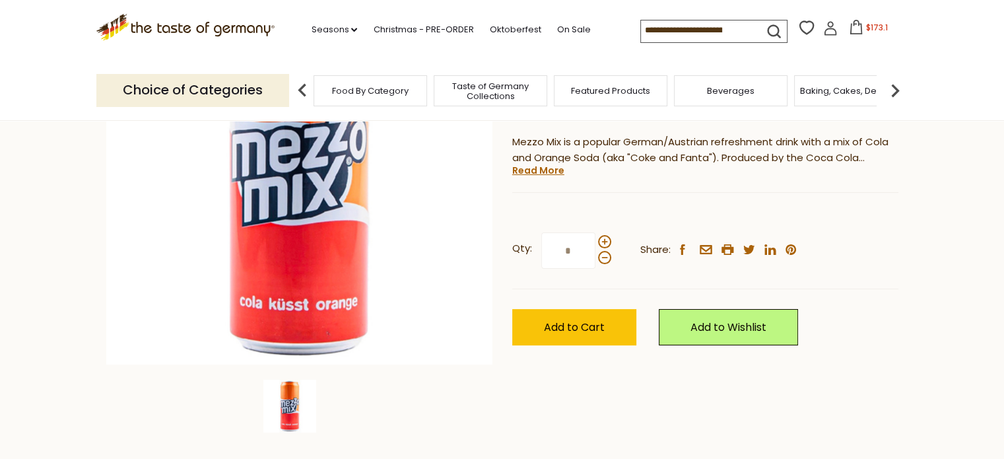
scroll to position [251, 0]
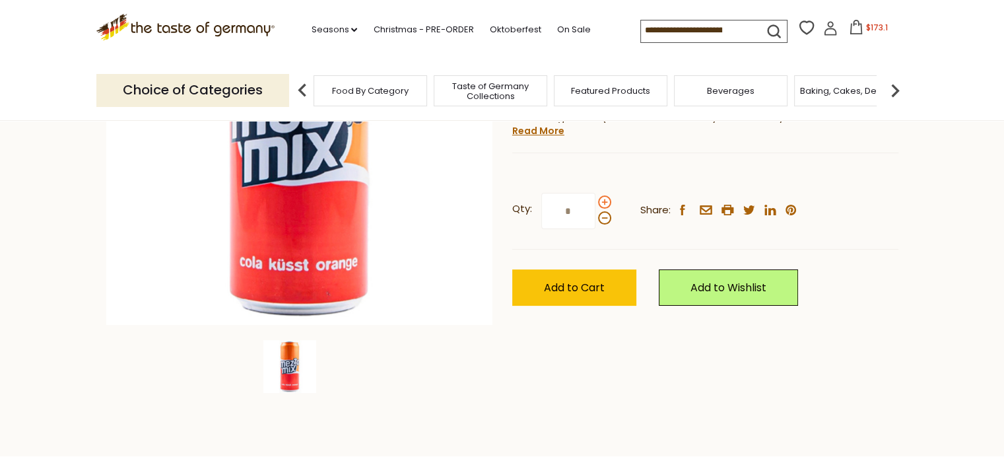
click at [607, 203] on span at bounding box center [604, 201] width 13 height 13
click at [596, 203] on input "*" at bounding box center [568, 211] width 54 height 36
type input "*"
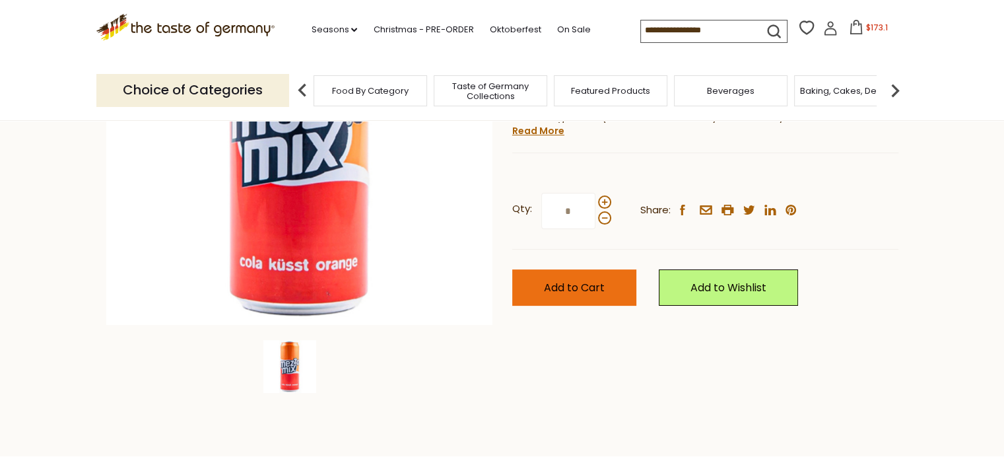
click at [580, 287] on span "Add to Cart" at bounding box center [574, 287] width 61 height 15
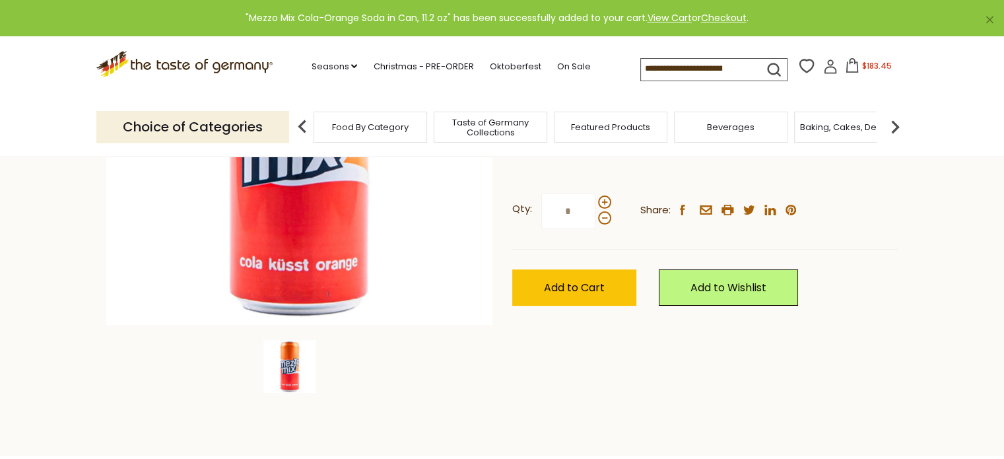
scroll to position [0, 0]
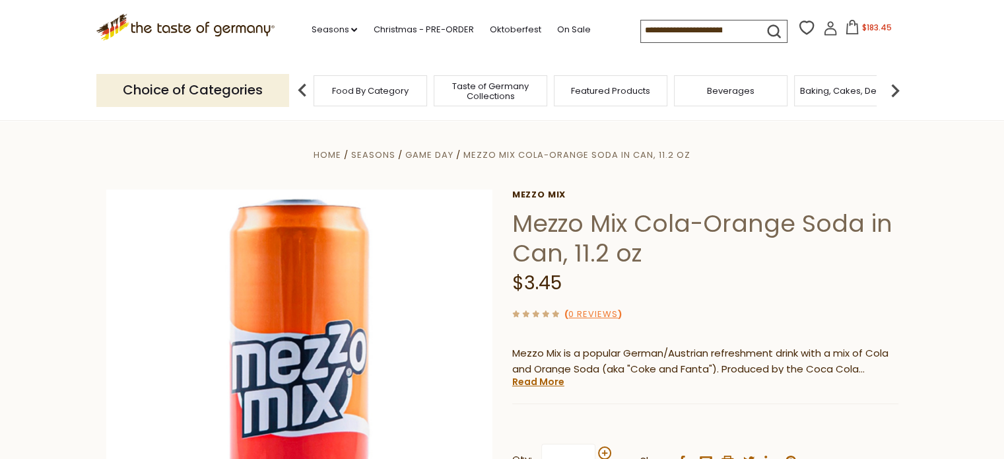
click at [676, 27] on input at bounding box center [697, 29] width 112 height 18
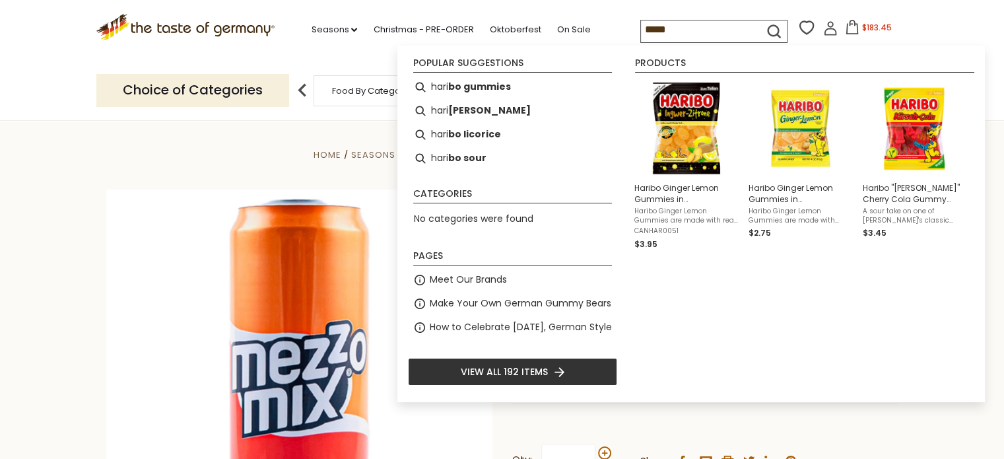
type input "******"
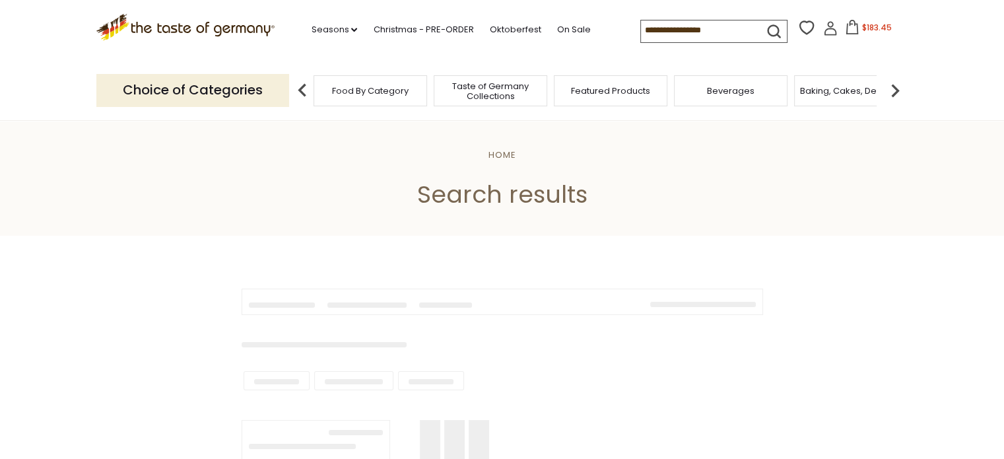
type input "******"
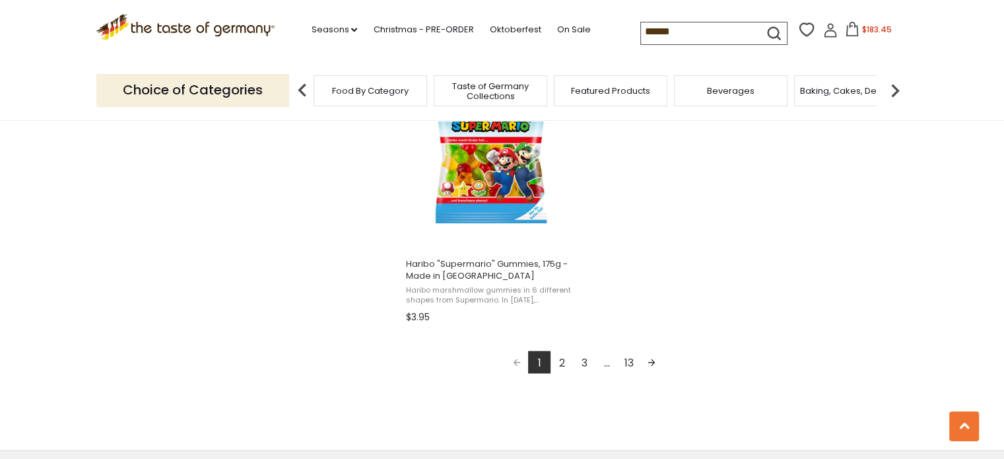
scroll to position [2324, 0]
click at [555, 364] on link "2" at bounding box center [562, 361] width 22 height 22
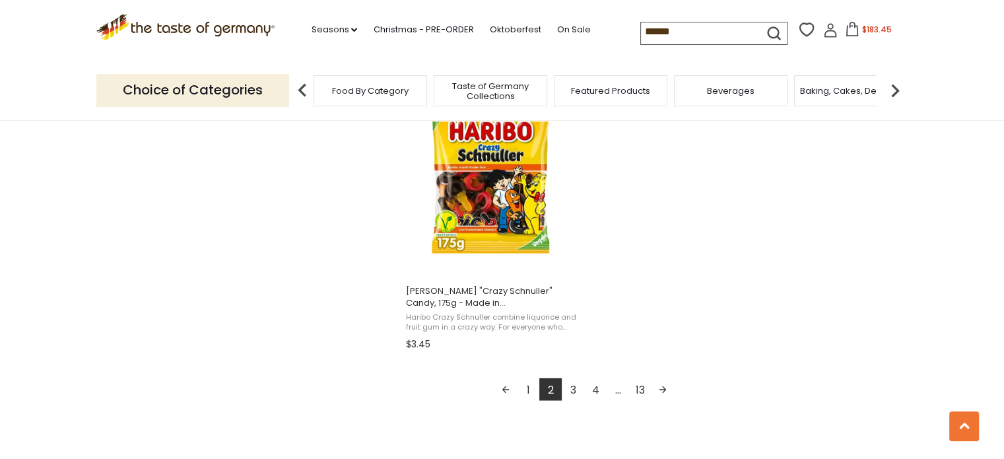
scroll to position [2327, 0]
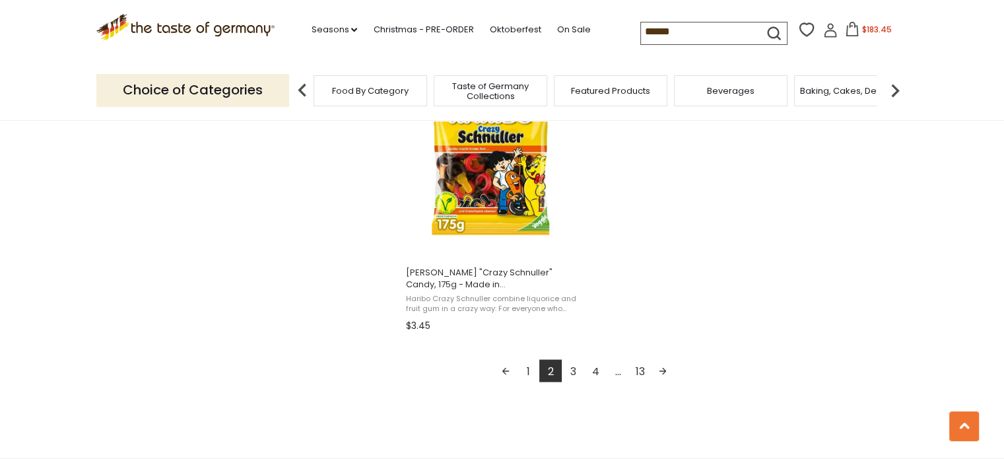
click at [575, 361] on link "3" at bounding box center [573, 370] width 22 height 22
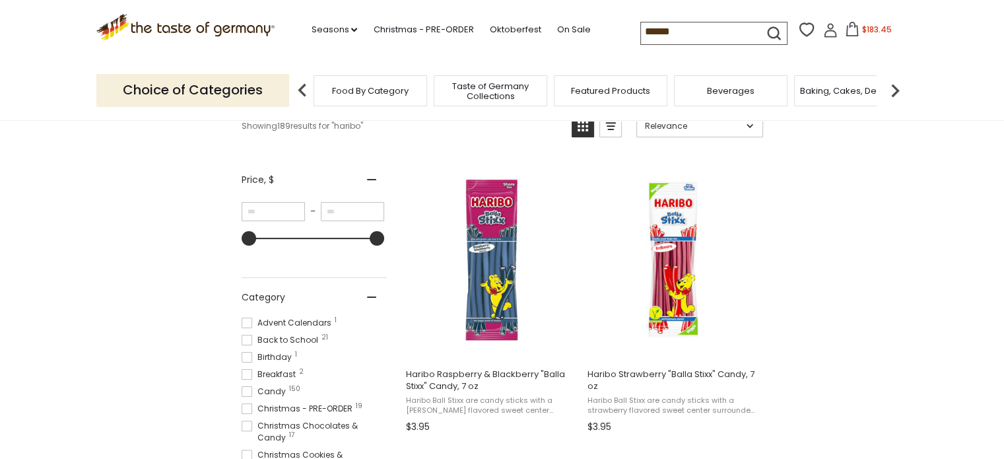
scroll to position [211, 0]
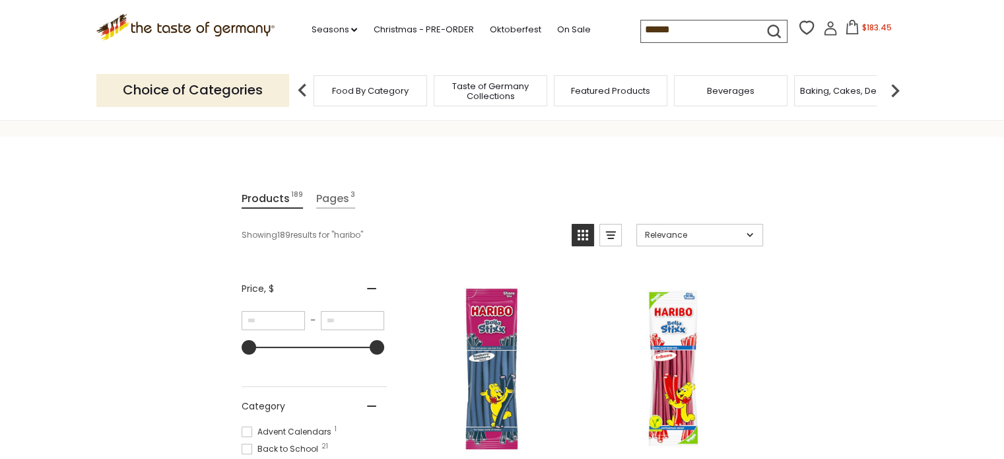
scroll to position [0, 0]
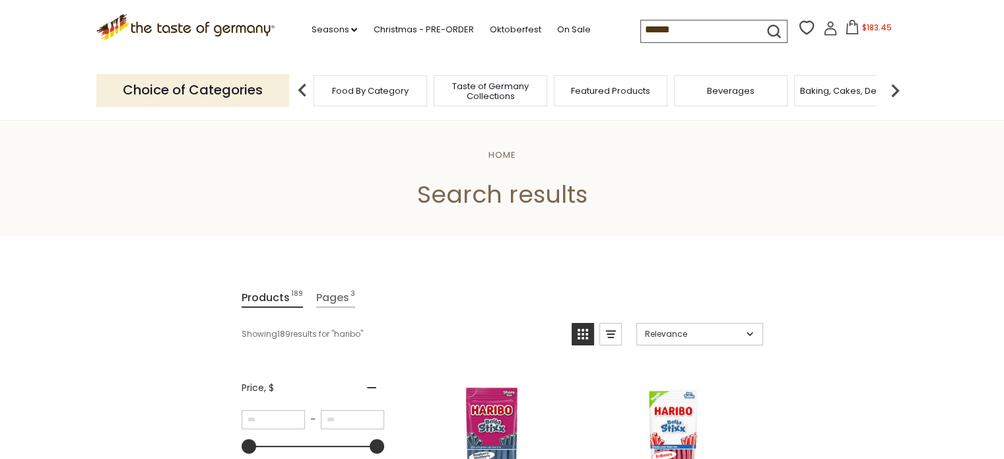
click at [880, 26] on span "$183.45" at bounding box center [877, 27] width 30 height 11
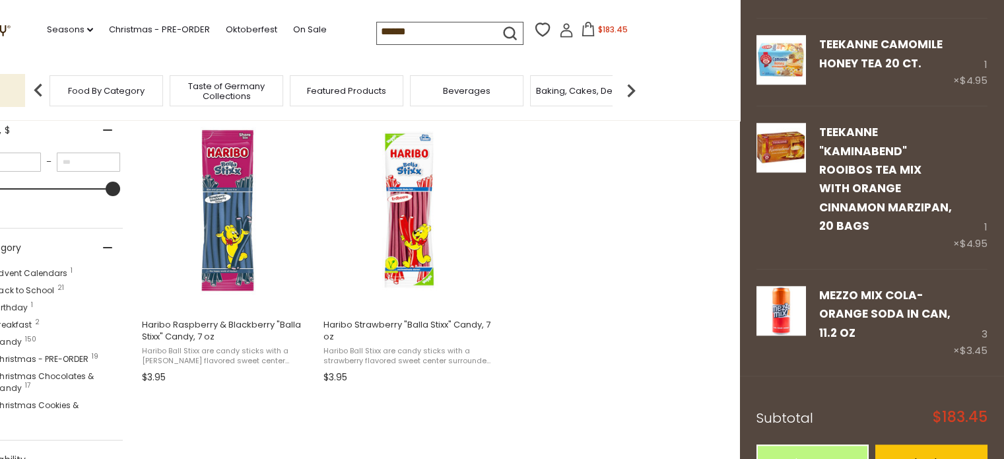
scroll to position [259, 0]
click at [890, 444] on link "Checkout" at bounding box center [932, 462] width 112 height 36
